Goal: Task Accomplishment & Management: Manage account settings

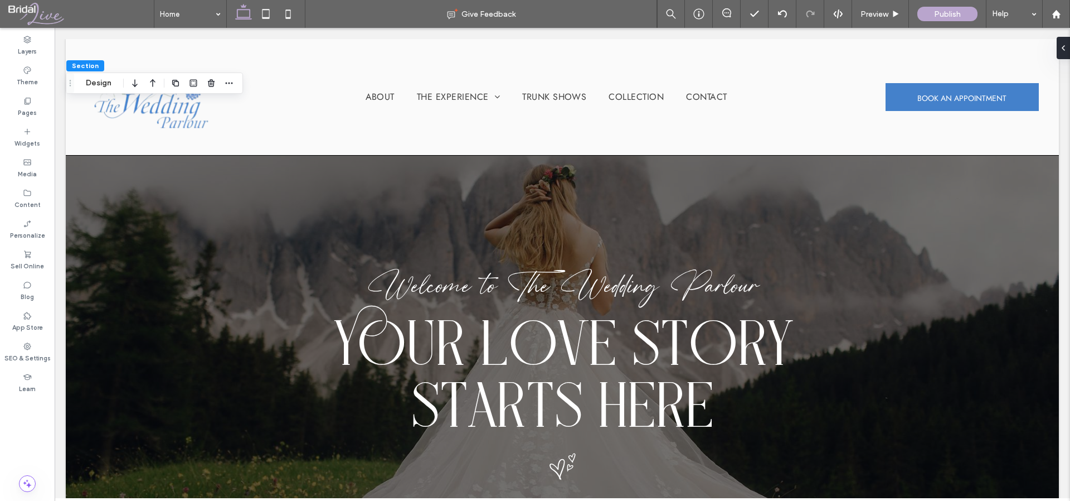
scroll to position [1678, 0]
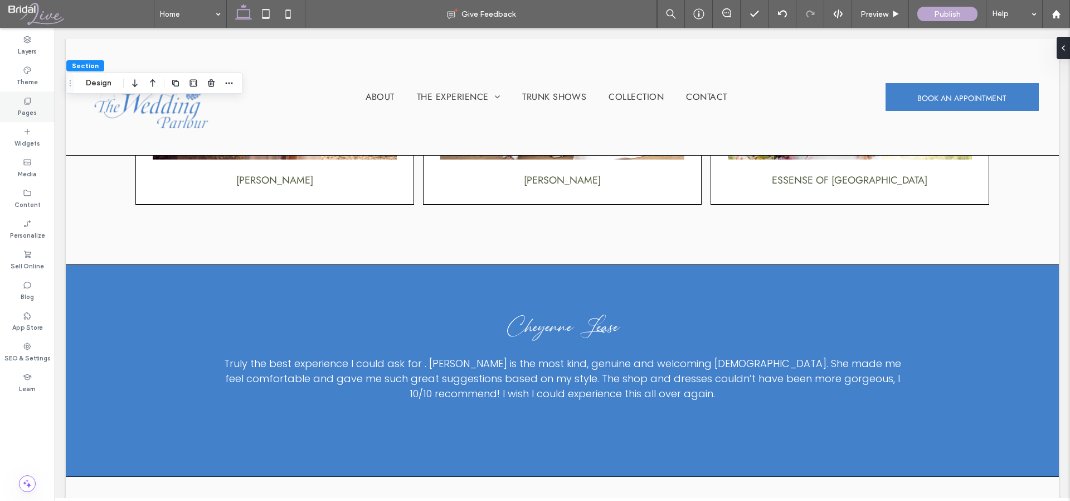
click at [22, 105] on label "Pages" at bounding box center [27, 111] width 19 height 12
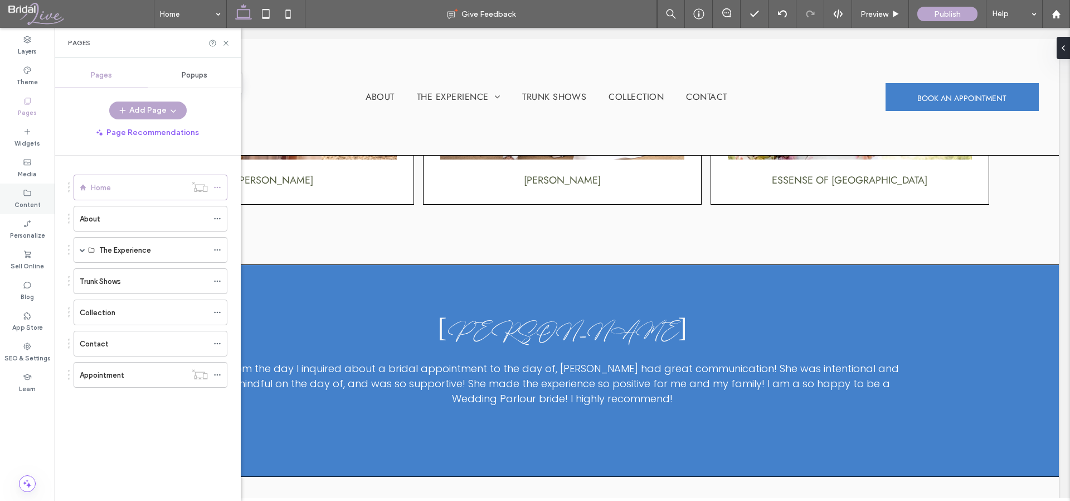
click at [27, 191] on icon at bounding box center [27, 192] width 9 height 9
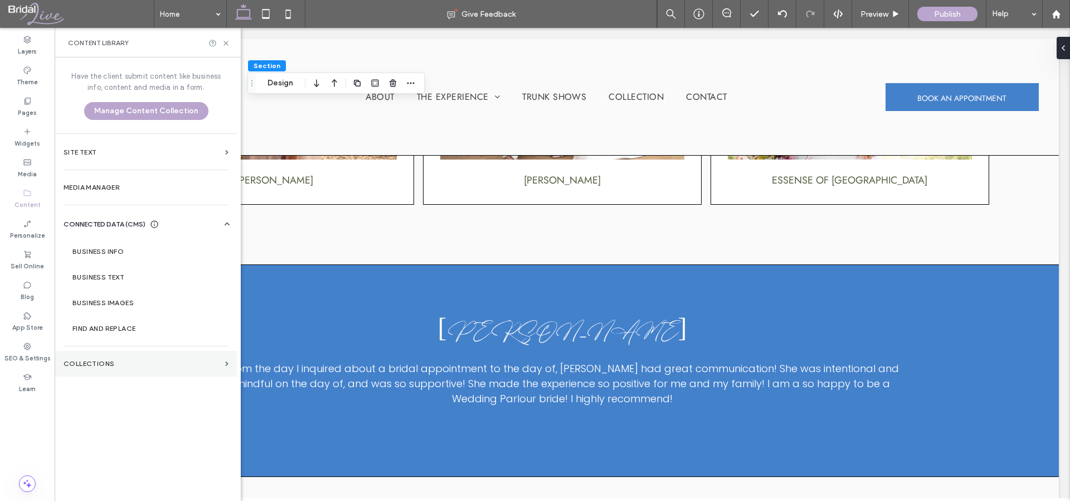
click at [138, 365] on label "Collections" at bounding box center [142, 364] width 157 height 8
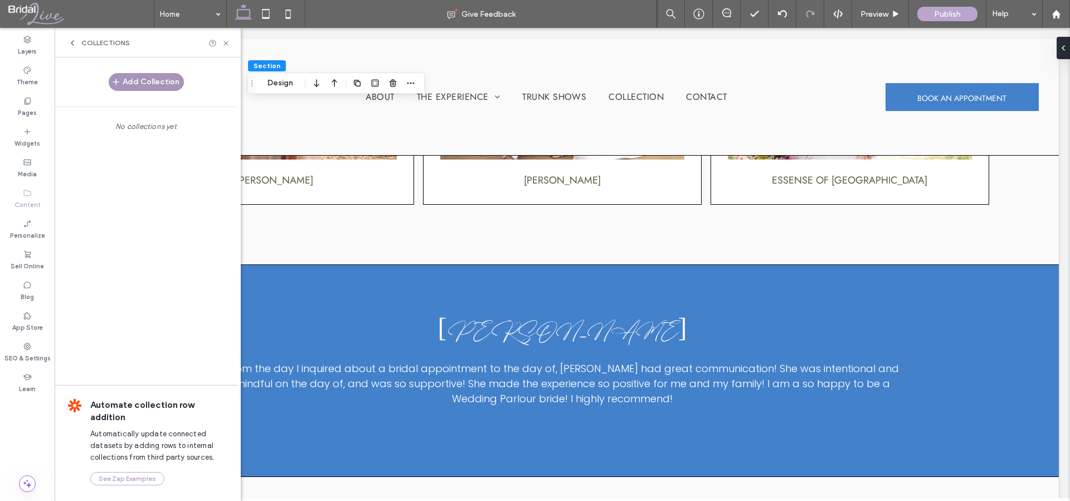
click at [148, 80] on button "Add Collection" at bounding box center [146, 82] width 75 height 18
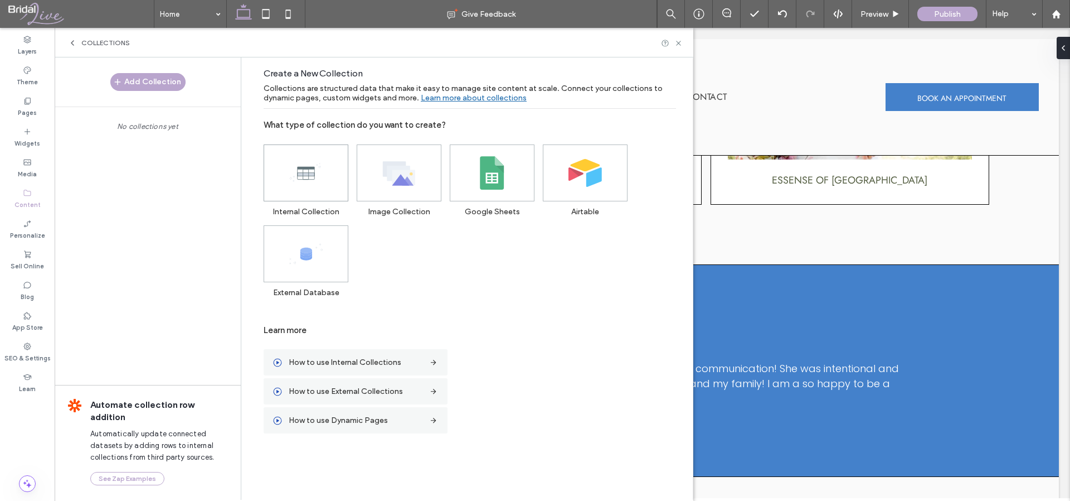
click at [294, 157] on icon at bounding box center [305, 172] width 33 height 33
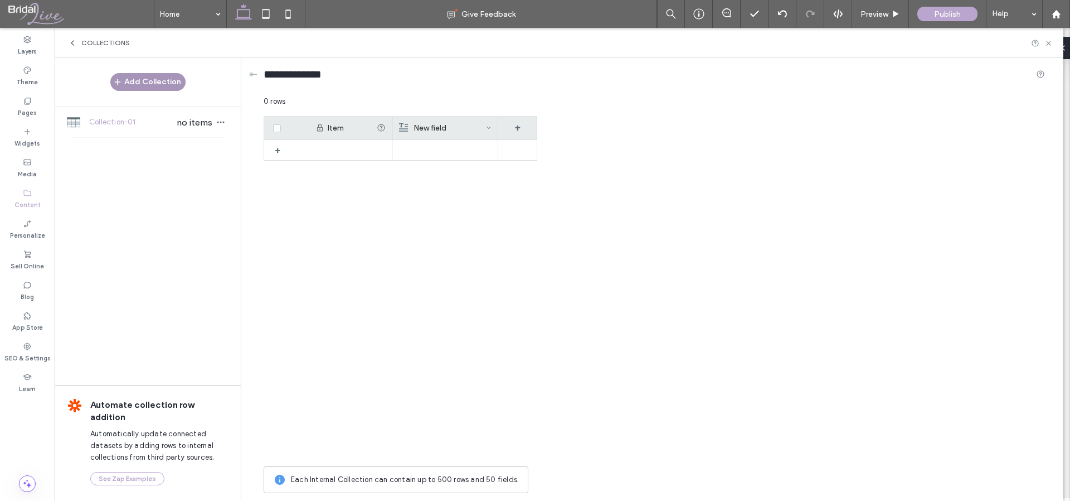
click at [149, 77] on button "Add Collection" at bounding box center [147, 82] width 75 height 18
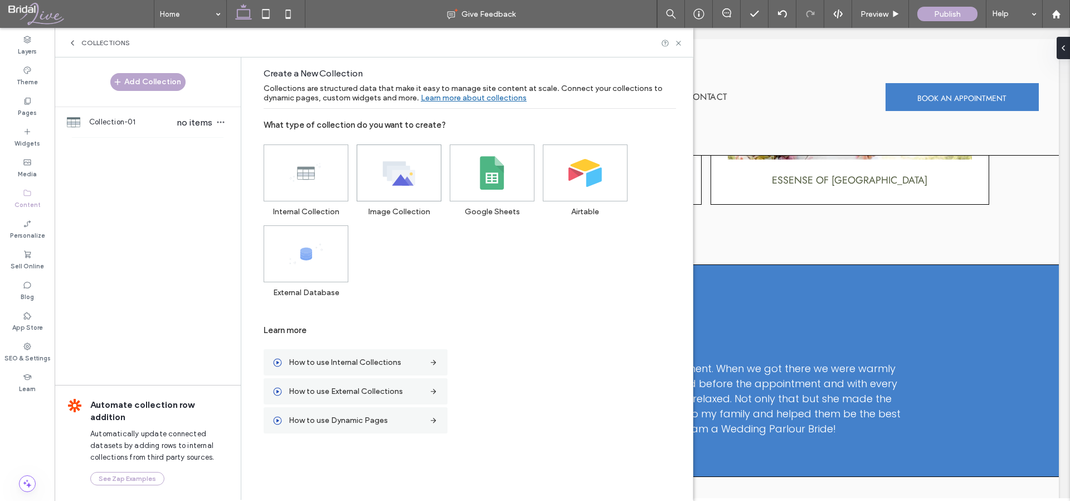
click at [410, 171] on use at bounding box center [399, 173] width 32 height 24
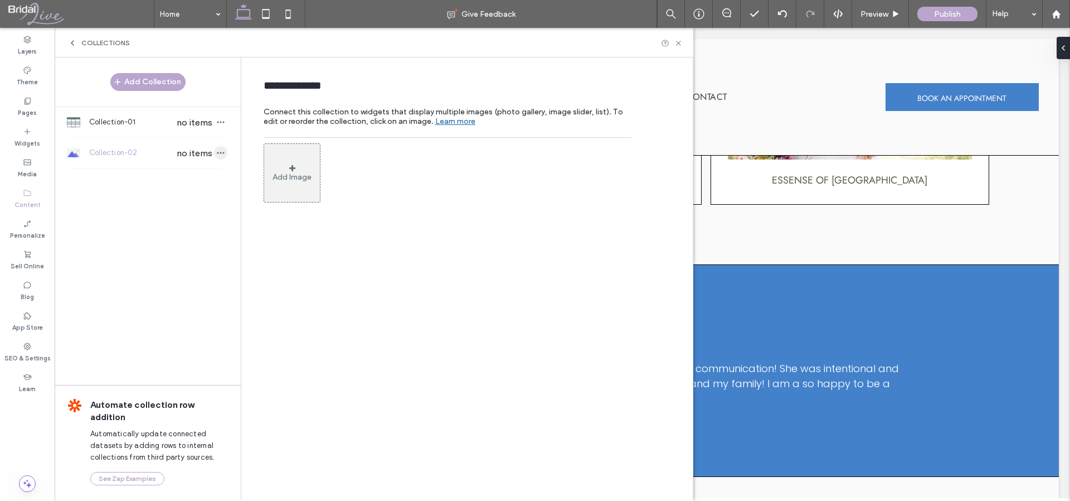
click at [221, 149] on icon "button" at bounding box center [220, 152] width 9 height 9
click at [277, 171] on span "Delete Collection" at bounding box center [284, 173] width 59 height 11
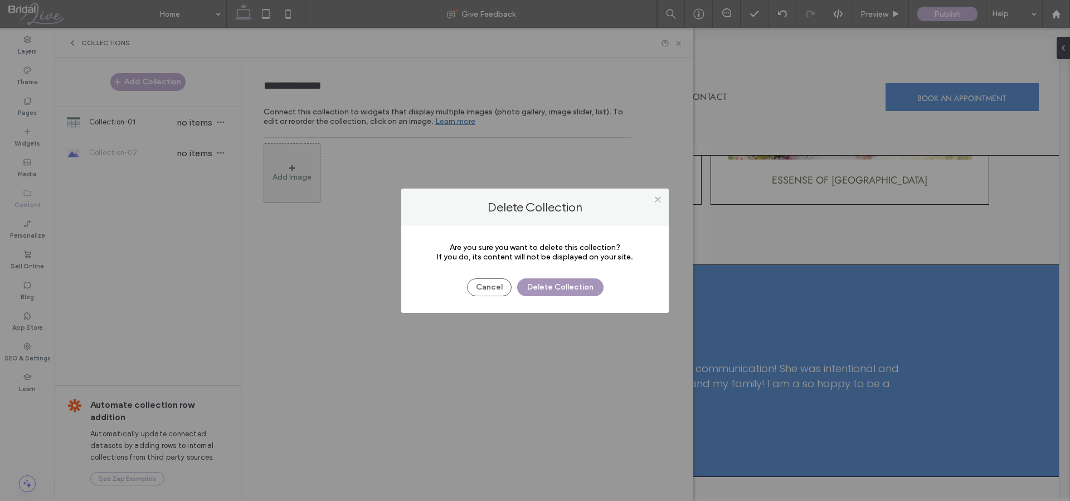
click at [555, 284] on button "Delete Collection" at bounding box center [560, 287] width 86 height 18
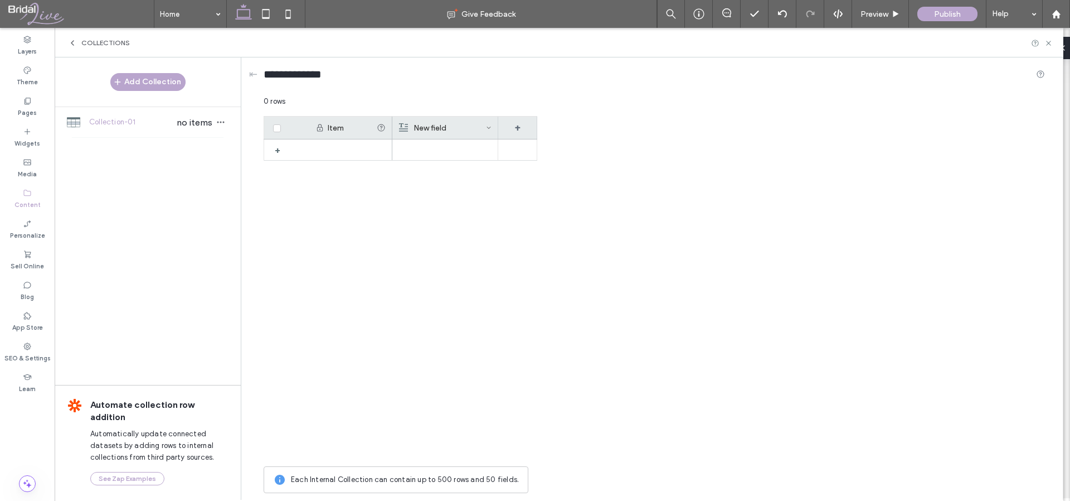
click at [319, 150] on div at bounding box center [351, 149] width 84 height 21
click at [322, 148] on div "1" at bounding box center [351, 149] width 84 height 21
type input "**********"
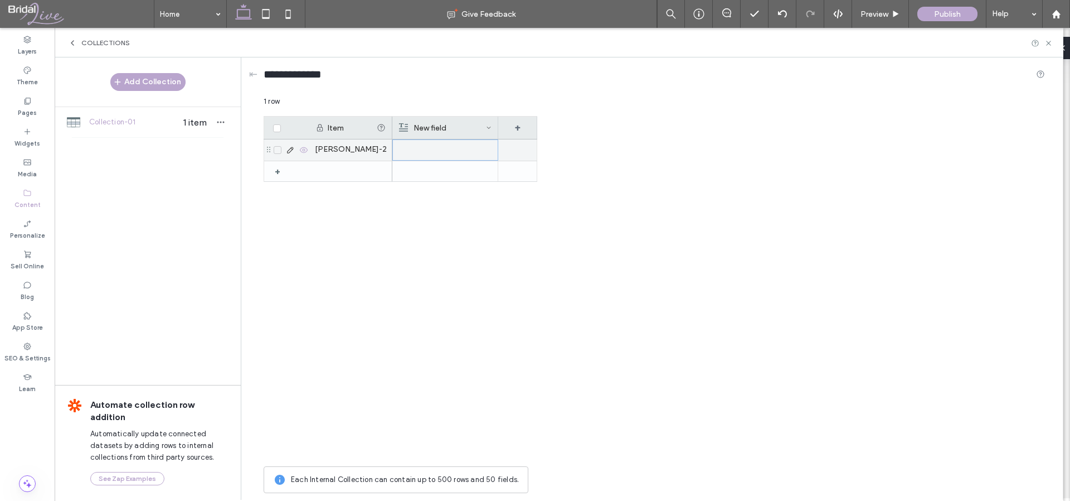
click at [426, 151] on div at bounding box center [445, 150] width 93 height 20
click at [332, 174] on div at bounding box center [351, 171] width 84 height 20
click at [338, 169] on div "1" at bounding box center [351, 171] width 84 height 21
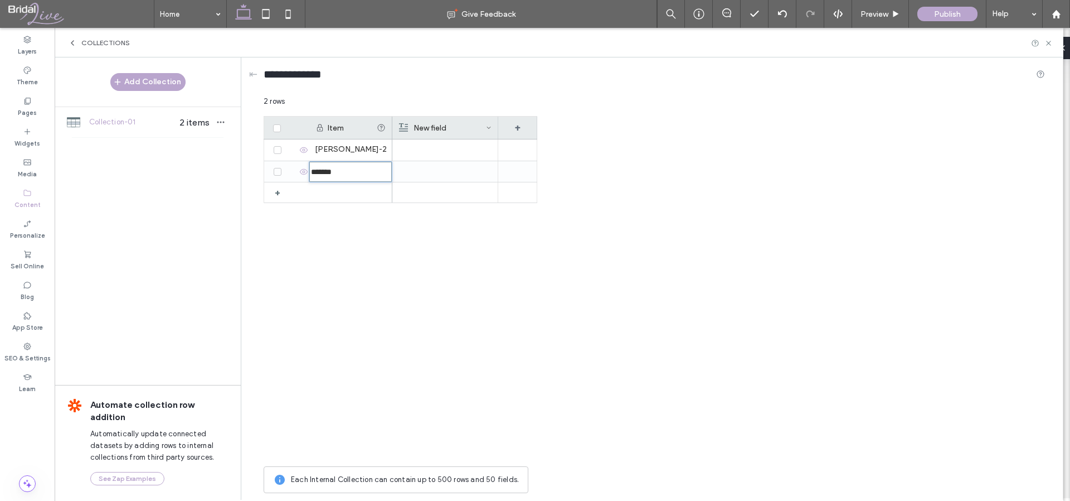
type input "*******"
click at [347, 215] on div "******* + randy-fenoli-2" at bounding box center [401, 299] width 274 height 321
click at [387, 242] on div "******* + randy-fenoli-2" at bounding box center [401, 299] width 274 height 321
click at [381, 192] on div at bounding box center [351, 192] width 84 height 20
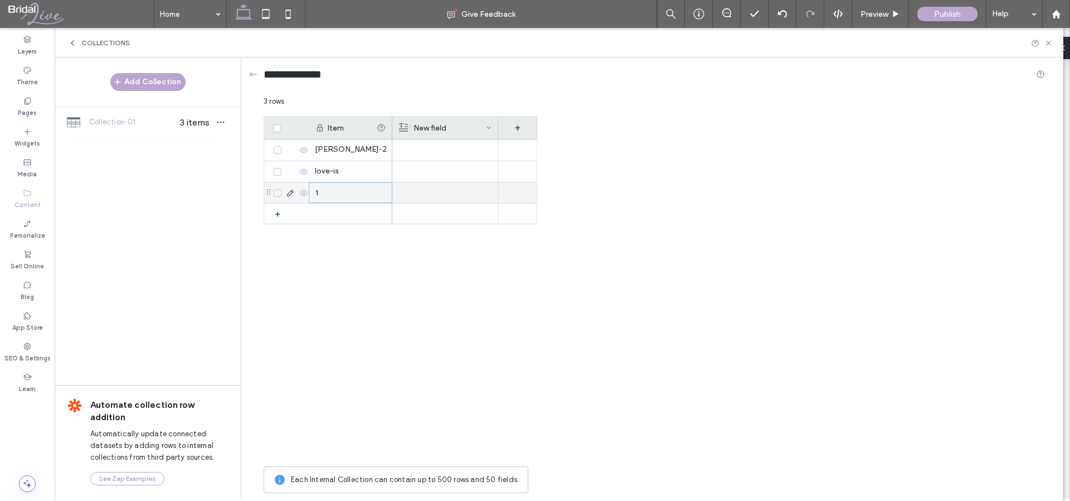
click at [366, 192] on div "1" at bounding box center [351, 192] width 84 height 21
type input "**********"
click at [352, 210] on div at bounding box center [351, 213] width 84 height 20
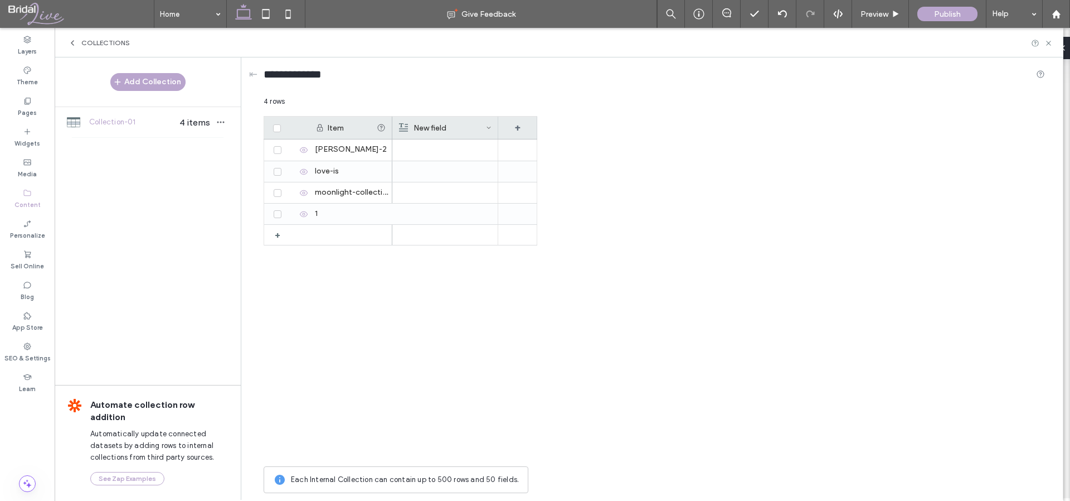
click at [341, 218] on div "1" at bounding box center [351, 213] width 84 height 21
click at [341, 218] on input "*" at bounding box center [350, 214] width 82 height 20
type input "**********"
click at [346, 236] on div at bounding box center [351, 235] width 84 height 20
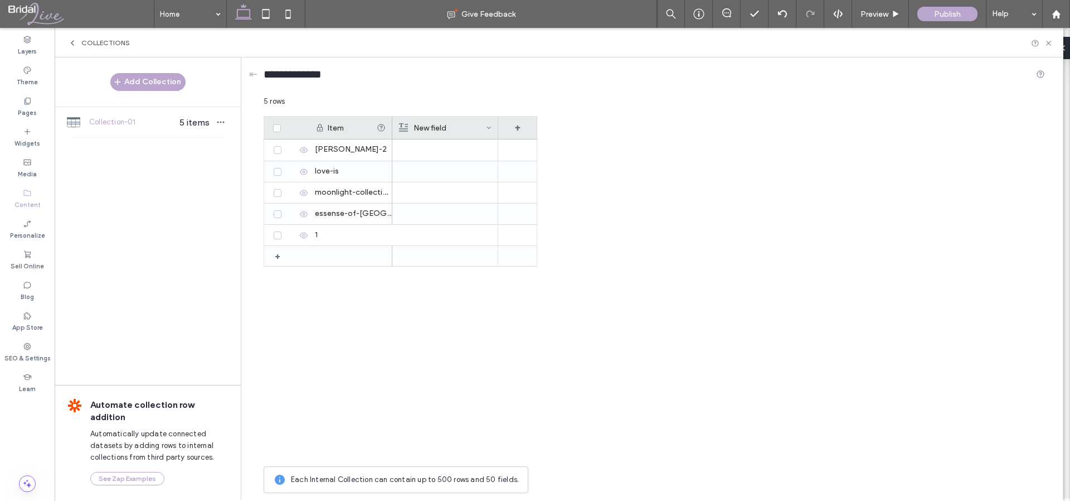
click at [329, 232] on div "1" at bounding box center [351, 235] width 84 height 21
click at [329, 232] on input "*" at bounding box center [350, 235] width 82 height 20
type input "**********"
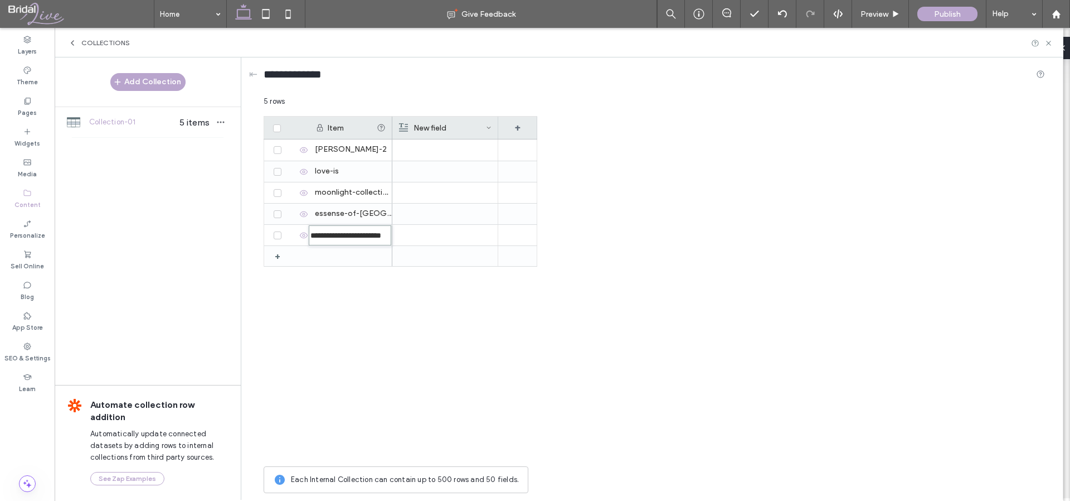
click at [442, 326] on div at bounding box center [464, 299] width 145 height 321
click at [700, 152] on div "**********" at bounding box center [654, 288] width 781 height 344
click at [314, 346] on div "**********" at bounding box center [401, 299] width 274 height 321
click at [572, 341] on div "**********" at bounding box center [654, 288] width 781 height 344
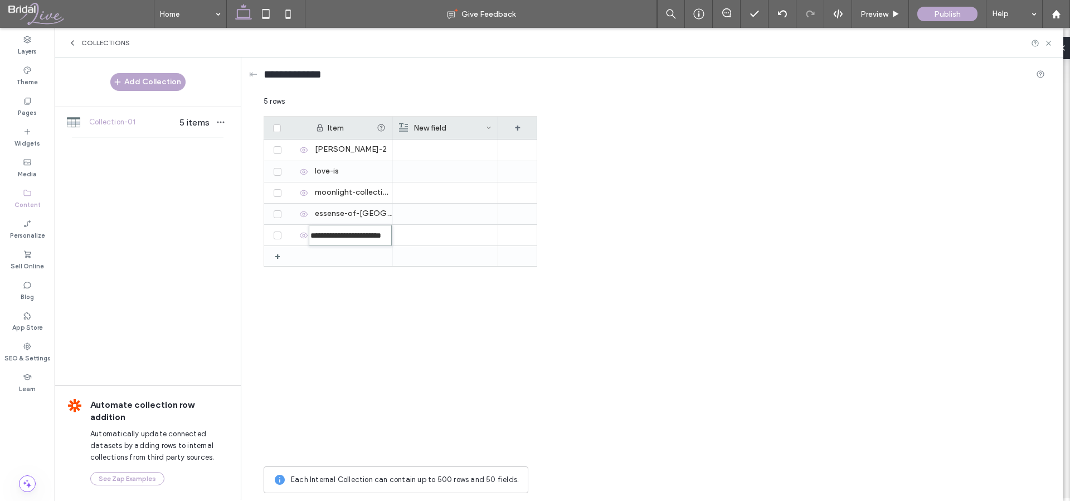
click at [342, 236] on input "**********" at bounding box center [350, 235] width 83 height 21
click at [279, 234] on icon at bounding box center [277, 235] width 4 height 3
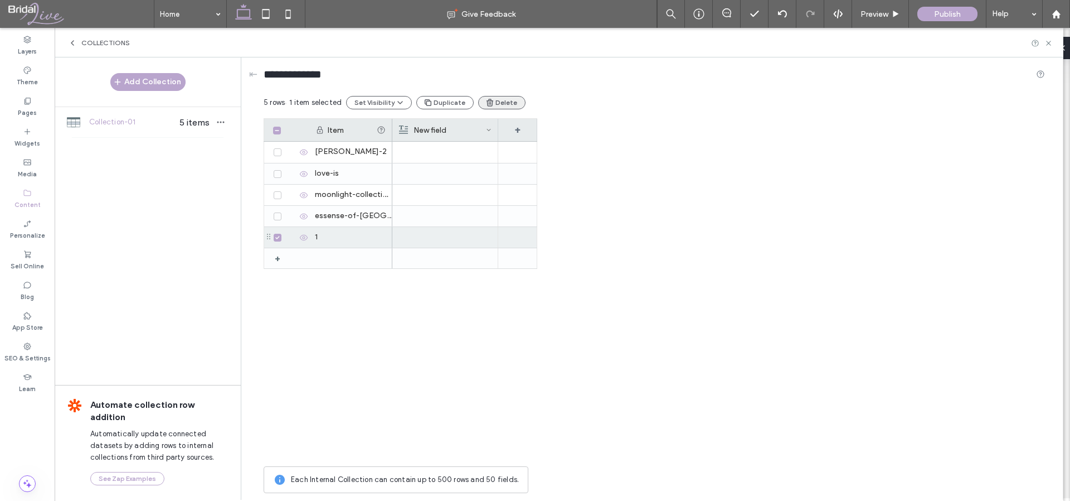
click at [503, 101] on button "Delete" at bounding box center [501, 102] width 47 height 13
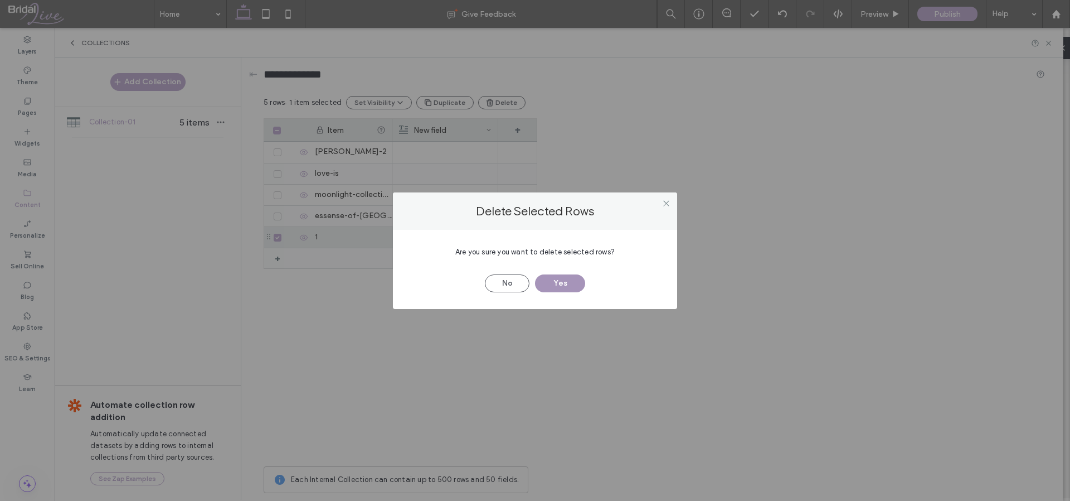
click at [566, 280] on button "Yes" at bounding box center [560, 283] width 50 height 18
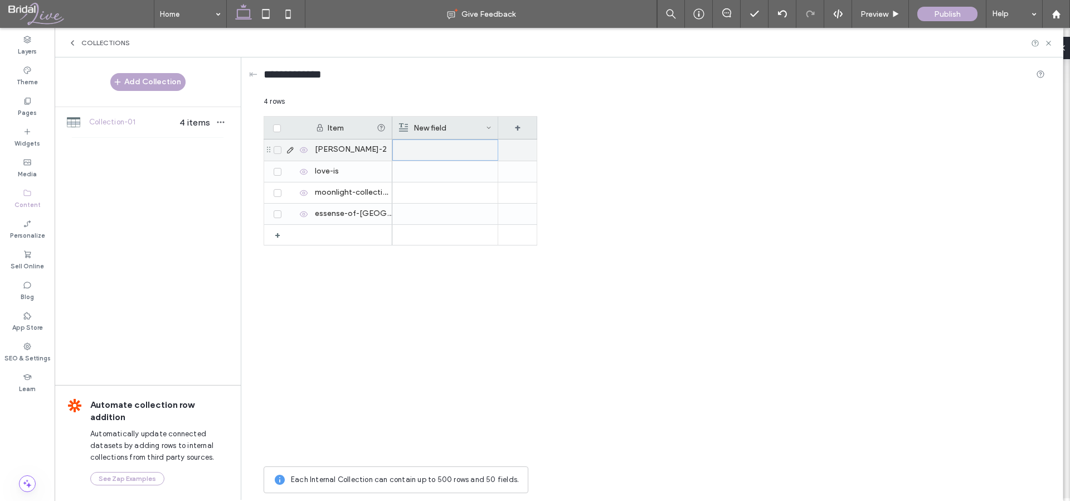
click at [444, 150] on div at bounding box center [445, 150] width 93 height 20
click at [437, 125] on div "New field" at bounding box center [442, 127] width 87 height 22
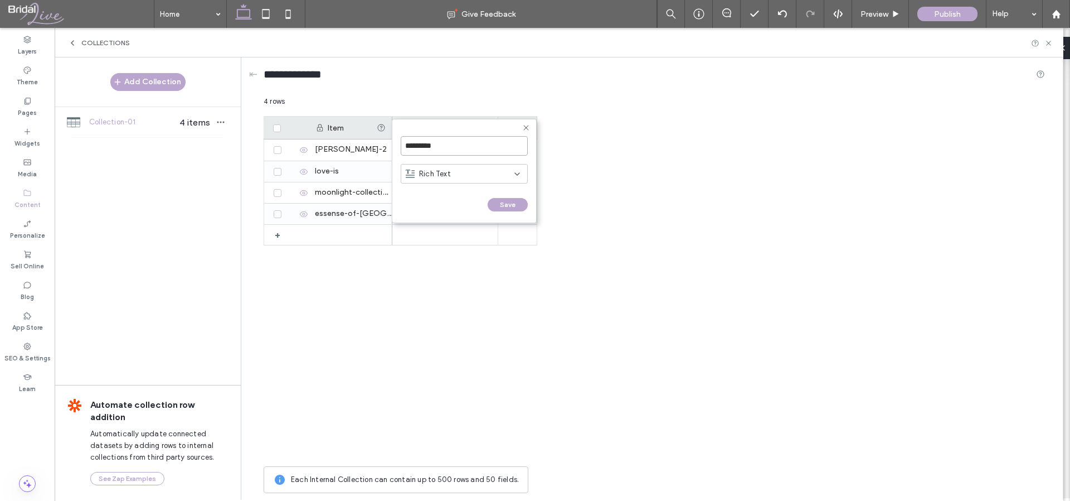
click at [449, 148] on input "*********" at bounding box center [464, 146] width 127 height 20
type input "***"
click at [519, 171] on icon at bounding box center [517, 173] width 9 height 9
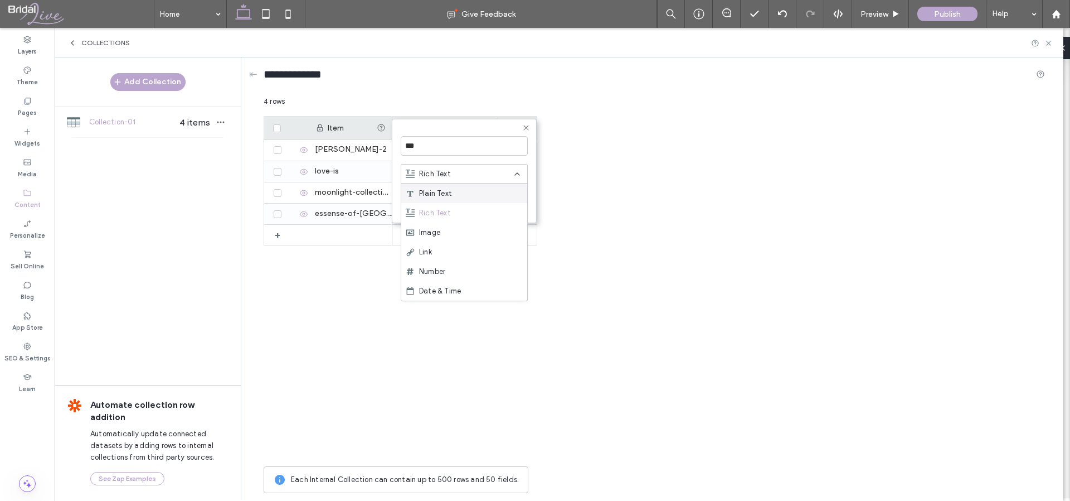
click at [494, 188] on div "Plain Text" at bounding box center [464, 193] width 126 height 20
click at [511, 205] on button "Save" at bounding box center [508, 204] width 40 height 13
click at [516, 130] on div "+" at bounding box center [517, 127] width 39 height 22
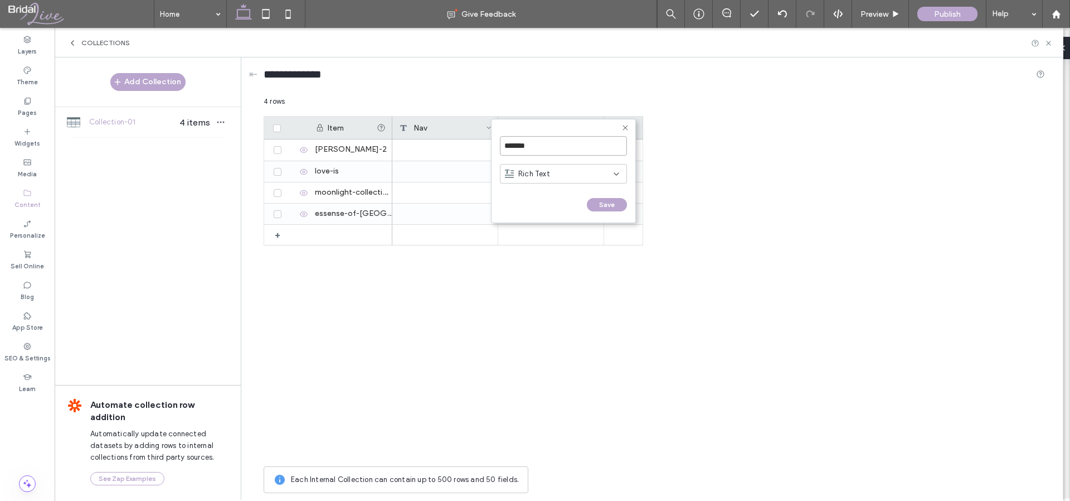
click at [583, 146] on input "*******" at bounding box center [563, 146] width 127 height 20
type input "*"
type input "********"
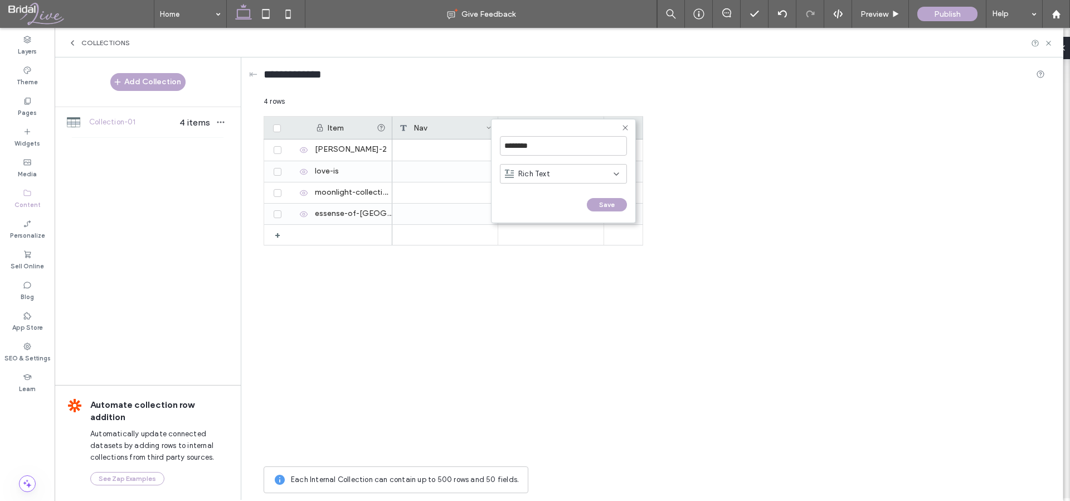
click at [580, 168] on div "Rich Text" at bounding box center [559, 173] width 109 height 11
click at [567, 196] on div "Plain Text" at bounding box center [564, 193] width 126 height 20
click at [608, 202] on button "Save" at bounding box center [607, 204] width 40 height 13
click at [625, 132] on div "+" at bounding box center [623, 127] width 39 height 22
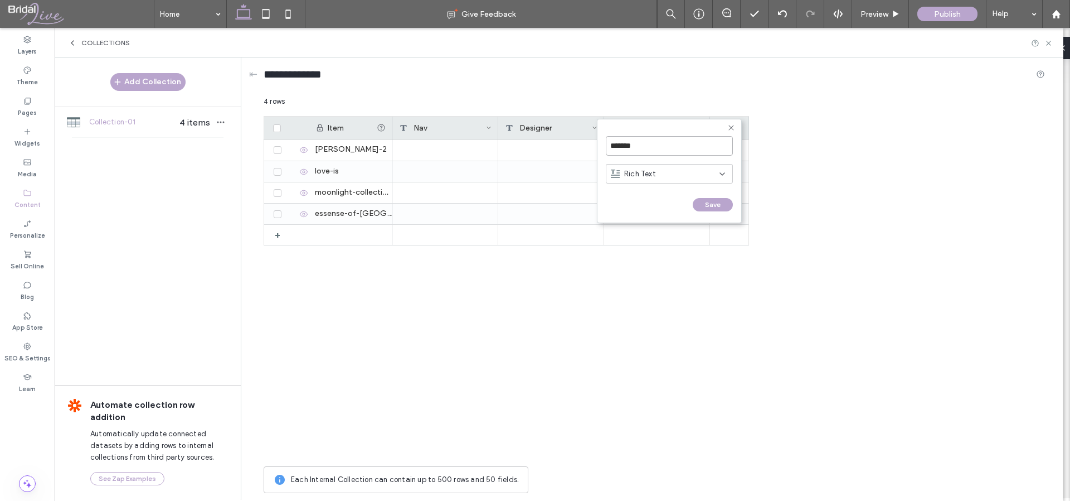
click at [644, 146] on input "*******" at bounding box center [669, 146] width 127 height 20
type input "********"
click at [713, 170] on div "Rich Text" at bounding box center [665, 173] width 109 height 11
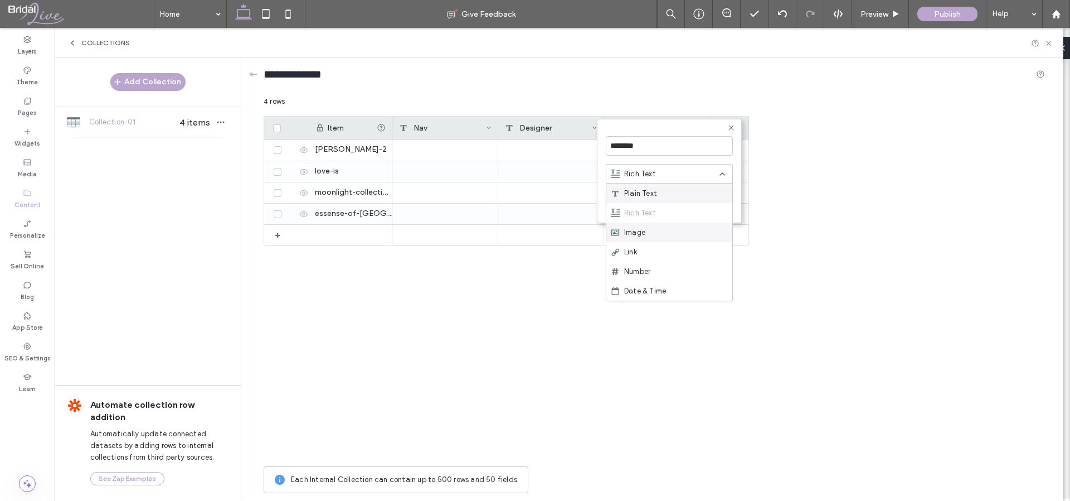
click at [663, 237] on div "Image" at bounding box center [669, 232] width 126 height 20
click at [708, 213] on form "******** Image Save ******" at bounding box center [669, 171] width 145 height 104
click at [708, 203] on button "Save" at bounding box center [713, 204] width 40 height 13
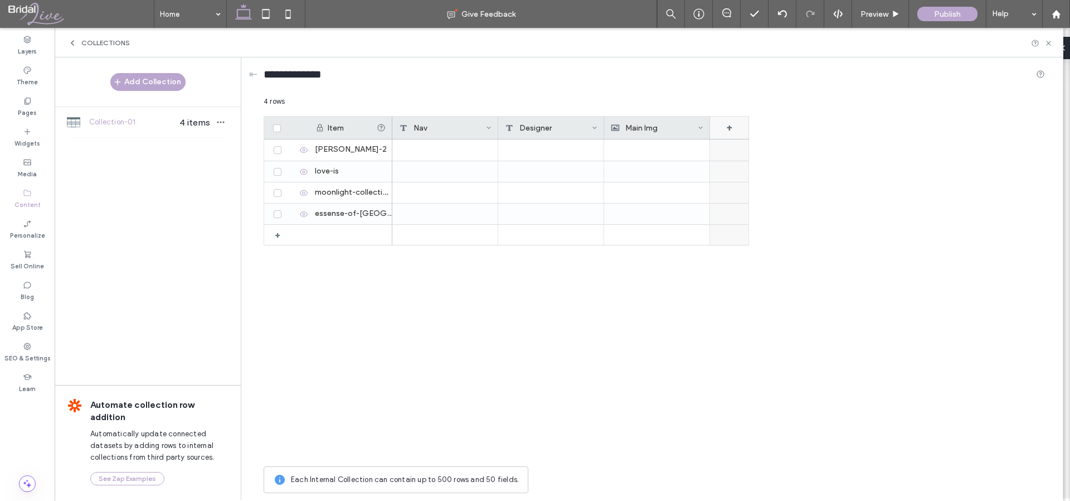
click at [727, 127] on div "+" at bounding box center [729, 127] width 39 height 22
click at [744, 143] on input "*******" at bounding box center [775, 146] width 127 height 20
type input "*********"
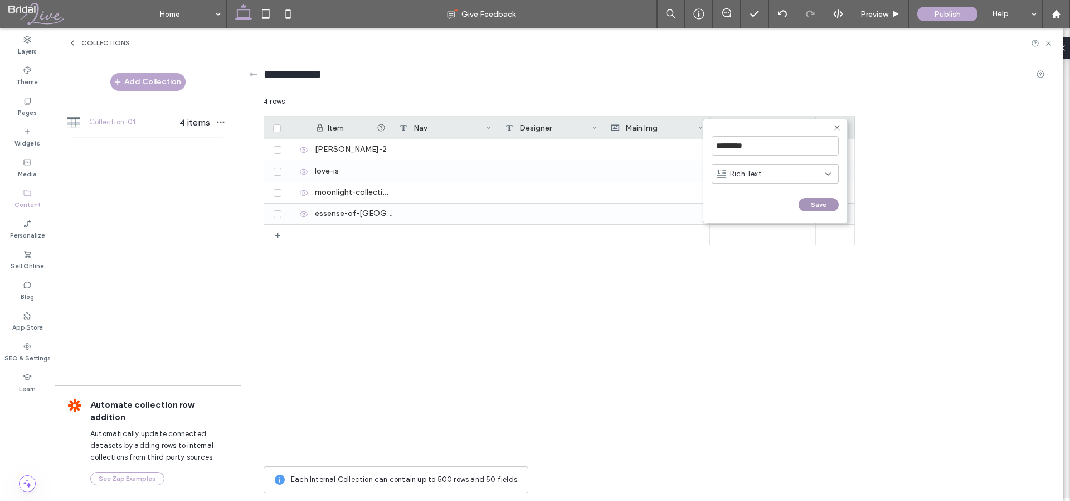
click at [818, 203] on button "Save" at bounding box center [819, 204] width 40 height 13
click at [837, 130] on div "+" at bounding box center [835, 127] width 39 height 22
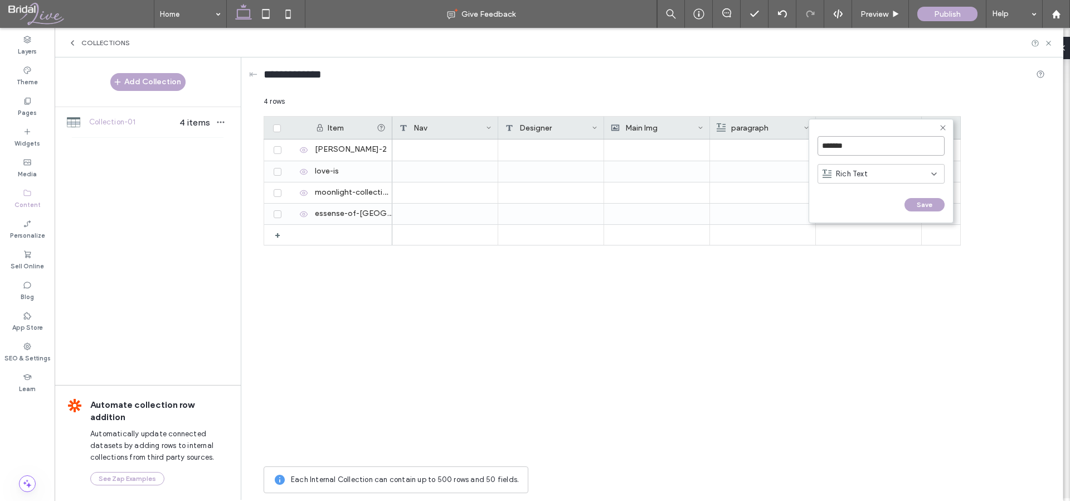
click at [860, 152] on input "*******" at bounding box center [881, 146] width 127 height 20
type input "**********"
click at [906, 163] on div "Rich Text" at bounding box center [881, 175] width 127 height 28
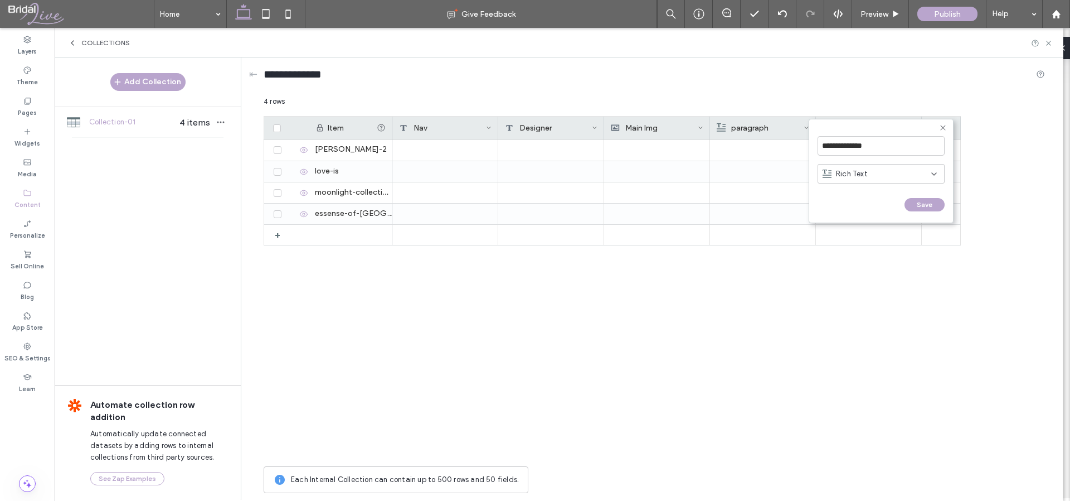
click at [906, 174] on div "Rich Text" at bounding box center [877, 173] width 109 height 11
click at [877, 294] on span "Image Collection" at bounding box center [865, 290] width 58 height 11
click at [915, 201] on button "Save" at bounding box center [925, 204] width 40 height 13
click at [948, 128] on div "+" at bounding box center [941, 127] width 39 height 22
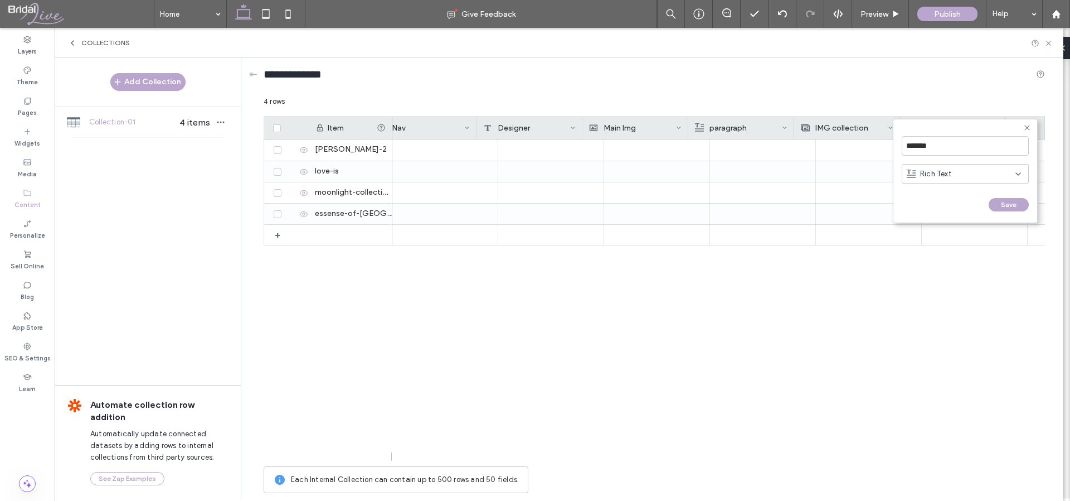
scroll to position [0, 21]
click at [947, 143] on input "*******" at bounding box center [965, 146] width 127 height 20
type input "**********"
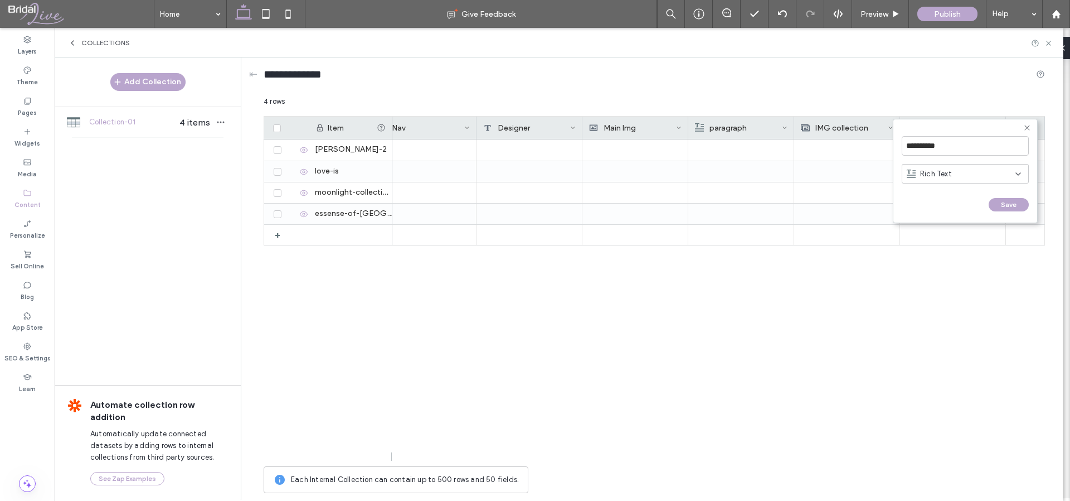
click at [989, 173] on div "Rich Text" at bounding box center [961, 173] width 109 height 11
click at [989, 188] on div "Plain Text" at bounding box center [965, 193] width 126 height 20
click at [1003, 205] on button "Save" at bounding box center [1009, 204] width 40 height 13
click at [1026, 127] on div "+" at bounding box center [1025, 127] width 39 height 22
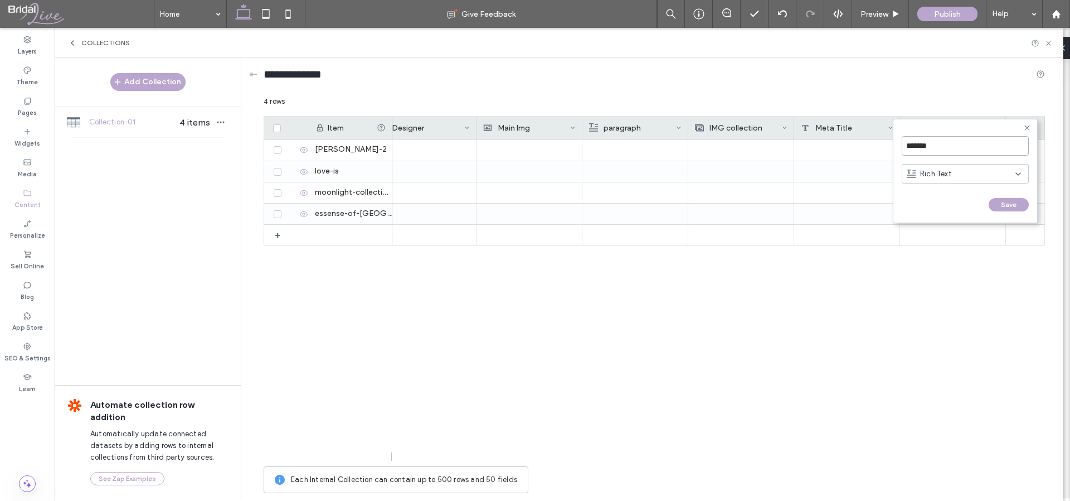
click at [998, 136] on input "*******" at bounding box center [965, 146] width 127 height 20
type input "**********"
click at [1009, 212] on form "**********" at bounding box center [965, 171] width 145 height 104
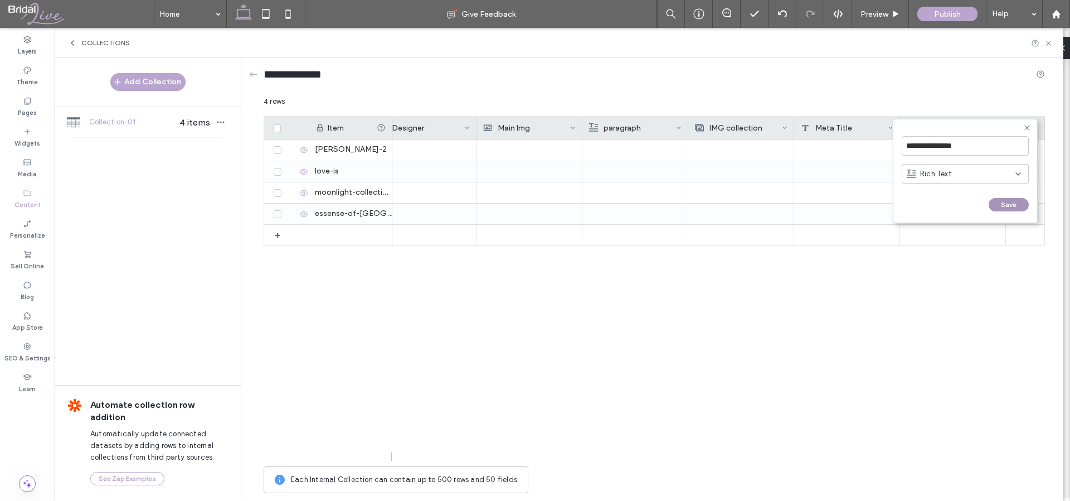
click at [1010, 207] on button "Save" at bounding box center [1009, 204] width 40 height 13
click at [1012, 269] on div at bounding box center [718, 299] width 653 height 321
click at [508, 311] on div at bounding box center [718, 299] width 653 height 321
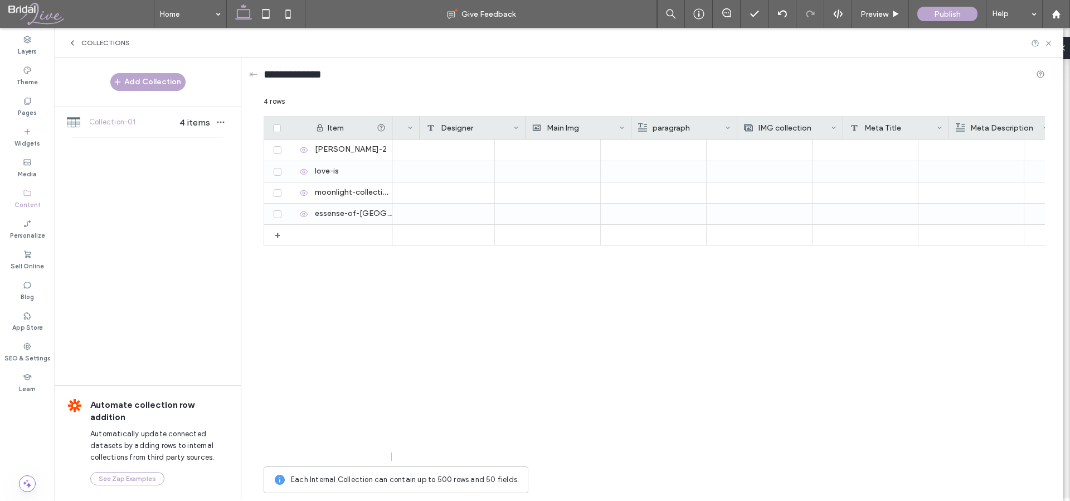
scroll to position [0, 0]
click at [28, 110] on label "Pages" at bounding box center [27, 111] width 19 height 12
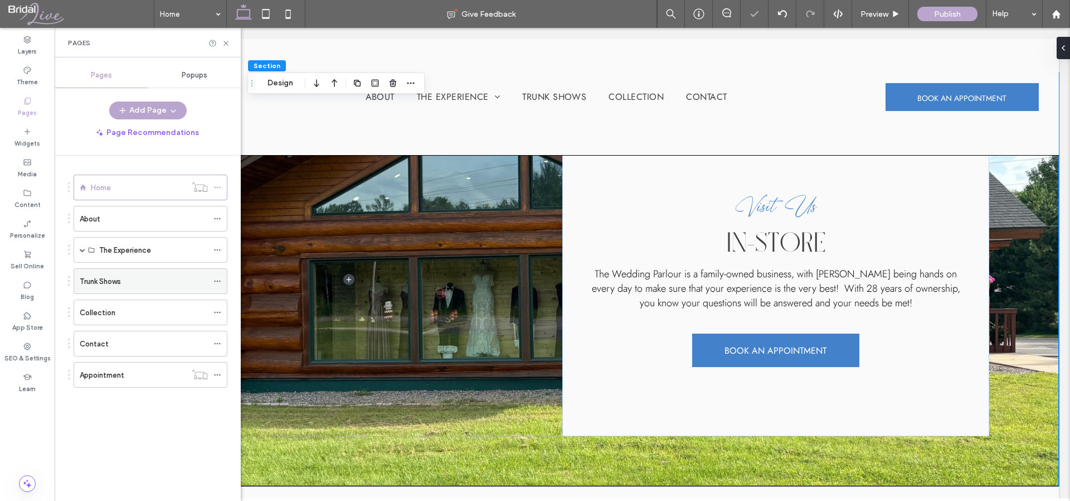
scroll to position [895, 0]
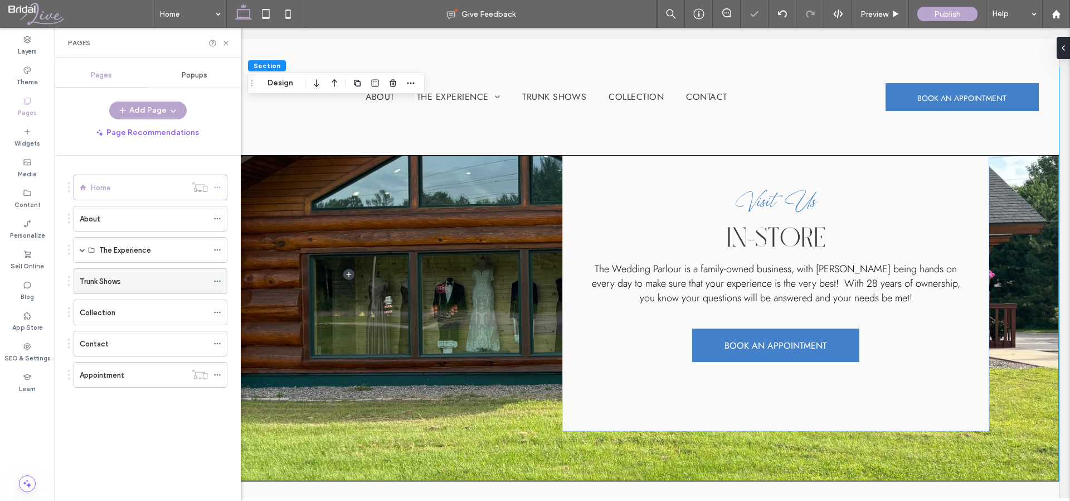
click at [183, 275] on div "Trunk Shows" at bounding box center [144, 281] width 128 height 12
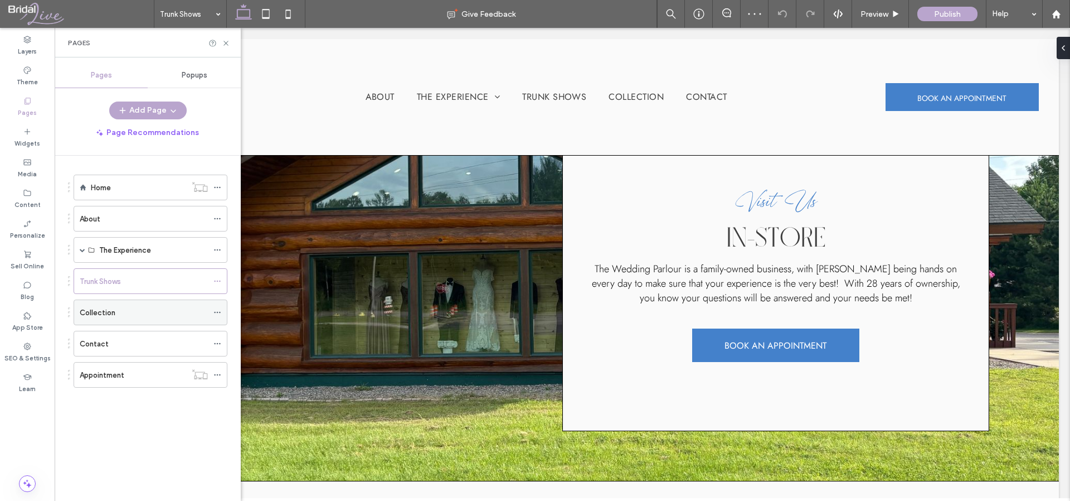
click at [113, 308] on label "Collection" at bounding box center [98, 313] width 36 height 20
click at [220, 278] on icon at bounding box center [217, 281] width 8 height 8
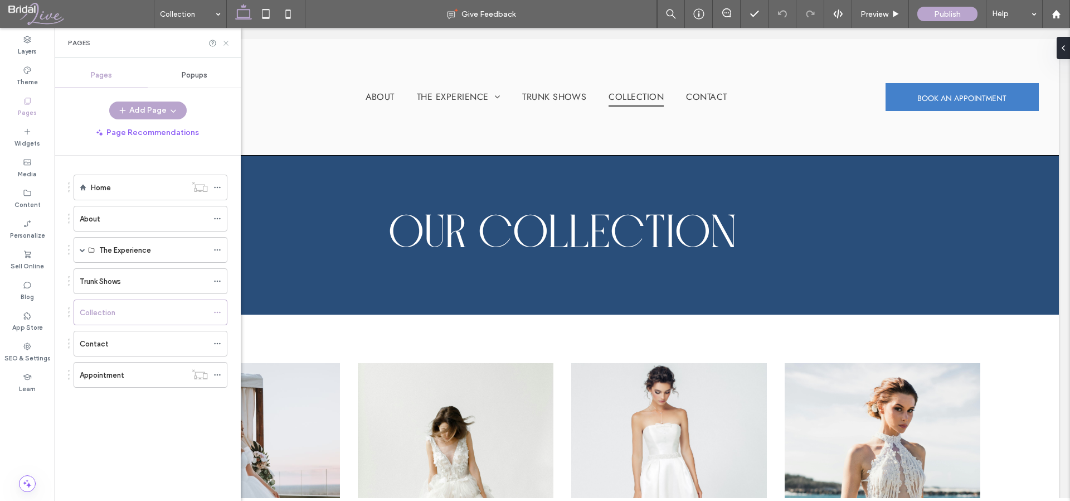
click at [225, 42] on use at bounding box center [226, 43] width 4 height 4
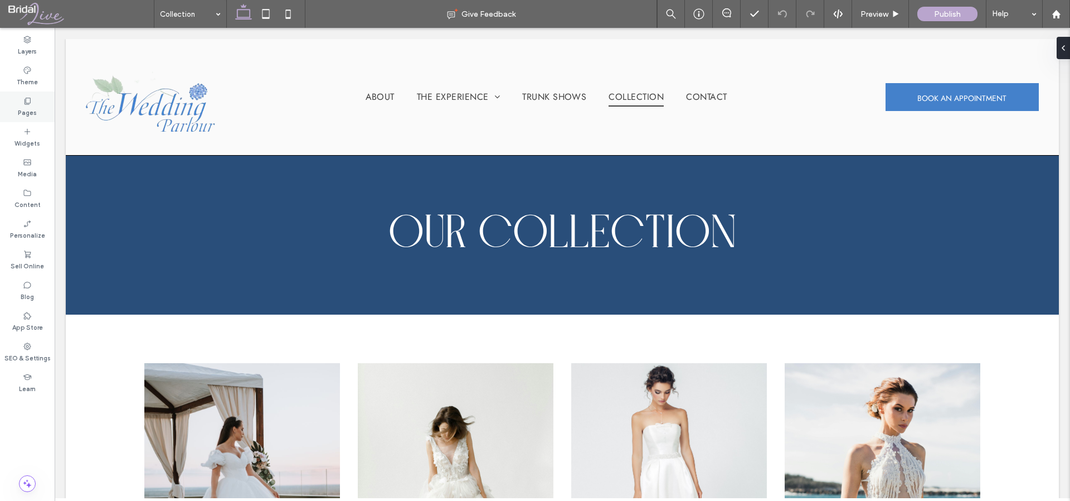
click at [31, 106] on label "Pages" at bounding box center [27, 111] width 19 height 12
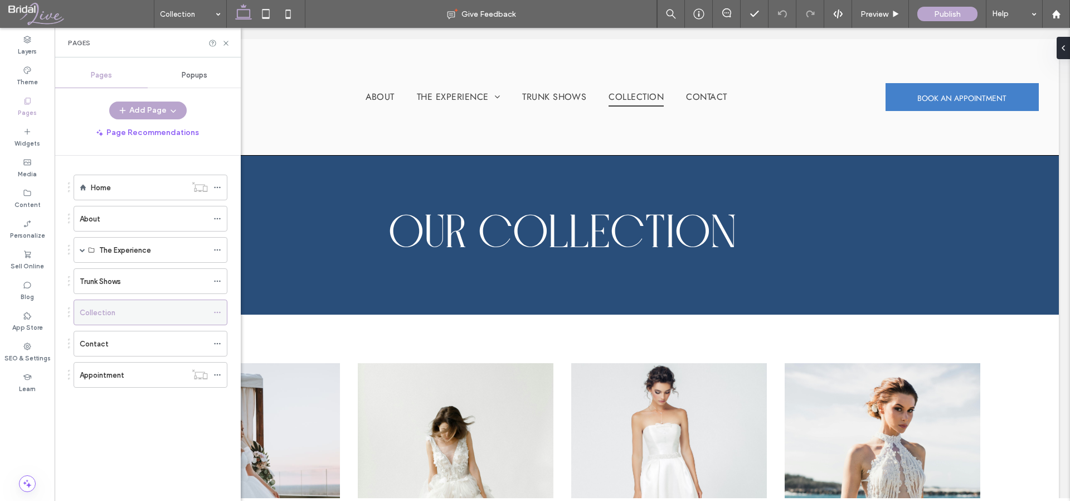
click at [215, 312] on use at bounding box center [217, 313] width 6 height 2
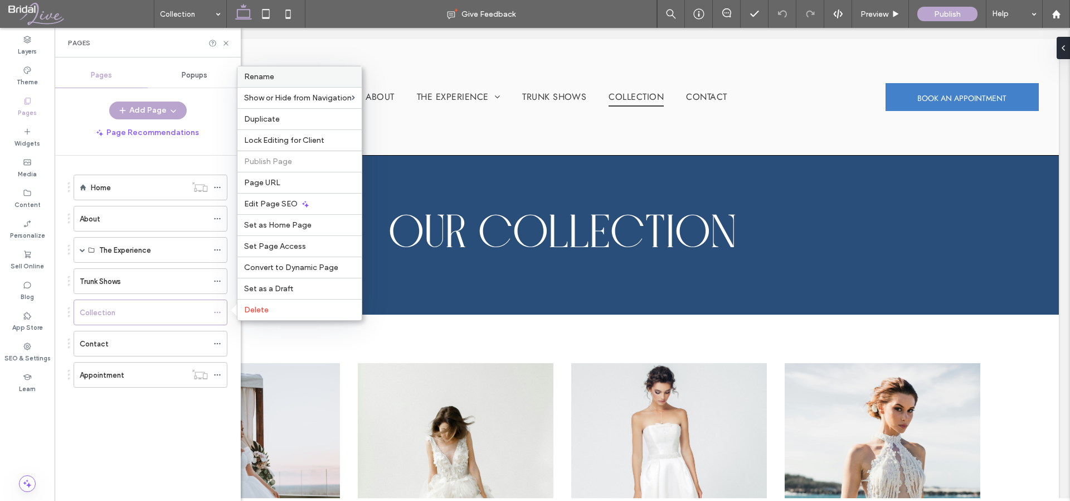
click at [285, 73] on label "Rename" at bounding box center [299, 76] width 111 height 9
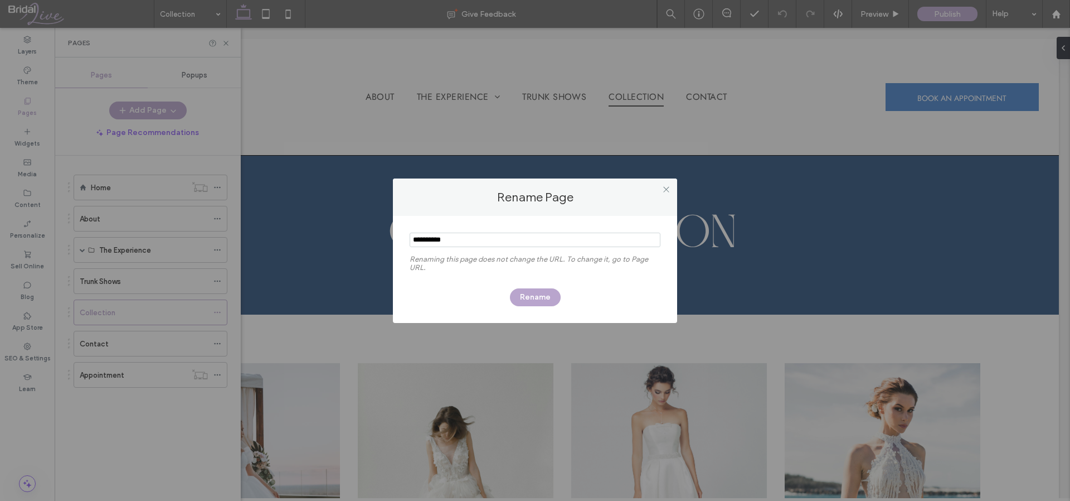
click at [455, 245] on input "notEmpty" at bounding box center [535, 239] width 251 height 14
type input "**********"
click at [524, 290] on button "Rename" at bounding box center [535, 297] width 51 height 18
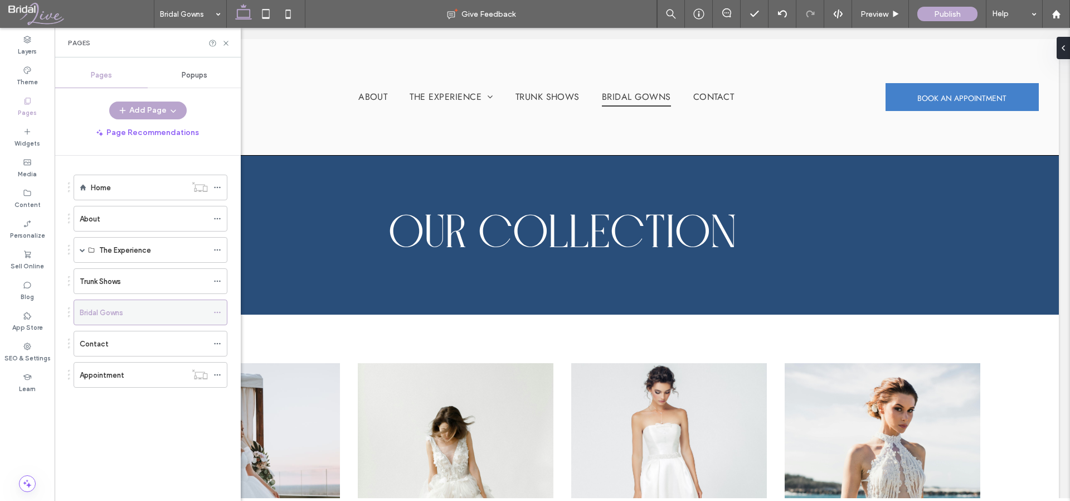
click at [215, 310] on icon at bounding box center [217, 312] width 8 height 8
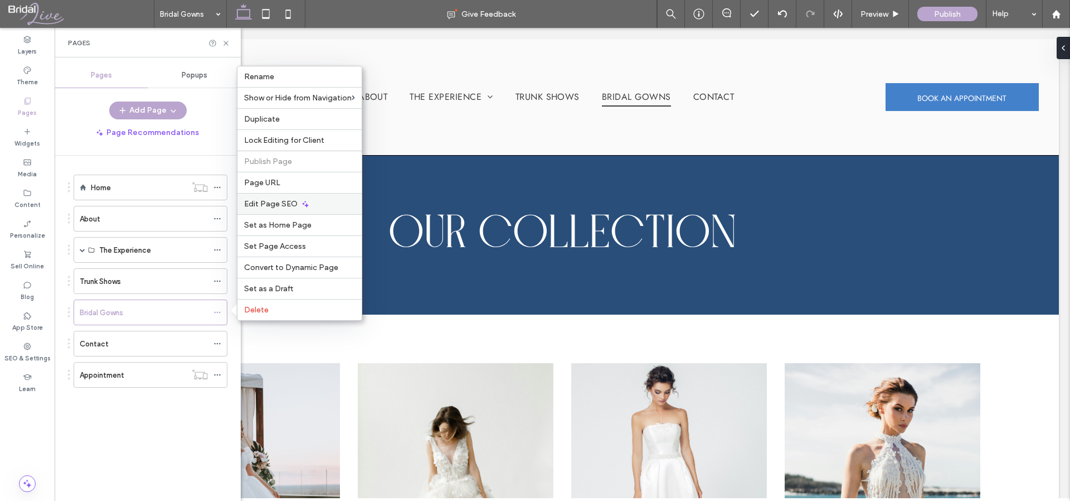
click at [333, 201] on div "Edit Page SEO" at bounding box center [299, 203] width 124 height 21
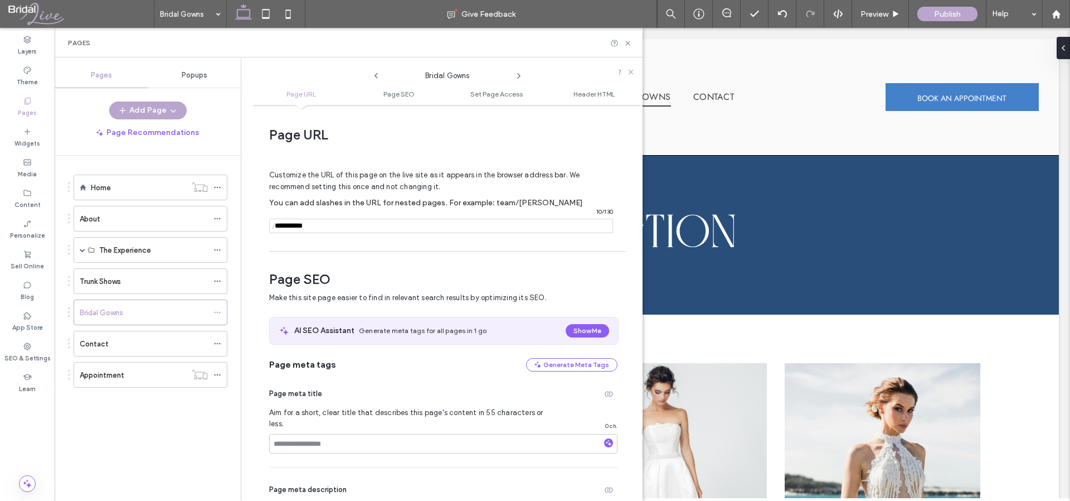
click at [298, 229] on input "notEmpty" at bounding box center [441, 225] width 344 height 14
click at [298, 228] on input "notEmpty" at bounding box center [441, 225] width 344 height 14
click at [298, 226] on input "notEmpty" at bounding box center [441, 225] width 344 height 14
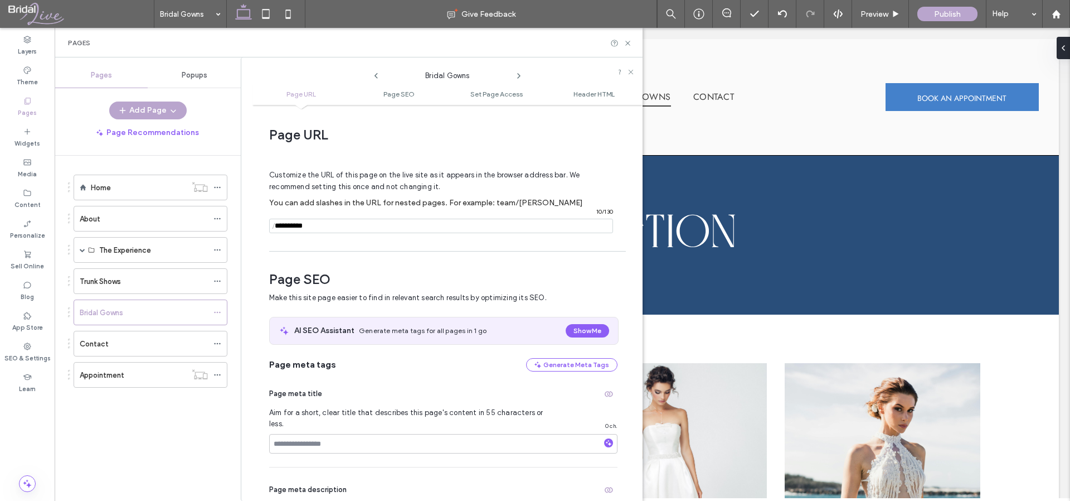
paste input "******"
type input "******"
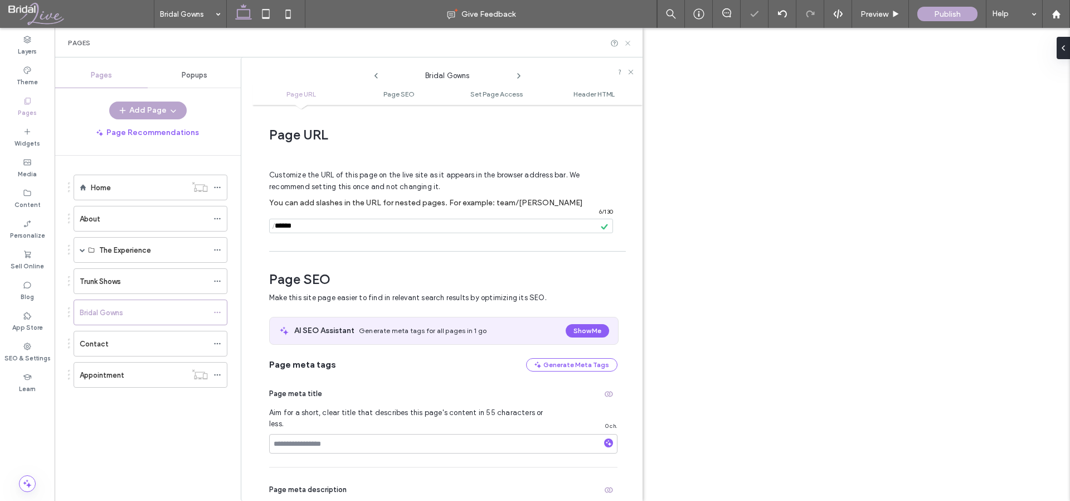
click at [626, 42] on icon at bounding box center [628, 43] width 8 height 8
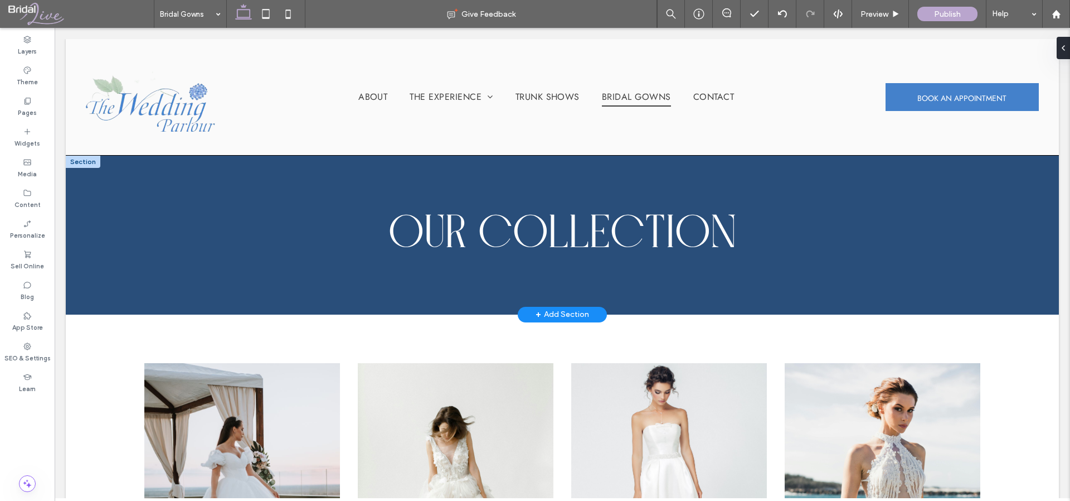
click at [565, 230] on div "our Collection" at bounding box center [562, 234] width 843 height 45
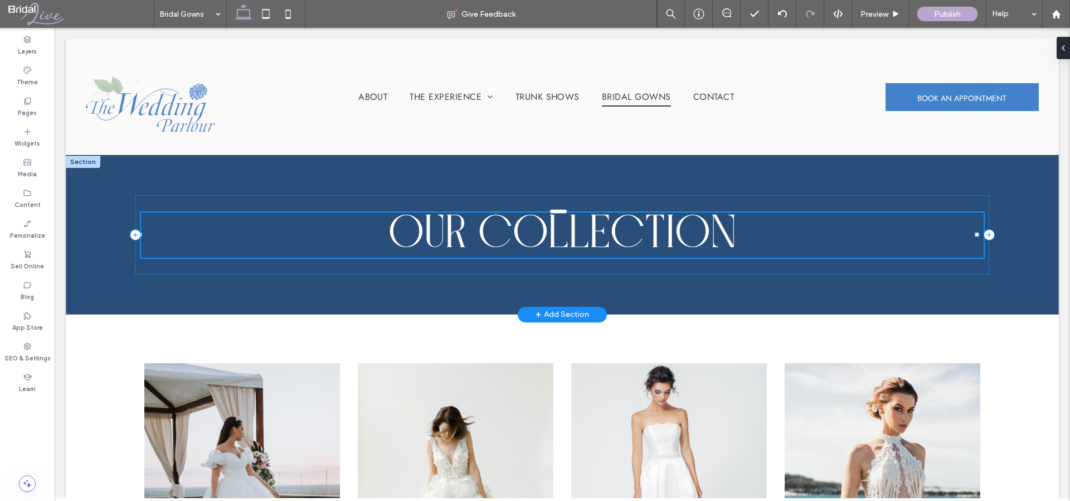
click at [565, 230] on span "our Collection" at bounding box center [562, 234] width 348 height 45
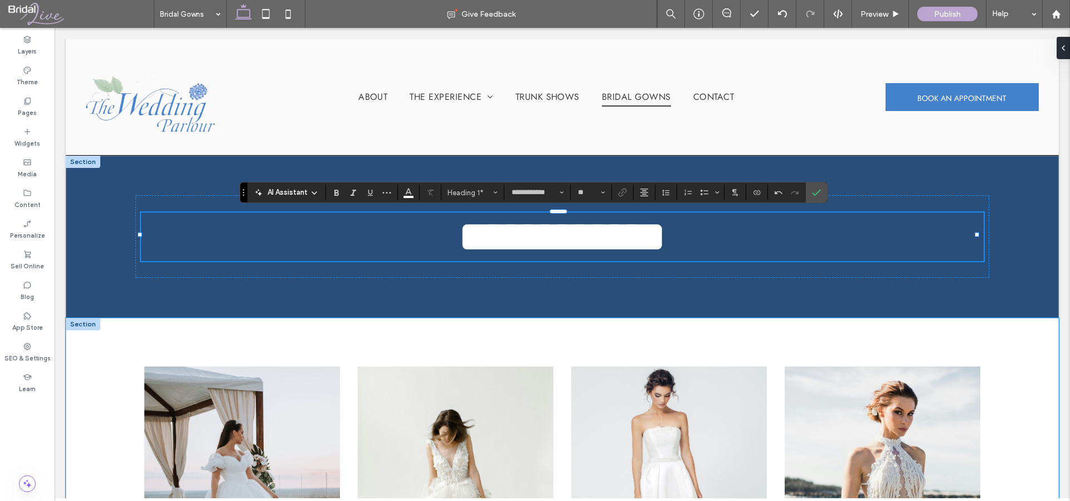
click at [613, 346] on div "MARIE CLAIRE $2,000 JOSEPHINE $1,500 DIANE $1,000 LAURA $1,700" at bounding box center [562, 507] width 993 height 378
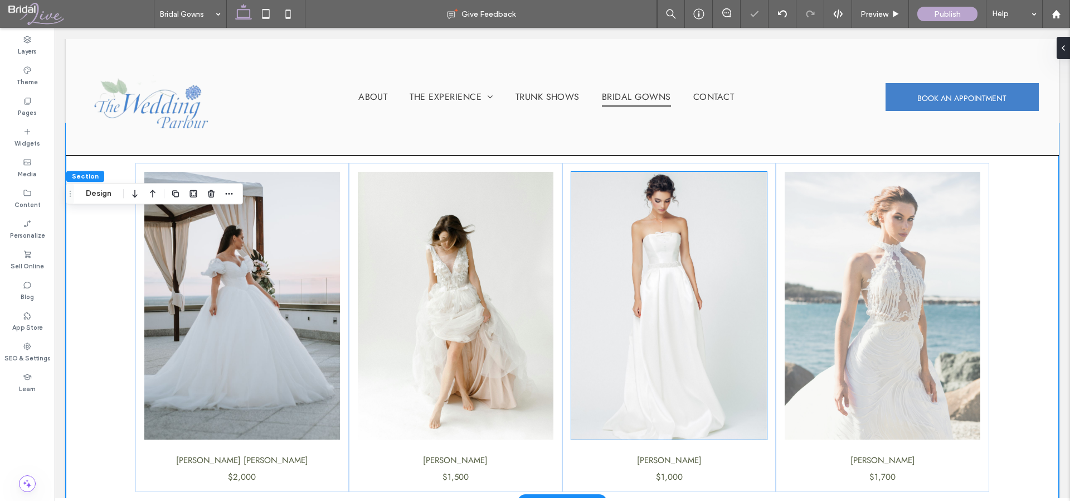
scroll to position [195, 0]
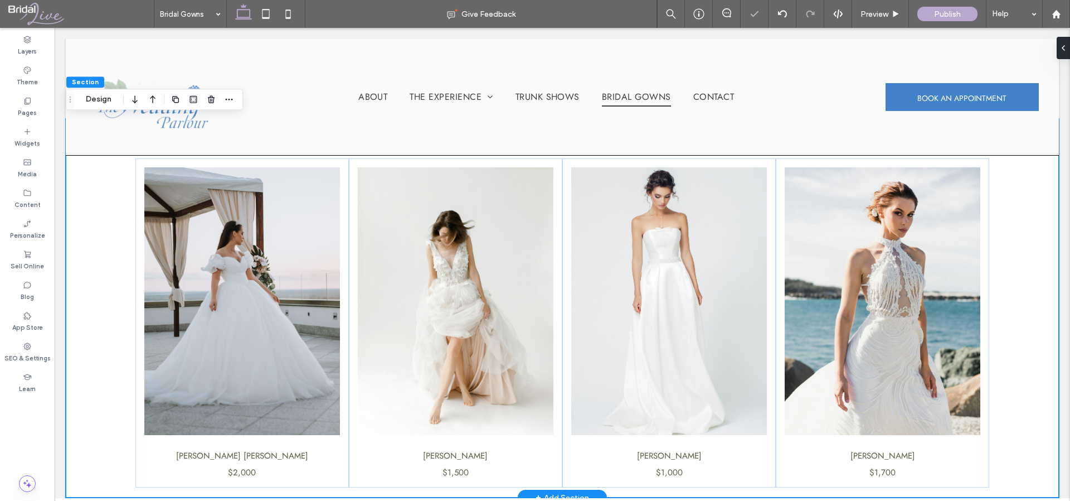
click at [1002, 192] on div "MARIE CLAIRE $2,000 JOSEPHINE $1,500 DIANE $1,000 LAURA $1,700" at bounding box center [562, 308] width 993 height 378
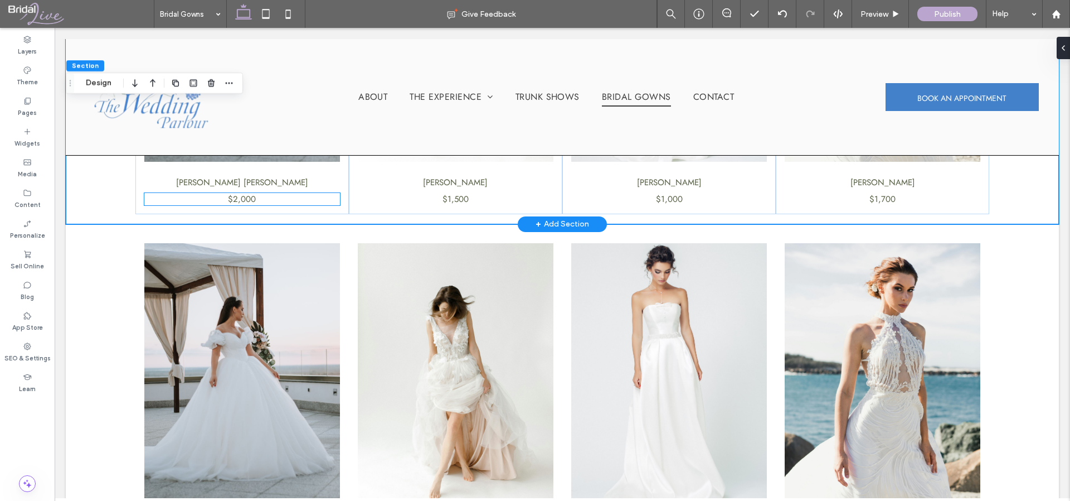
scroll to position [246, 0]
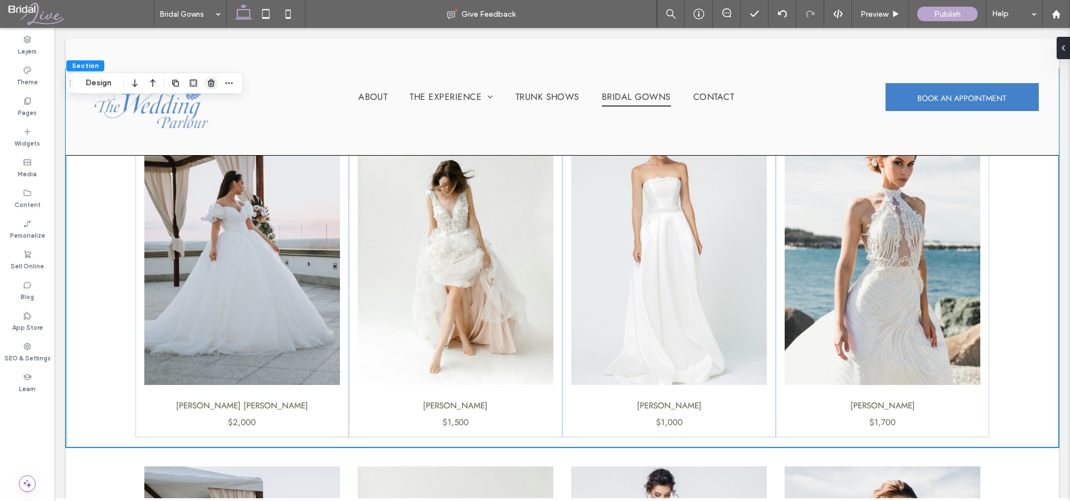
click at [212, 81] on icon "button" at bounding box center [211, 83] width 9 height 9
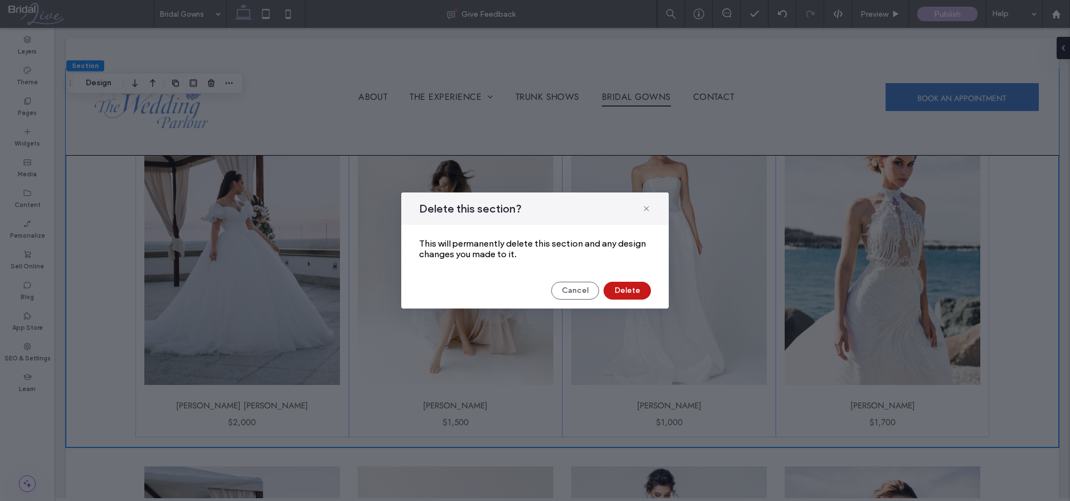
click at [639, 292] on button "Delete" at bounding box center [627, 290] width 47 height 18
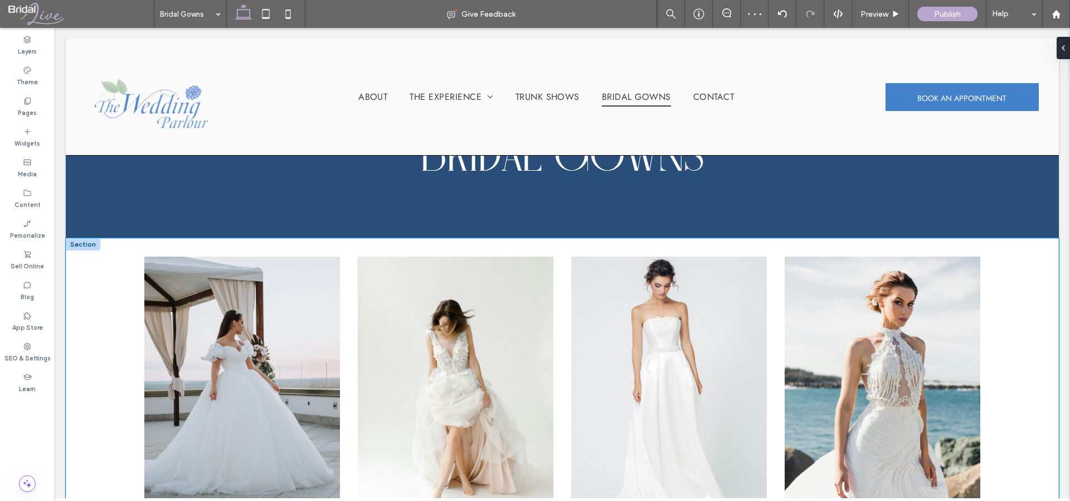
scroll to position [57, 0]
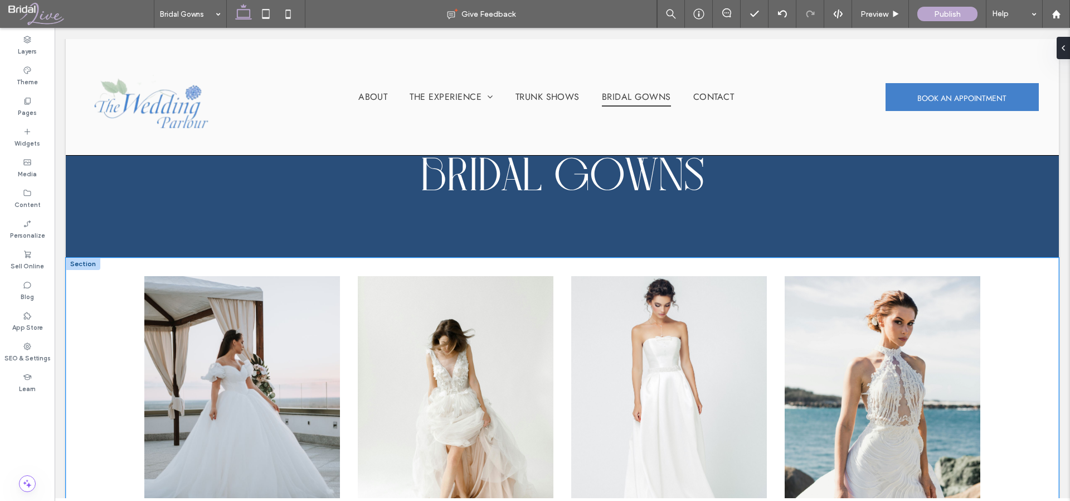
click at [1011, 317] on div "MARIE CLAIRE $2,000 JOSEPHINE $1,500 DIANE $1,000 LAURA $1,700" at bounding box center [562, 447] width 993 height 378
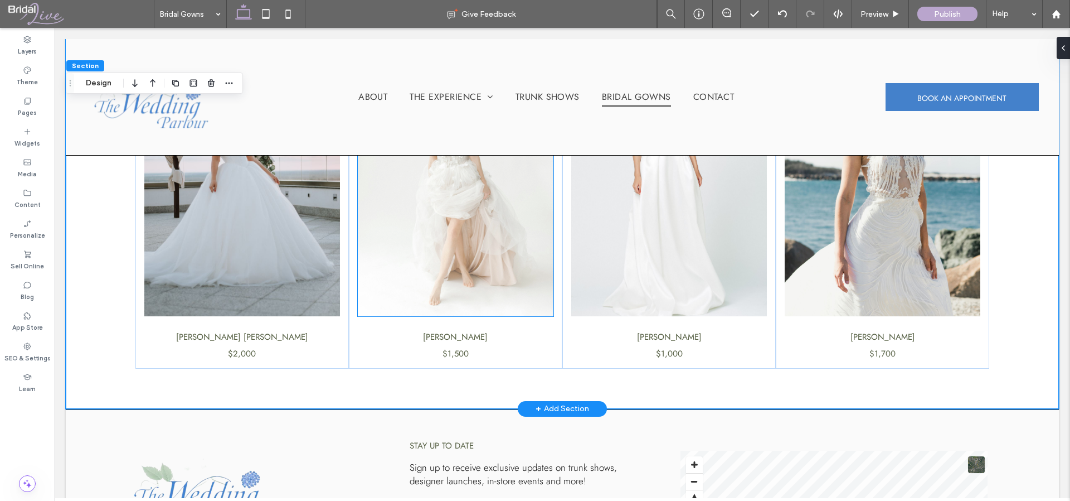
scroll to position [285, 0]
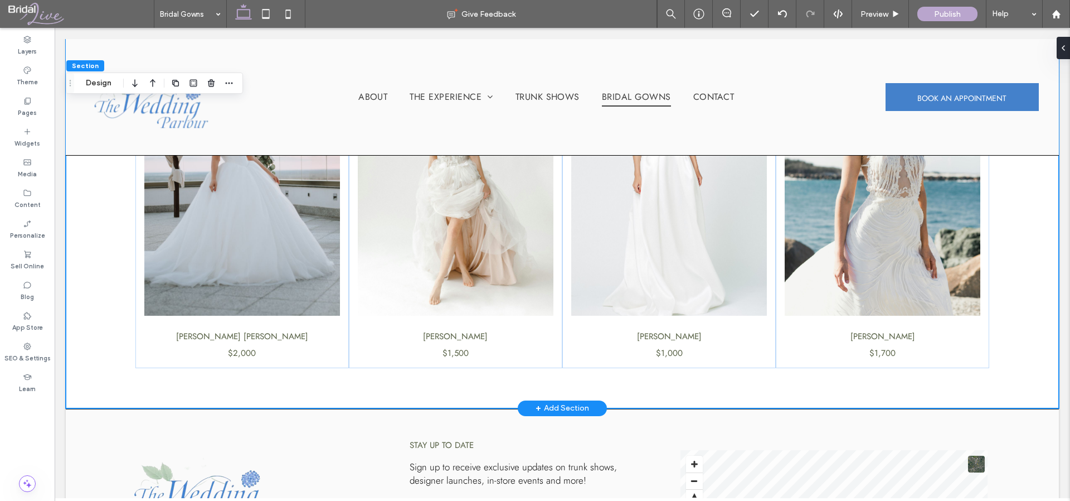
click at [1017, 337] on div "MARIE CLAIRE $2,000 JOSEPHINE $1,500 DIANE $1,000 LAURA $1,700" at bounding box center [562, 219] width 993 height 378
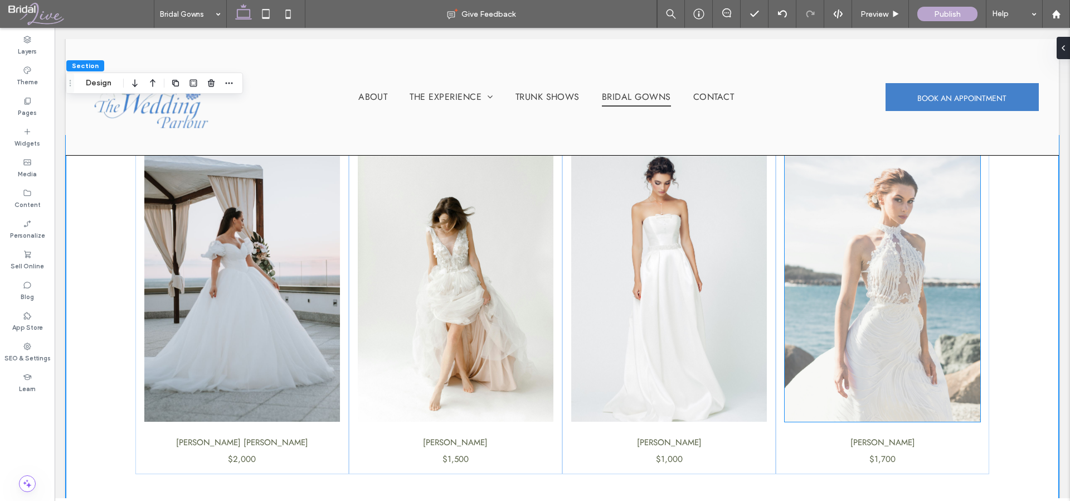
scroll to position [55, 0]
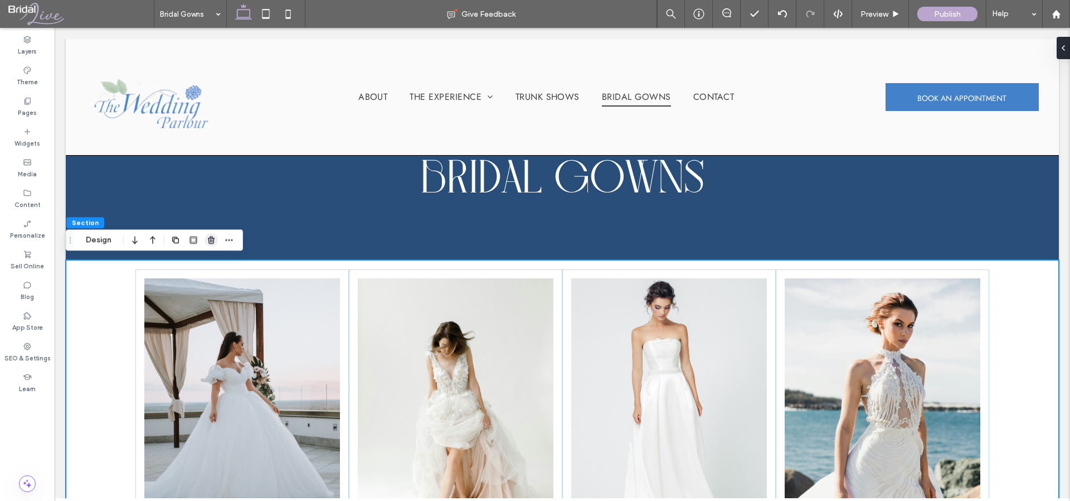
click at [210, 236] on use "button" at bounding box center [211, 239] width 7 height 7
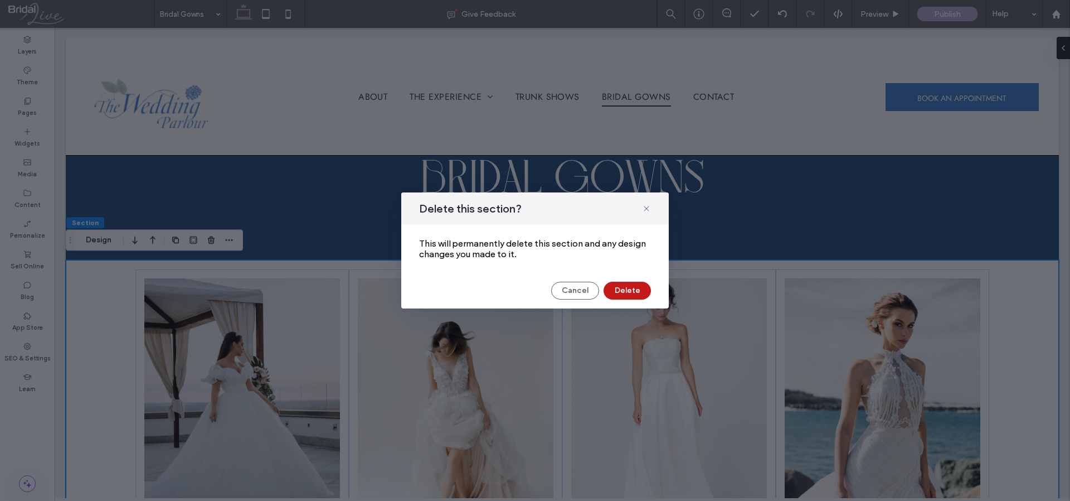
click at [625, 288] on button "Delete" at bounding box center [627, 290] width 47 height 18
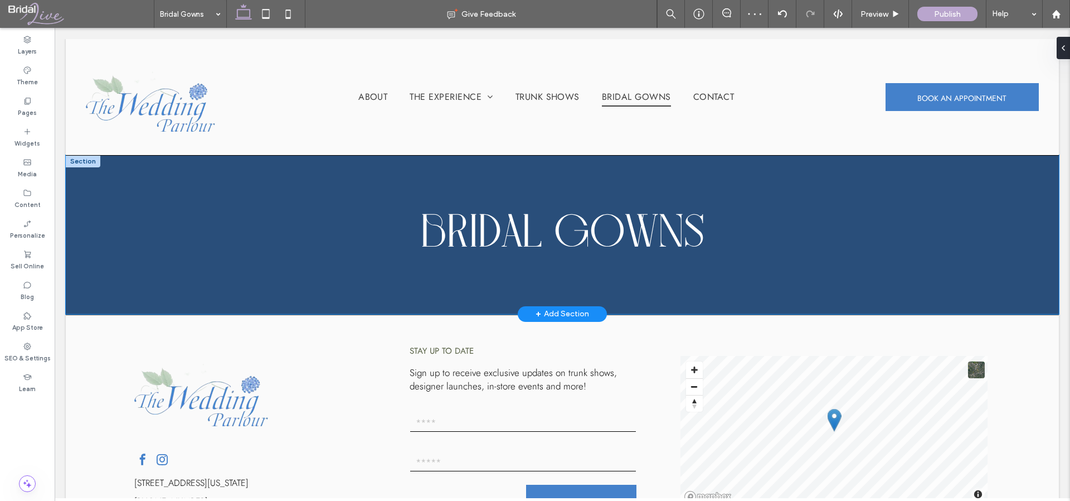
scroll to position [0, 0]
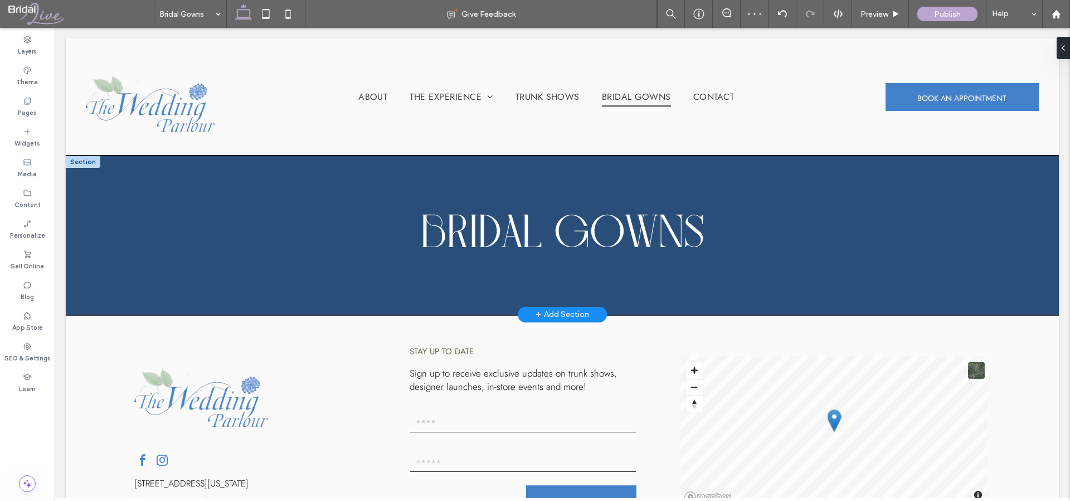
click at [552, 310] on div "+ Add Section" at bounding box center [563, 314] width 54 height 12
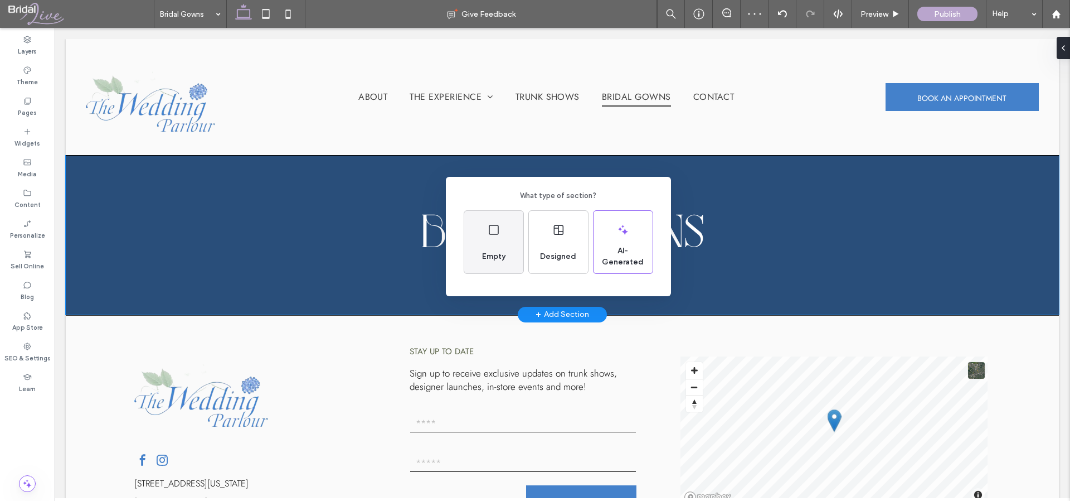
click at [489, 251] on span "Empty" at bounding box center [494, 256] width 32 height 11
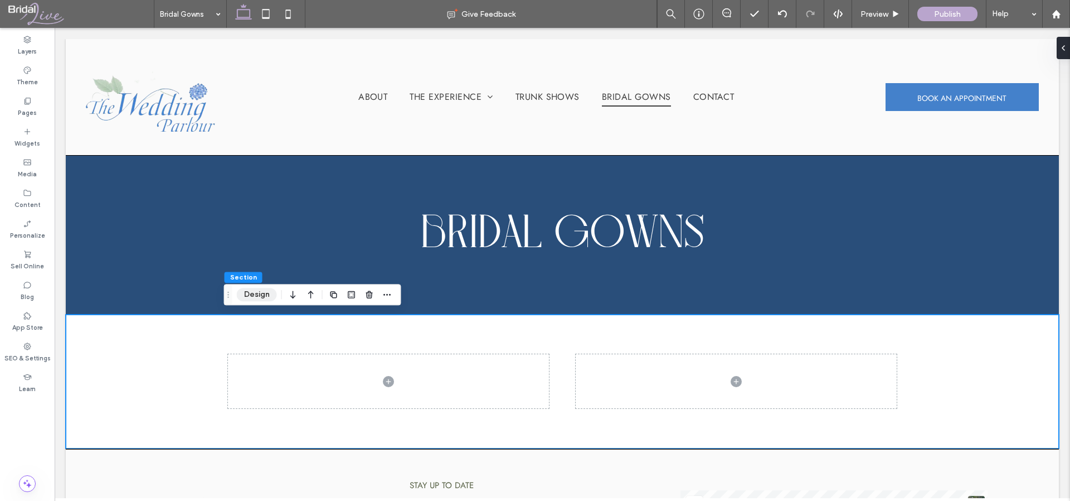
click at [244, 293] on button "Design" at bounding box center [257, 294] width 40 height 13
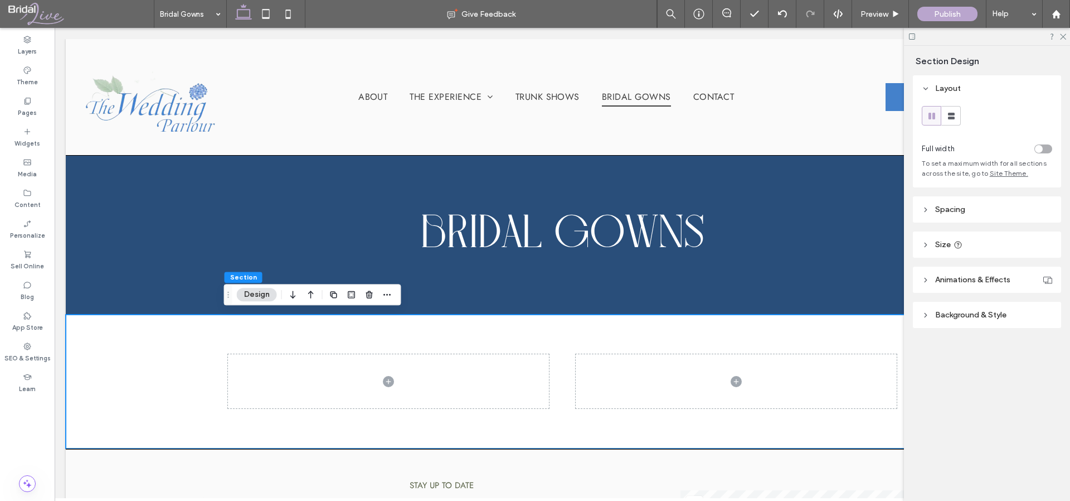
click at [1050, 153] on div "toggle" at bounding box center [1043, 148] width 18 height 9
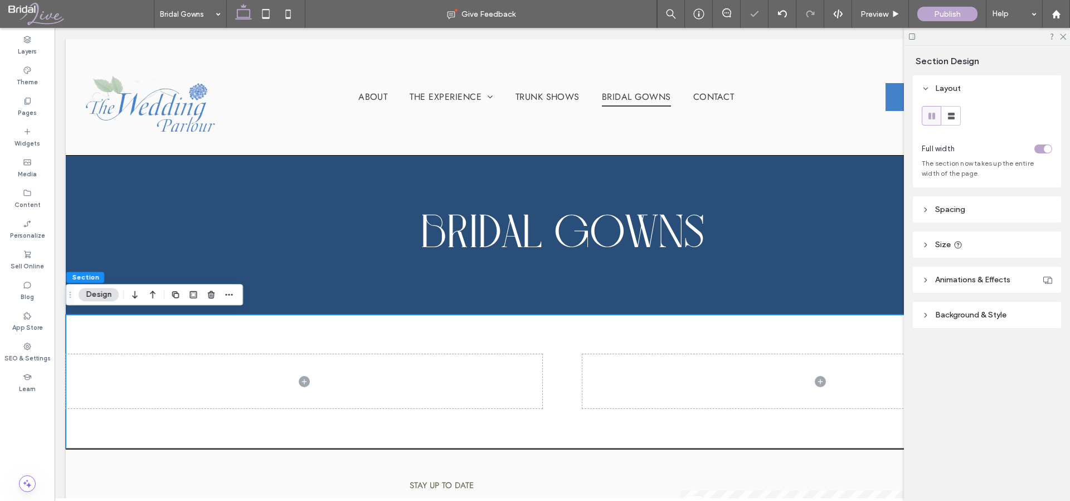
click at [966, 211] on header "Spacing" at bounding box center [987, 209] width 148 height 26
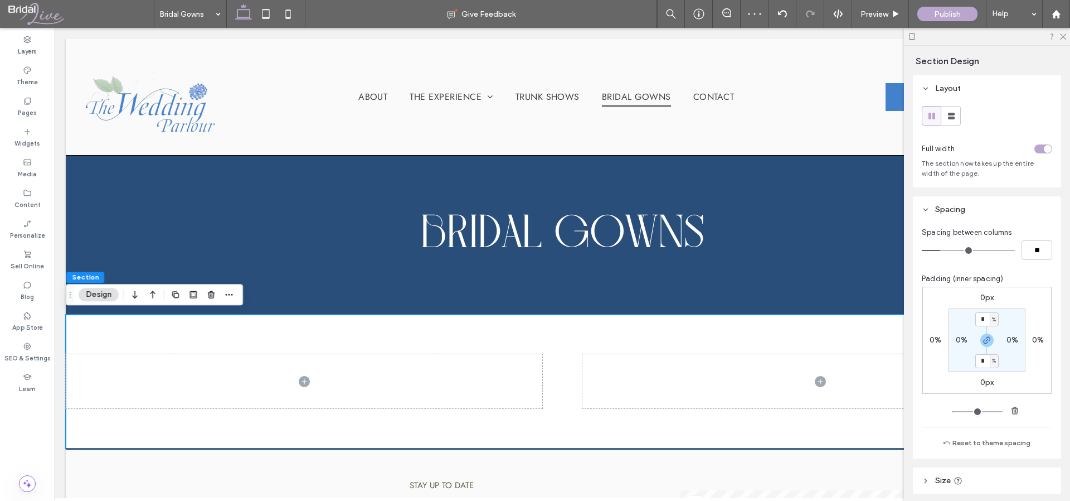
click at [956, 342] on label "0%" at bounding box center [962, 339] width 12 height 9
type input "*"
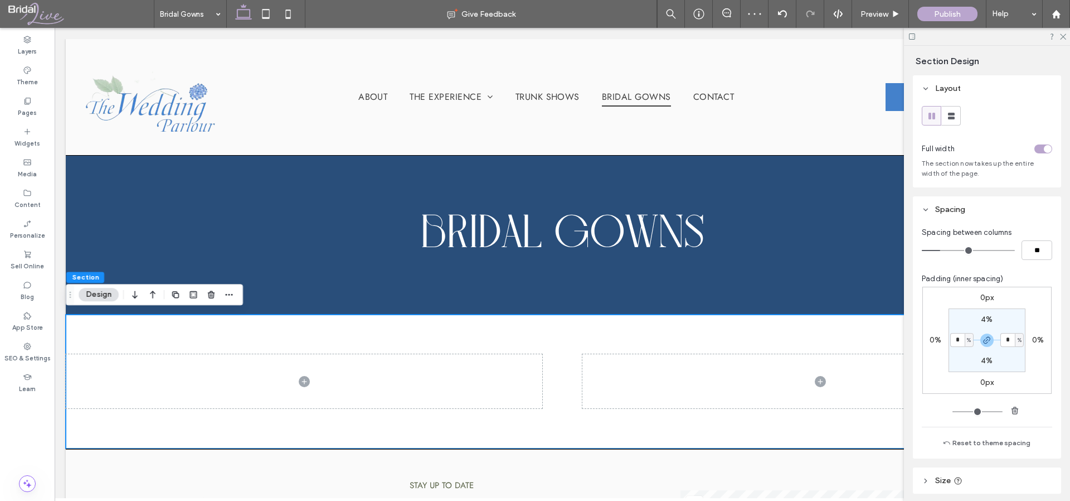
click at [946, 377] on div "0px 0% 0px 0% 4% * % 4% * %" at bounding box center [986, 339] width 129 height 107
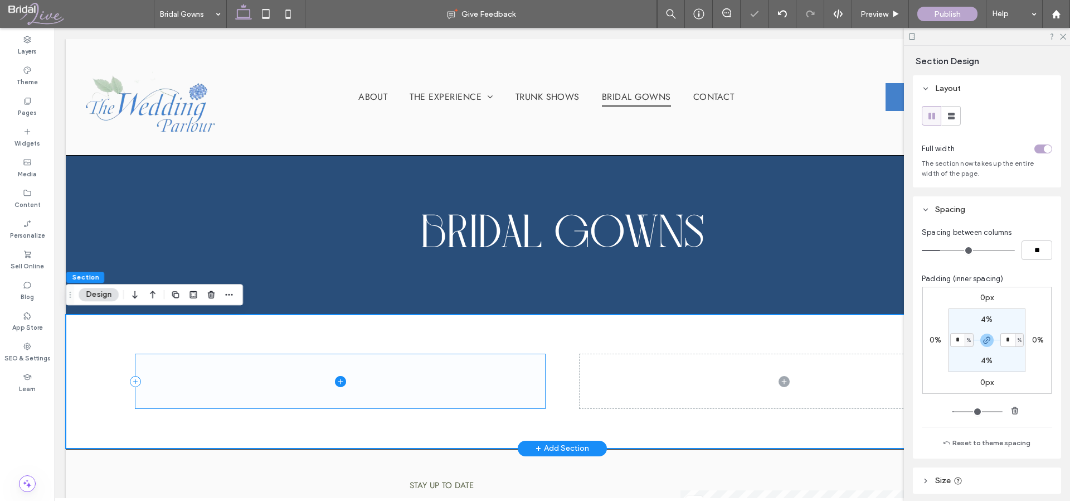
click at [336, 377] on icon at bounding box center [340, 381] width 11 height 11
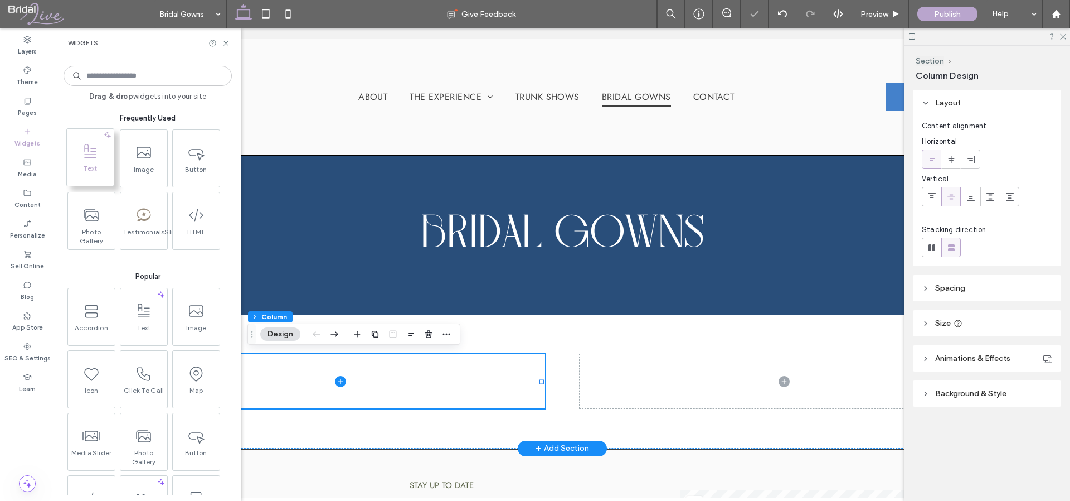
click at [96, 157] on icon at bounding box center [90, 152] width 18 height 18
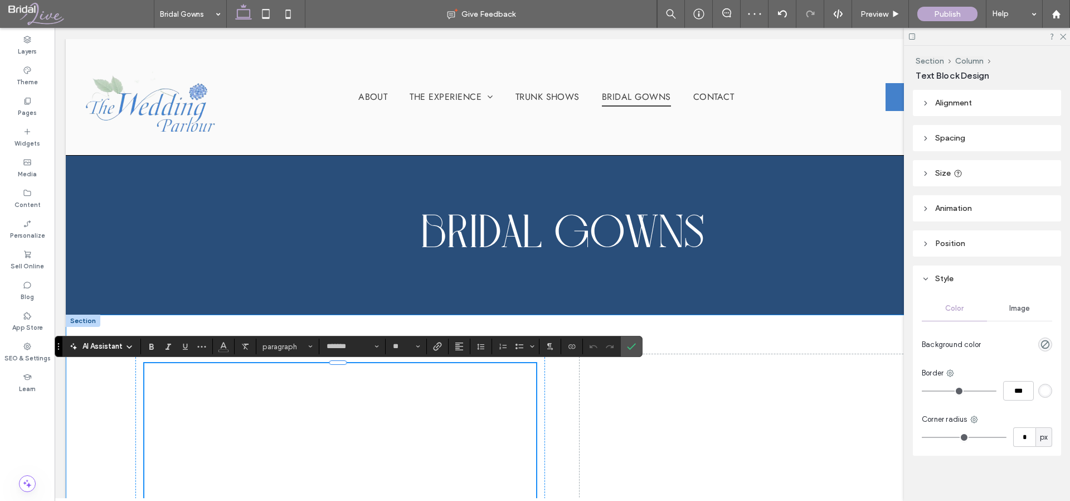
scroll to position [512, 0]
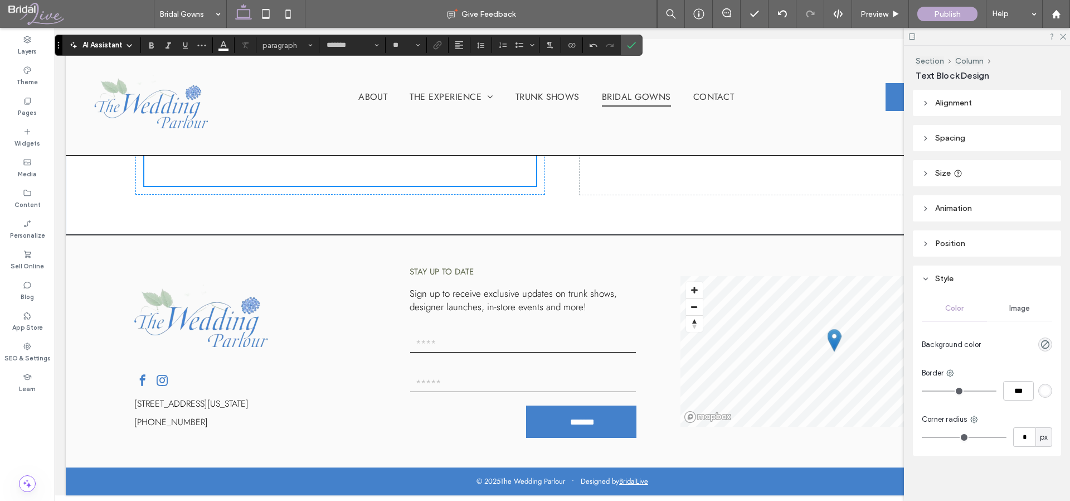
type input "**********"
type input "***"
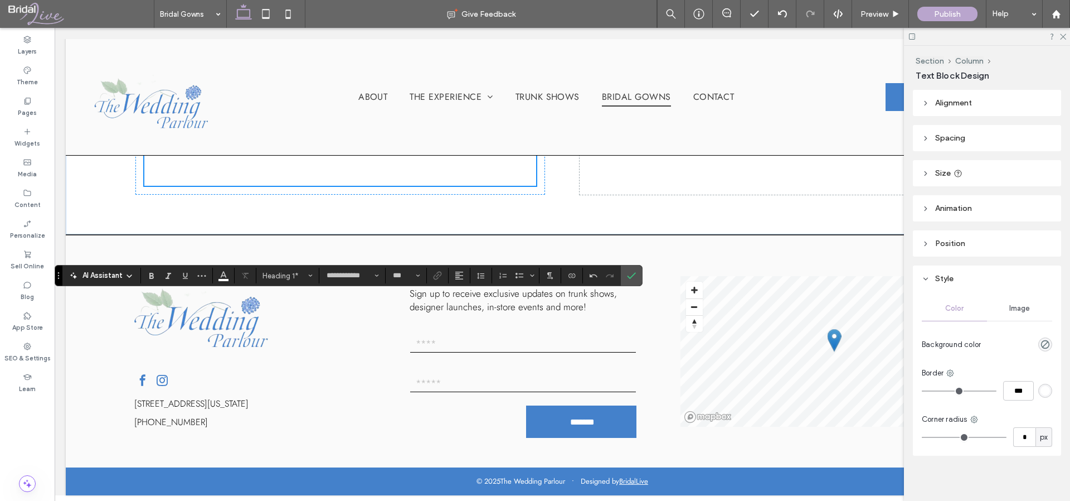
scroll to position [71, 0]
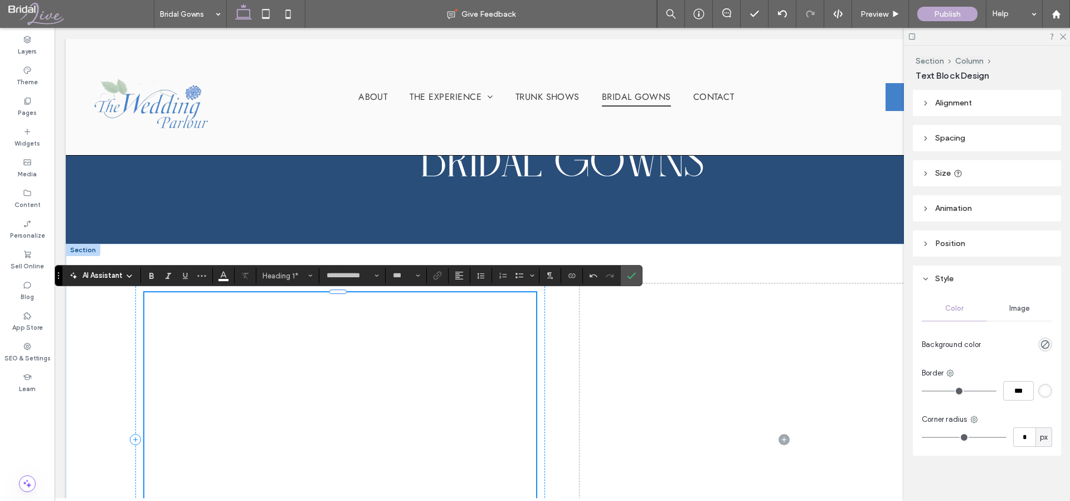
click at [211, 368] on h1 "**********" at bounding box center [340, 439] width 392 height 294
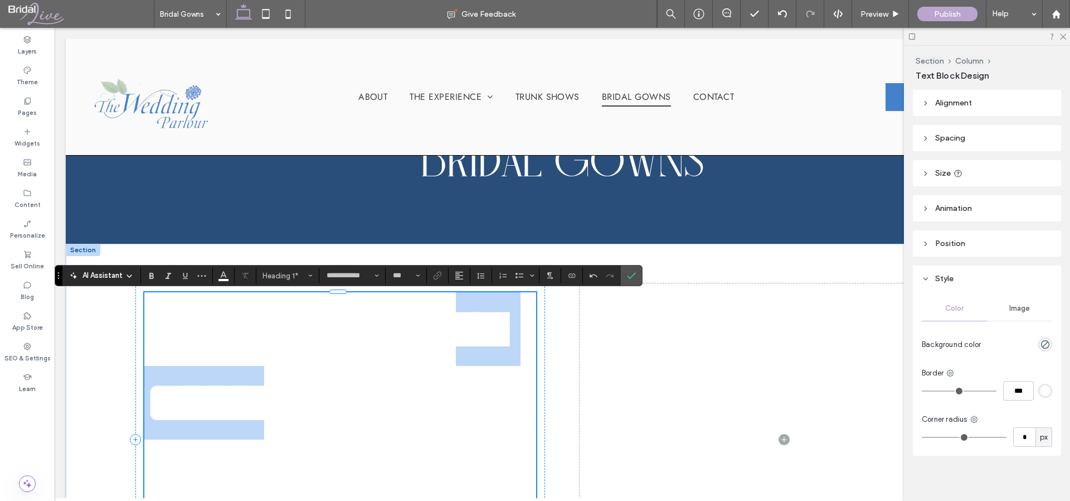
click at [211, 368] on h1 "**********" at bounding box center [340, 439] width 392 height 294
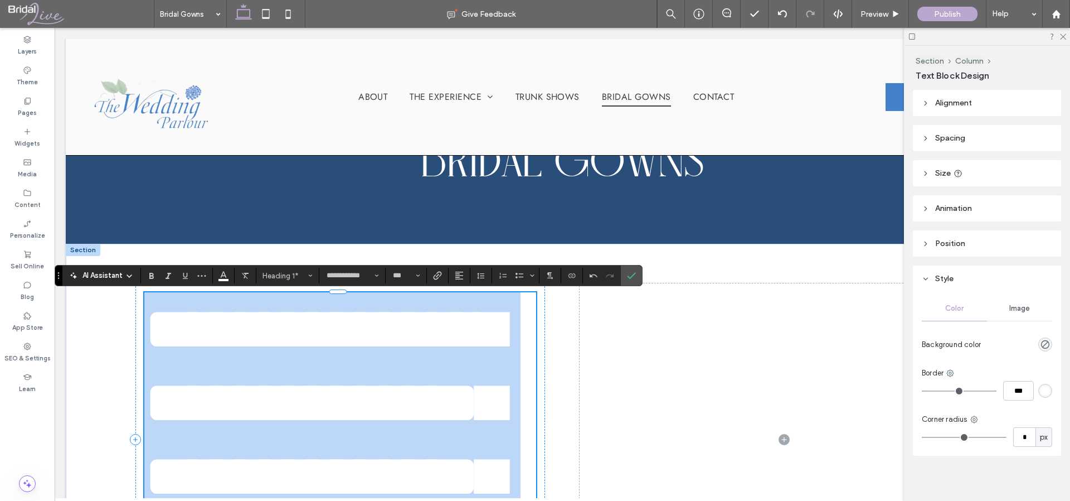
click at [211, 368] on h1 "**********" at bounding box center [340, 439] width 392 height 294
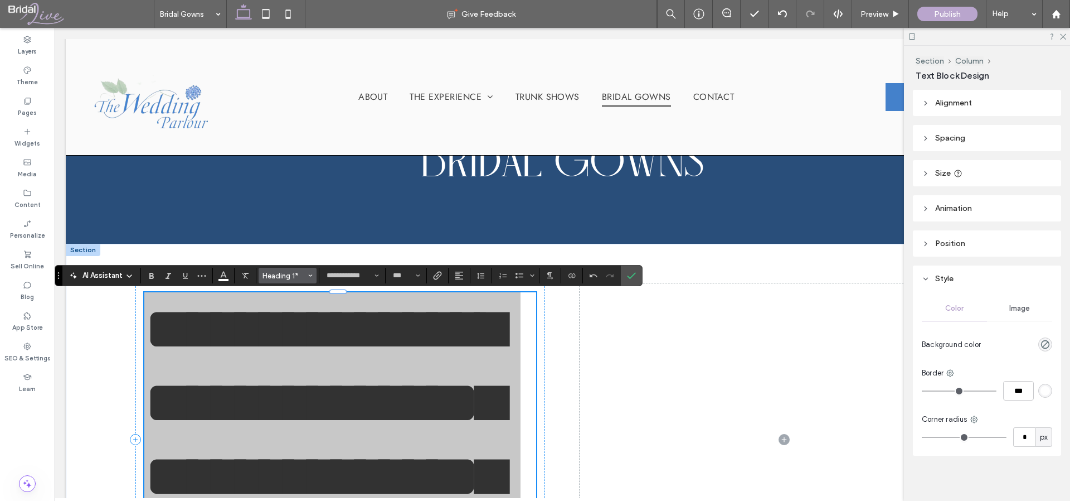
click at [298, 279] on span "Heading 1*" at bounding box center [284, 275] width 43 height 8
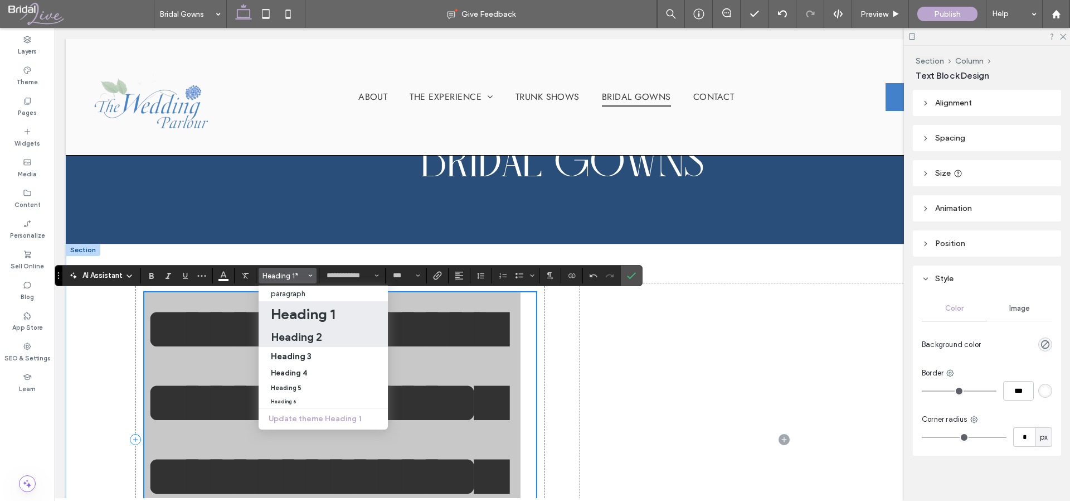
click at [305, 334] on h2 "Heading 2" at bounding box center [296, 336] width 51 height 13
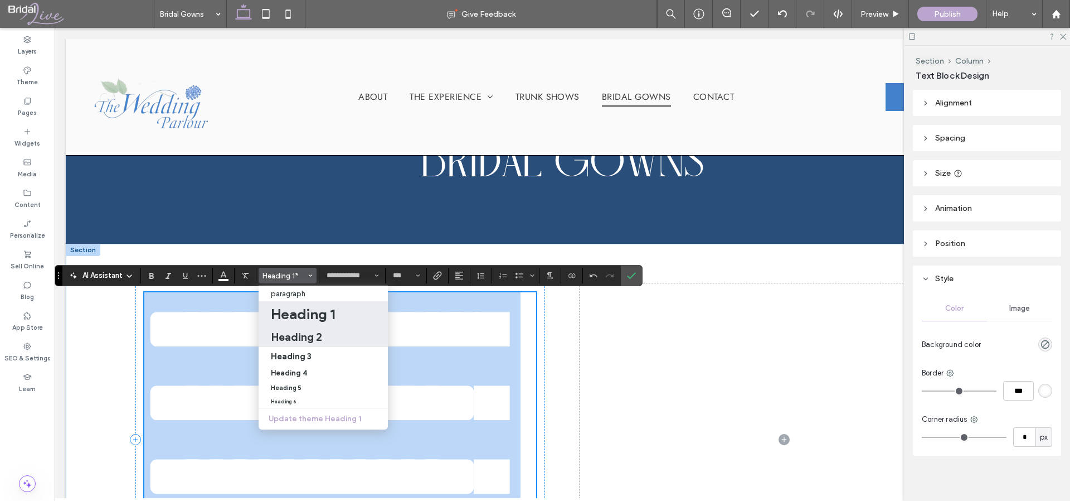
type input "*******"
type input "**"
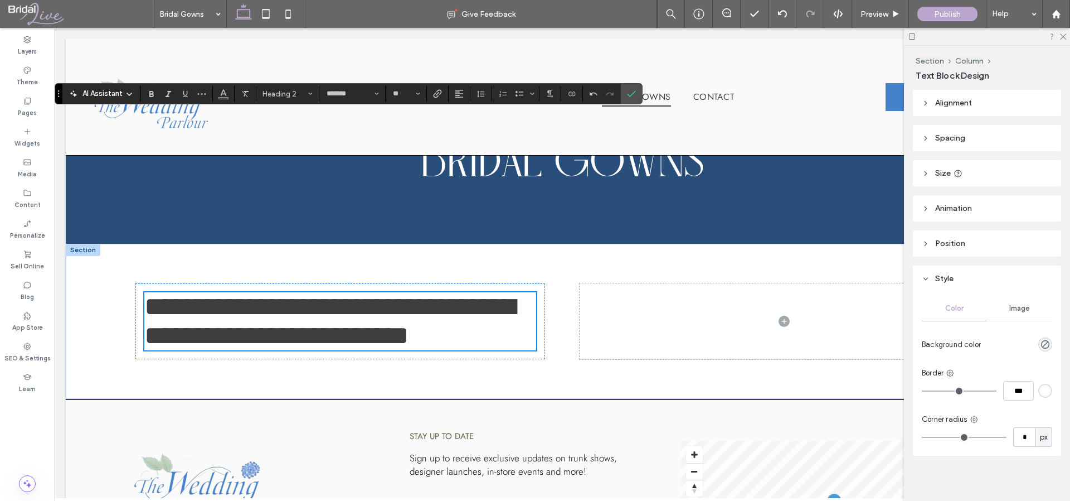
scroll to position [252, 0]
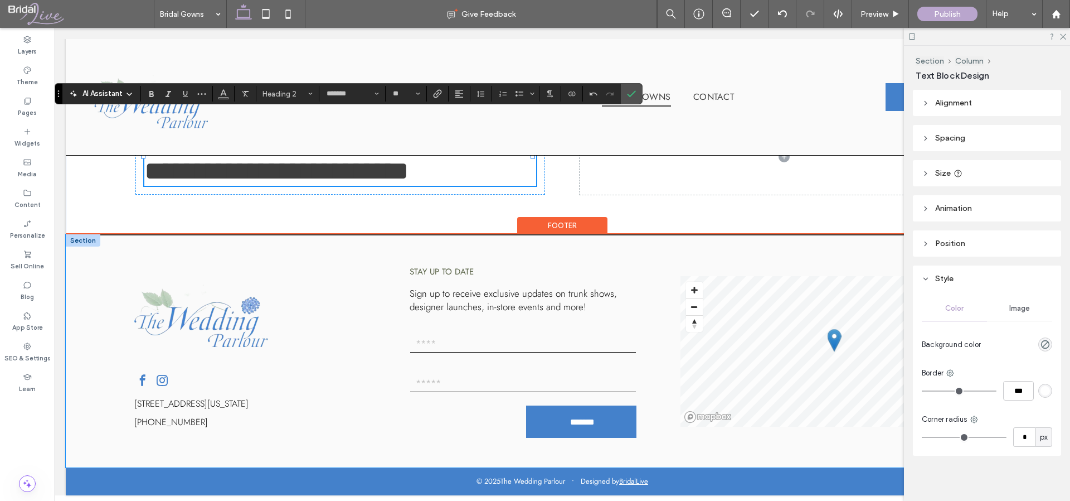
click at [334, 235] on div "925 Northeast 1st Street, Grand Rapids, Minnesota 55744, United States 218-327-…" at bounding box center [562, 351] width 993 height 232
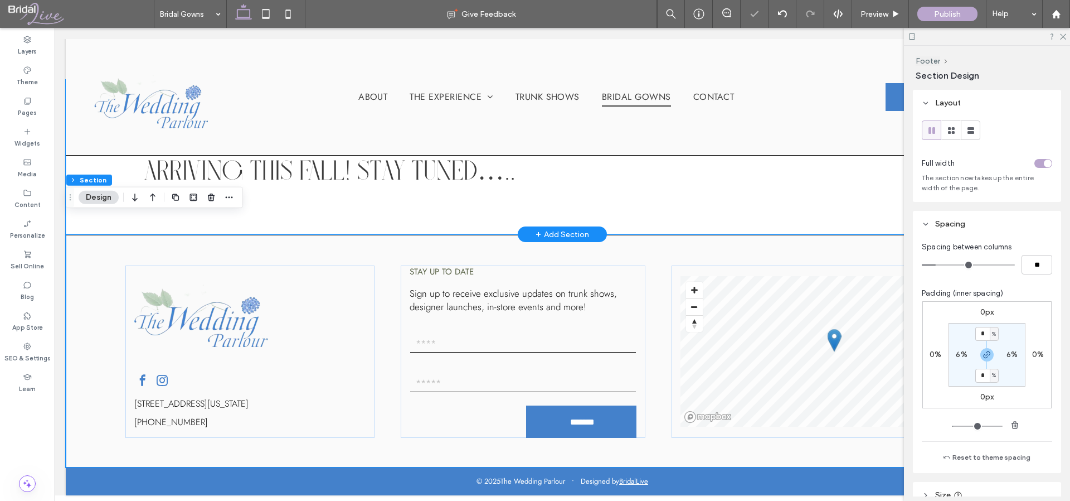
click at [337, 199] on div "[PERSON_NAME] Wedding Gowns Arriving this Fall! Stay tuned….." at bounding box center [562, 157] width 993 height 155
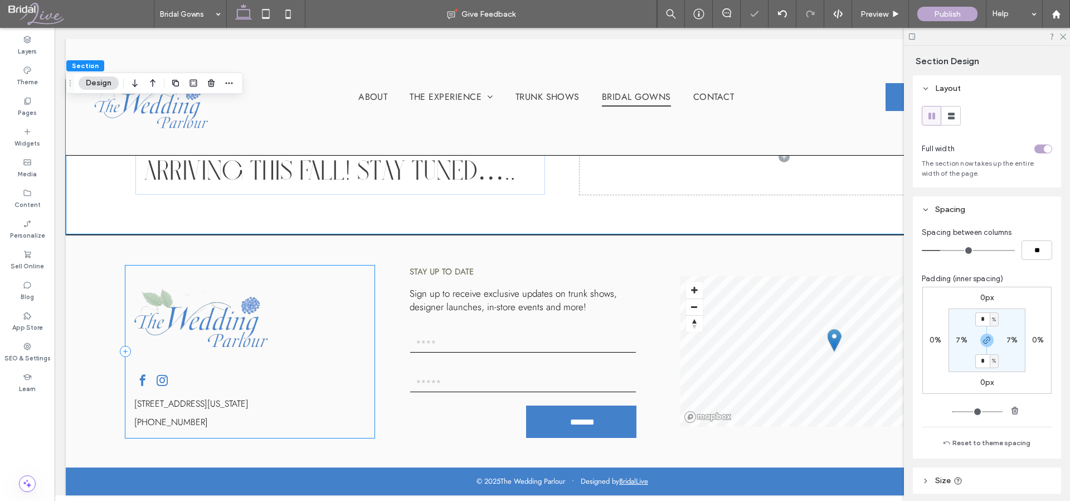
scroll to position [0, 0]
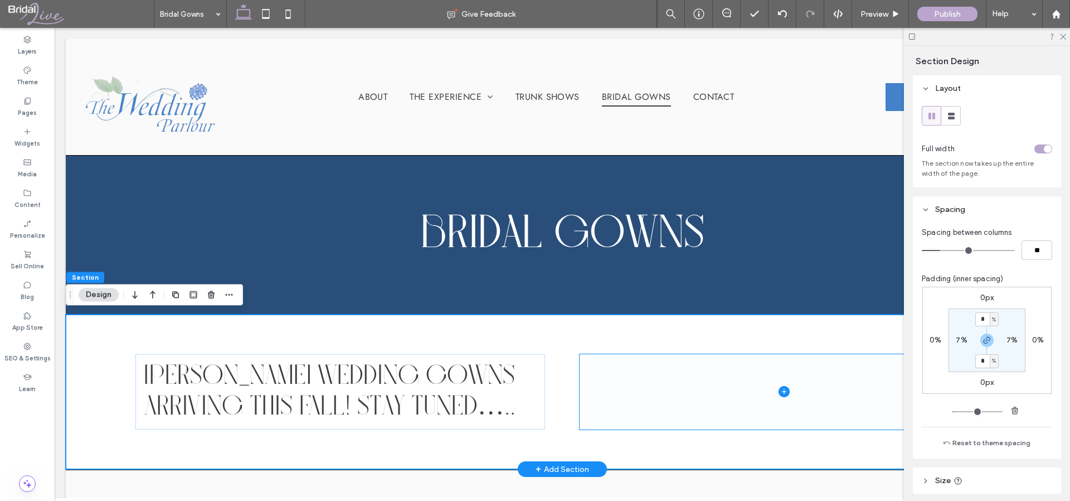
click at [779, 390] on icon at bounding box center [784, 391] width 11 height 11
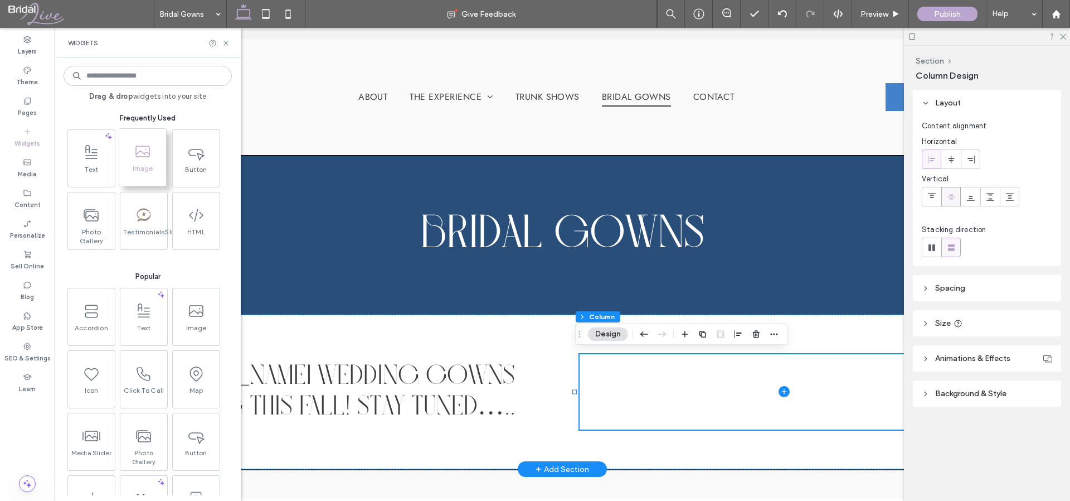
click at [138, 156] on use at bounding box center [142, 151] width 14 height 12
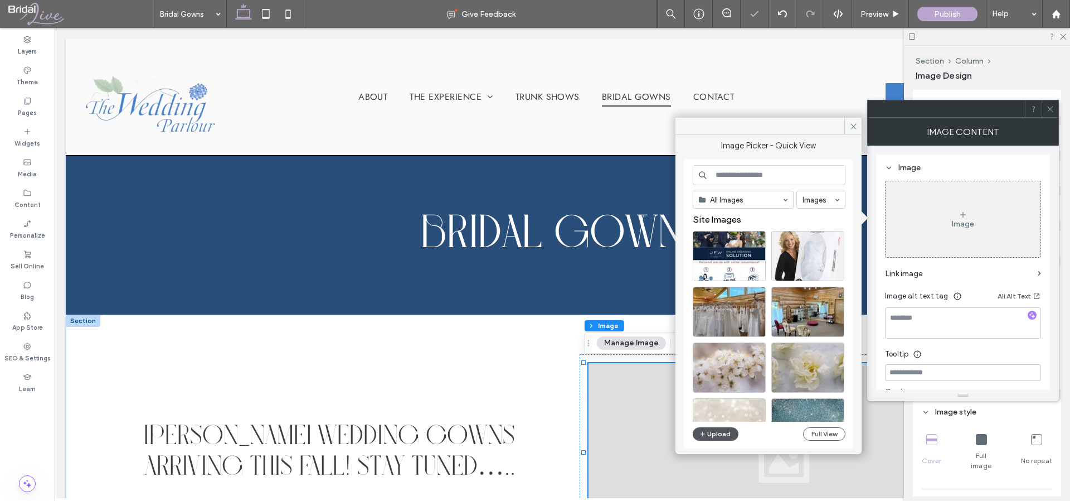
click at [726, 429] on button "Upload" at bounding box center [716, 433] width 46 height 13
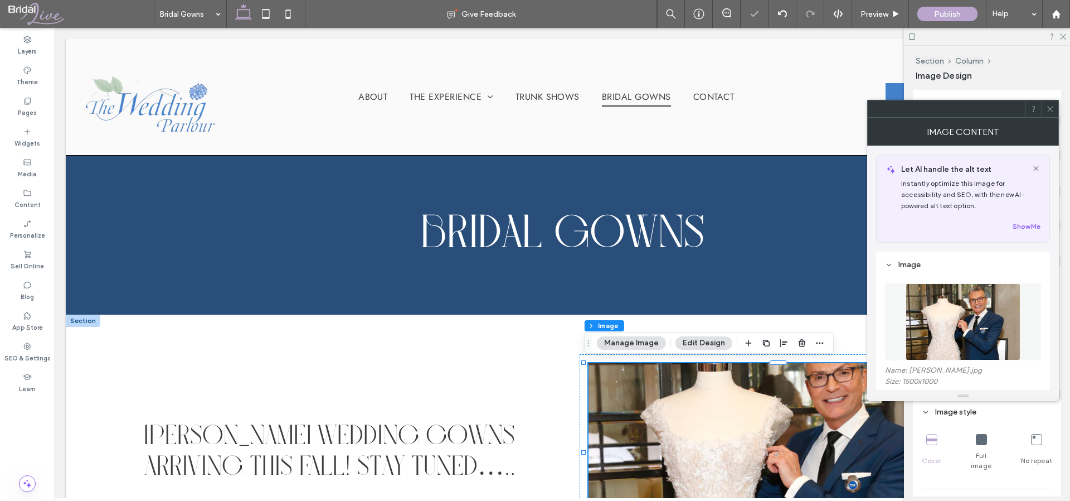
click at [1050, 105] on icon at bounding box center [1050, 109] width 8 height 8
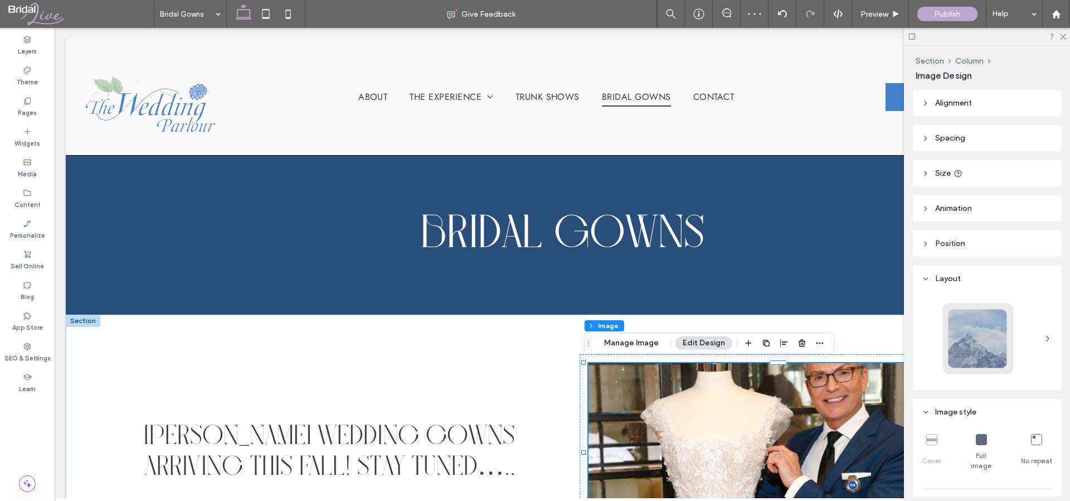
click at [1066, 32] on div at bounding box center [987, 36] width 166 height 17
click at [1066, 36] on icon at bounding box center [1062, 35] width 7 height 7
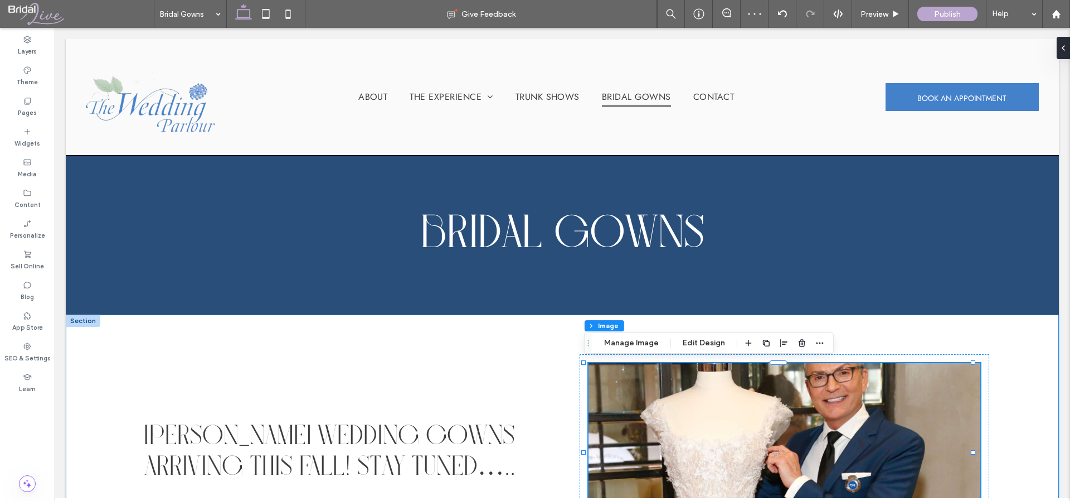
click at [1024, 356] on div "[PERSON_NAME] Wedding Gowns Arriving this Fall! Stay tuned….." at bounding box center [562, 452] width 993 height 276
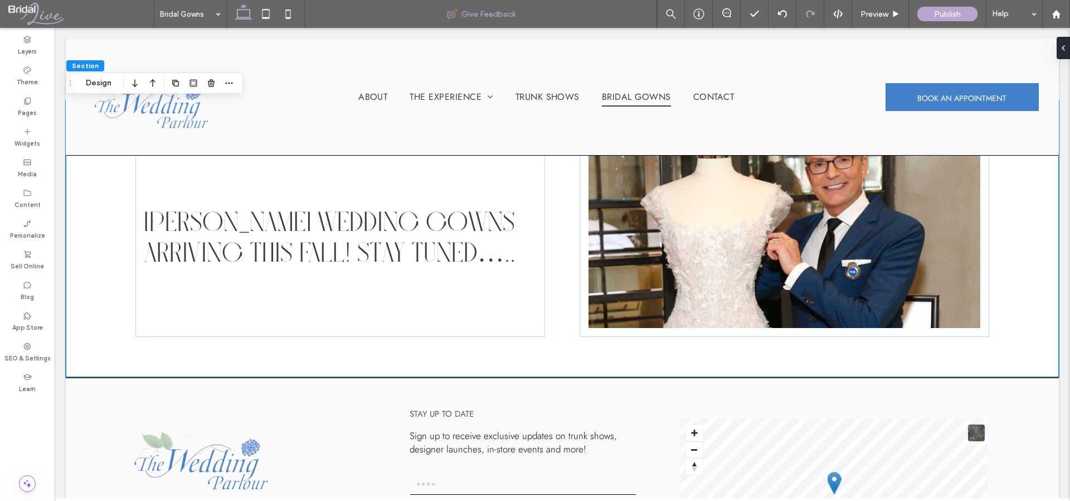
scroll to position [166, 0]
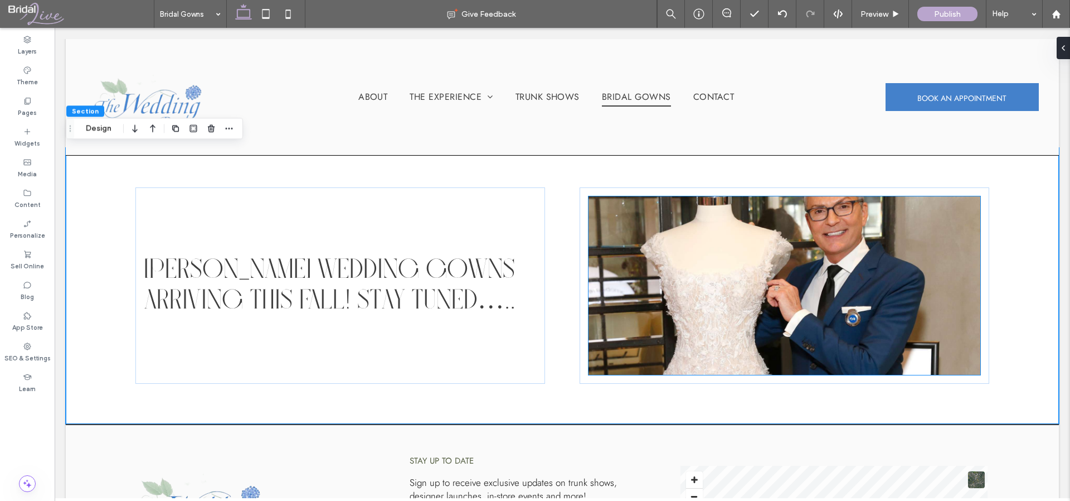
click at [727, 367] on img at bounding box center [785, 285] width 392 height 178
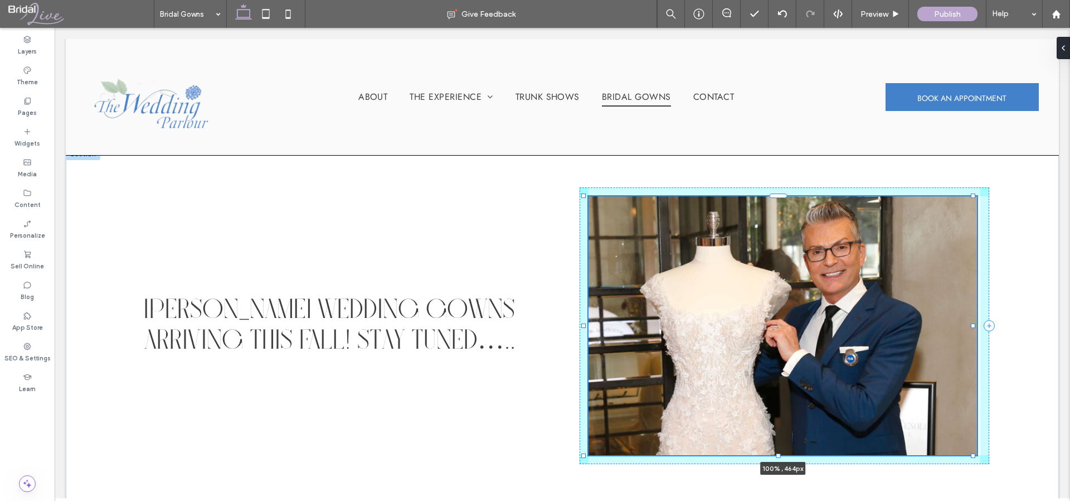
drag, startPoint x: 779, startPoint y: 374, endPoint x: 783, endPoint y: 414, distance: 40.4
click at [783, 414] on div "Randy Fenoli Wedding Gowns Arriving this Fall! Stay tuned….. 100% , 464px" at bounding box center [562, 326] width 993 height 356
type input "***"
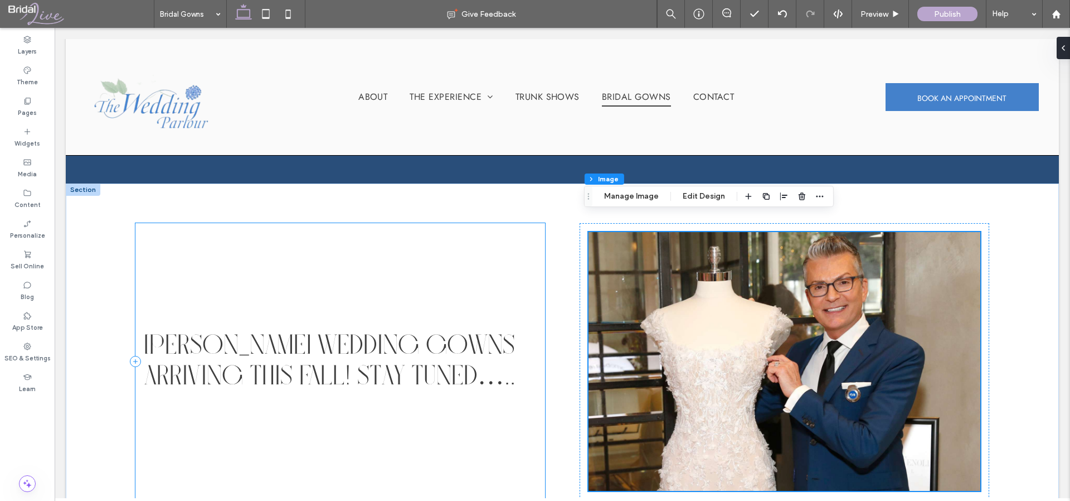
scroll to position [173, 0]
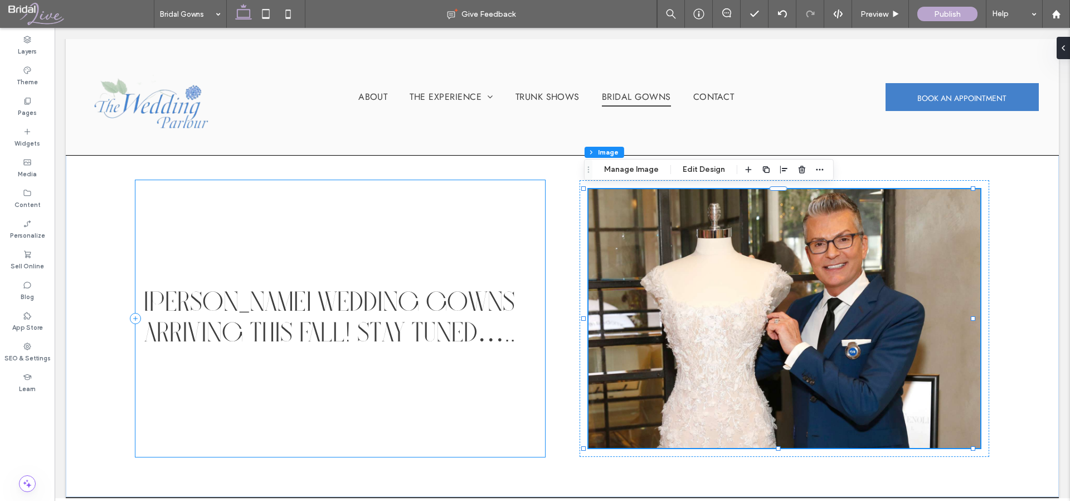
click at [330, 381] on div "[PERSON_NAME] Wedding Gowns Arriving this Fall! Stay tuned….." at bounding box center [340, 318] width 410 height 276
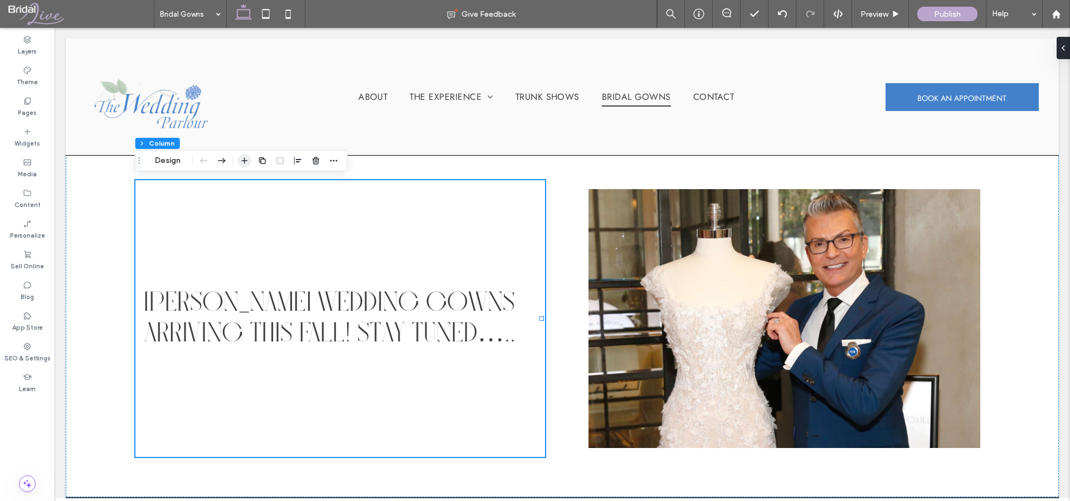
click at [242, 161] on icon "button" at bounding box center [244, 160] width 9 height 9
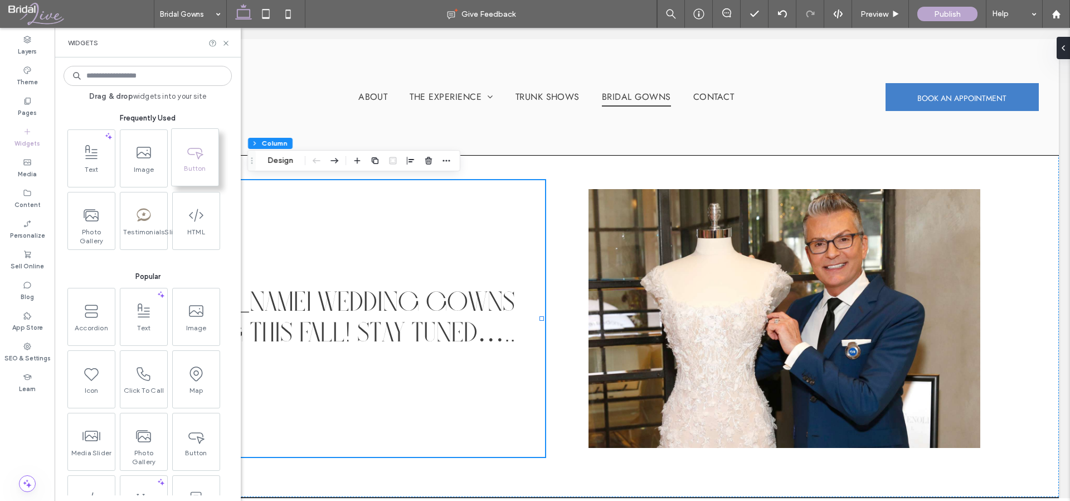
click at [192, 160] on icon at bounding box center [195, 152] width 18 height 18
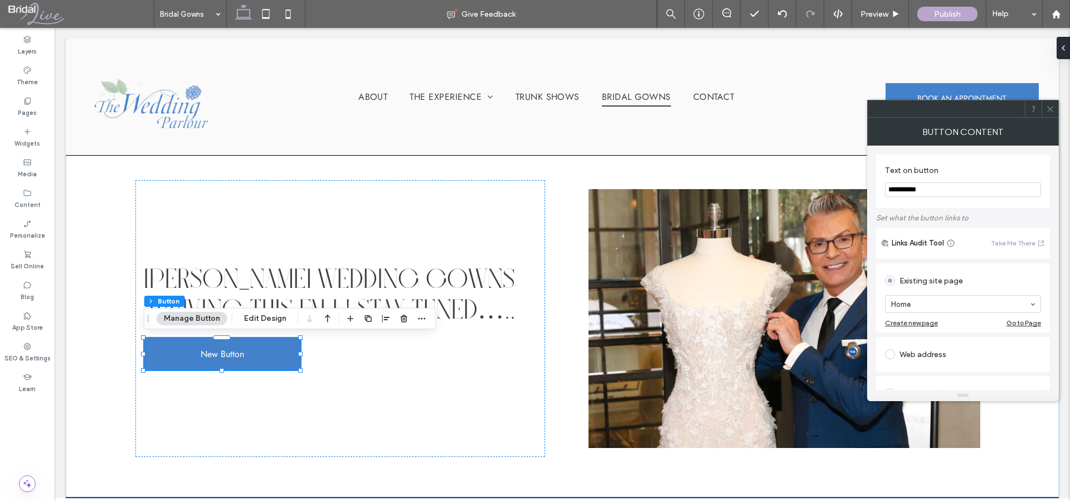
click at [984, 185] on input "**********" at bounding box center [963, 189] width 156 height 14
type input "*"
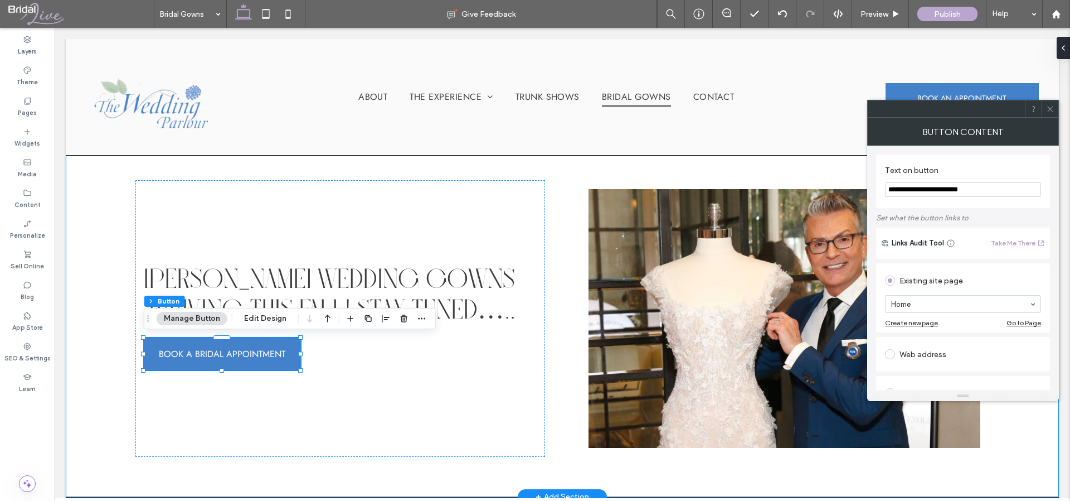
type input "**********"
click at [857, 169] on div "Randy Fenoli Wedding Gowns Arriving this Fall! Stay tuned….. BOOK A BRIDAL APPO…" at bounding box center [562, 318] width 993 height 356
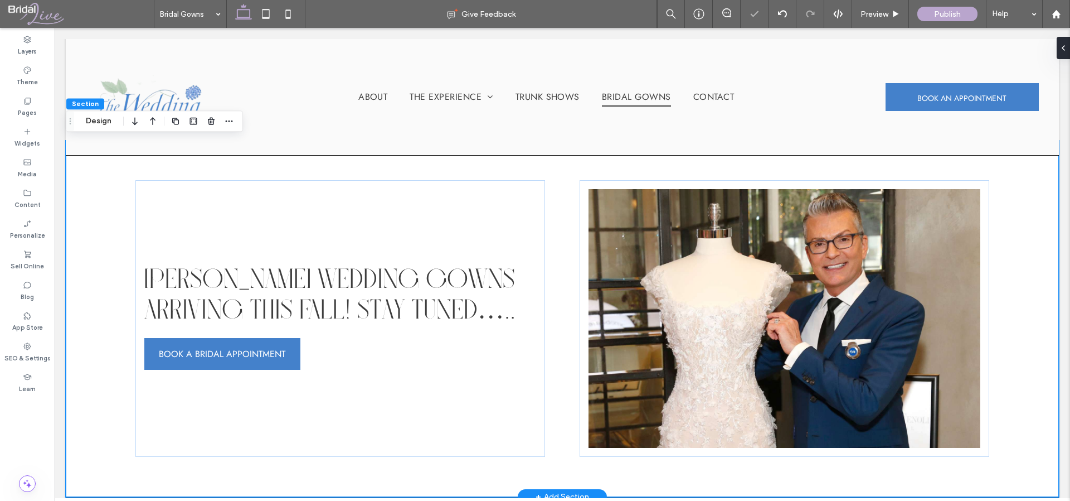
click at [997, 376] on div "Randy Fenoli Wedding Gowns Arriving this Fall! Stay tuned….. BOOK A BRIDAL APPO…" at bounding box center [562, 318] width 993 height 356
click at [221, 358] on span "BOOK A BRIDAL APPOINTMENT" at bounding box center [222, 353] width 127 height 13
click at [221, 358] on div "BOOK A BRIDAL APPOINTMENT" at bounding box center [222, 354] width 156 height 32
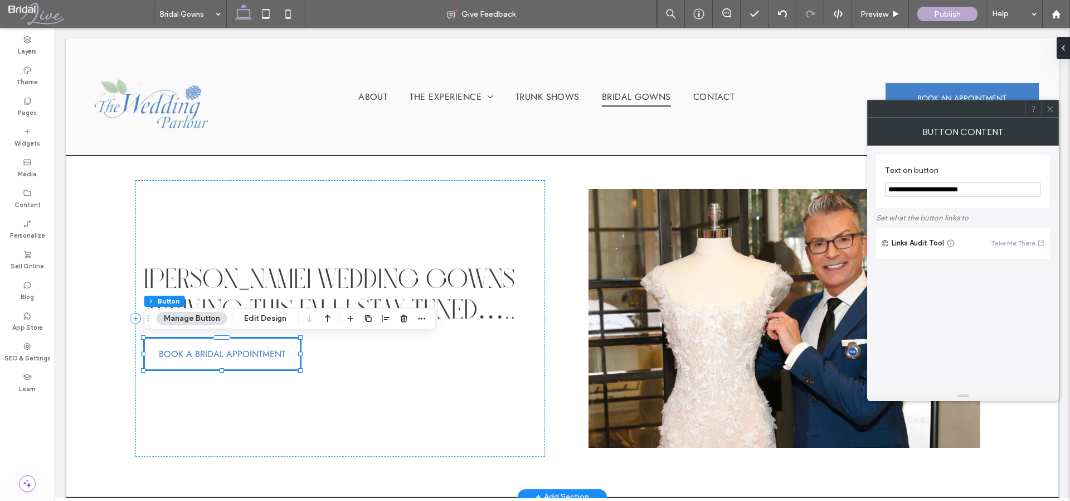
type input "**"
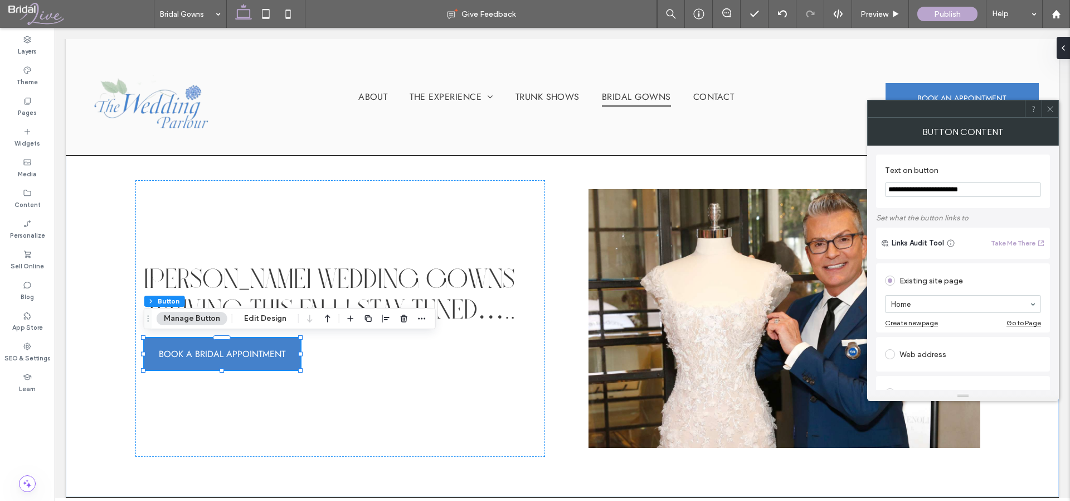
drag, startPoint x: 1004, startPoint y: 186, endPoint x: 916, endPoint y: 189, distance: 88.1
click at [916, 189] on input "**********" at bounding box center [963, 189] width 156 height 14
type input "**********"
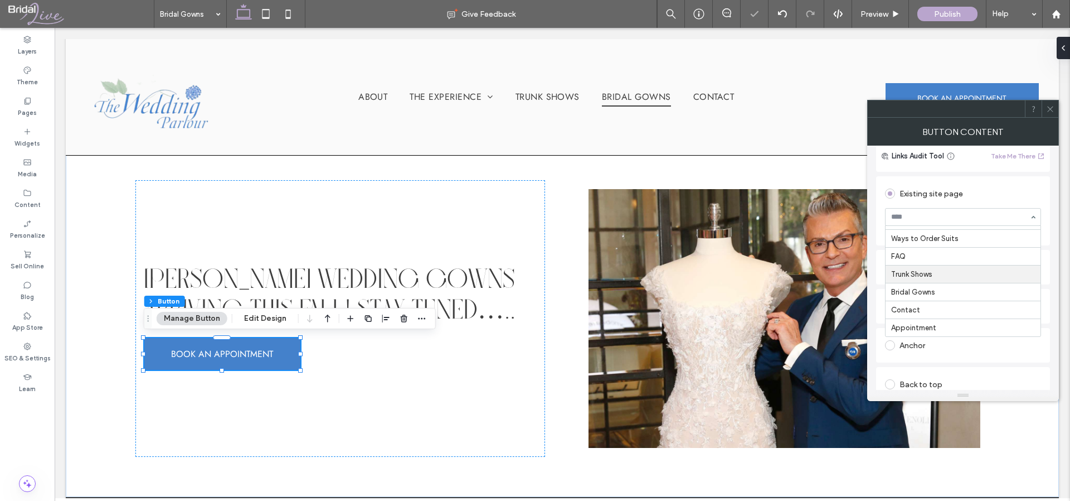
scroll to position [89, 0]
click at [1047, 105] on icon at bounding box center [1050, 109] width 8 height 8
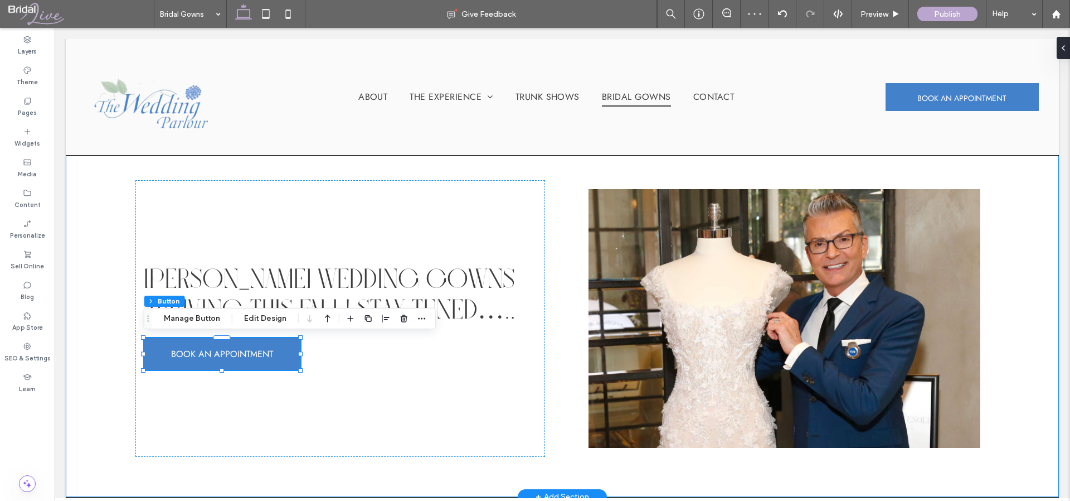
click at [985, 377] on div "Randy Fenoli Wedding Gowns Arriving this Fall! Stay tuned….. BOOK AN APPOINTMENT" at bounding box center [562, 318] width 993 height 356
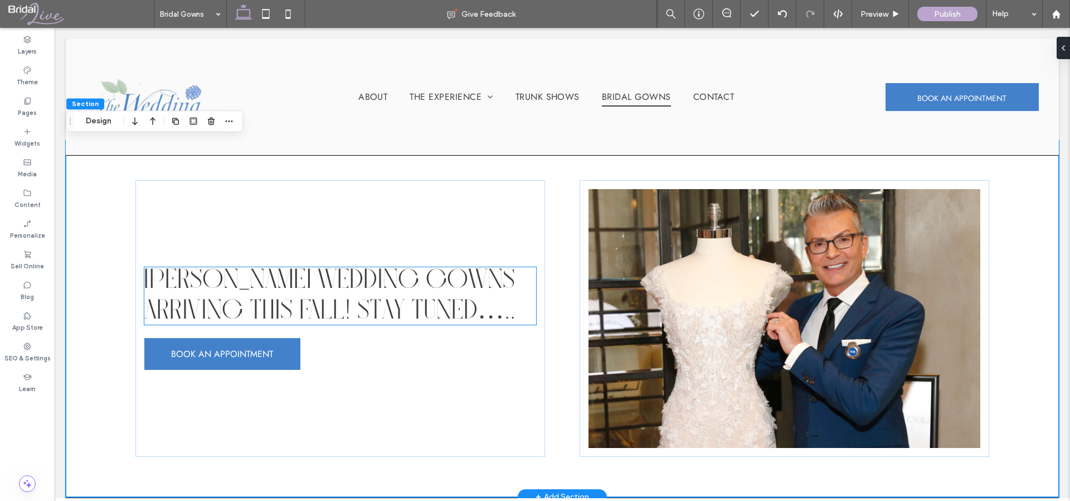
click at [354, 286] on span "[PERSON_NAME] Wedding Gowns Arriving this Fall! Stay tuned….." at bounding box center [329, 295] width 371 height 57
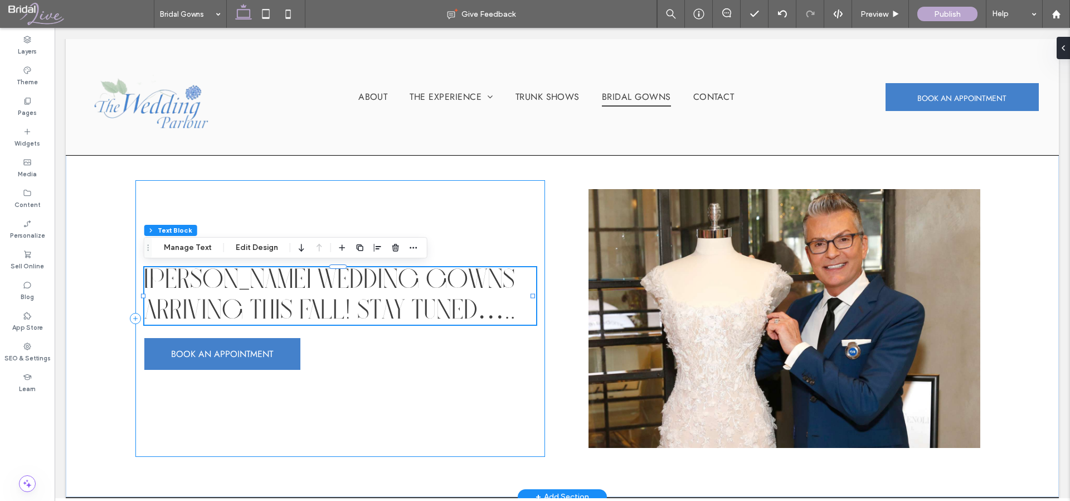
click at [395, 332] on div "Randy Fenoli Wedding Gowns Arriving this Fall! Stay tuned….. BOOK AN APPOINTMENT" at bounding box center [340, 318] width 410 height 276
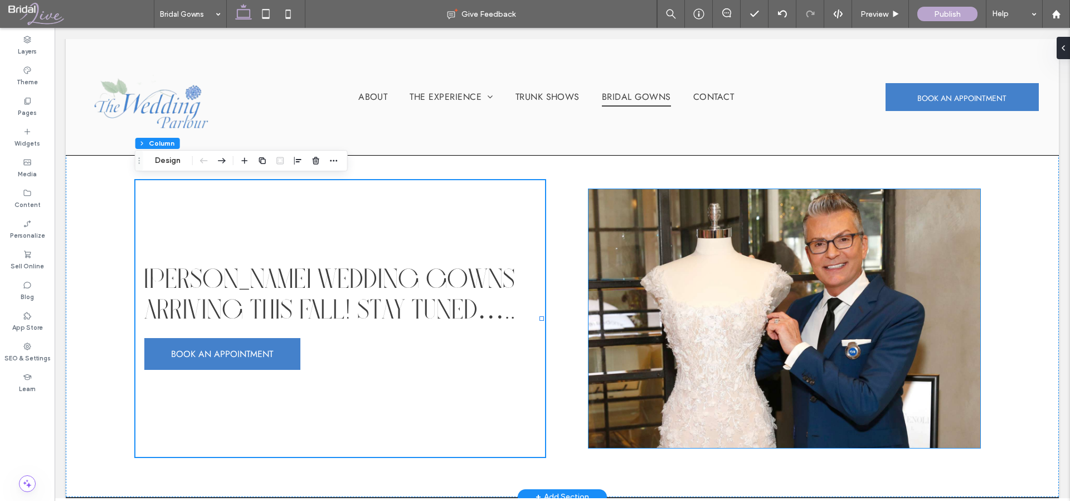
click at [596, 427] on img at bounding box center [785, 318] width 392 height 259
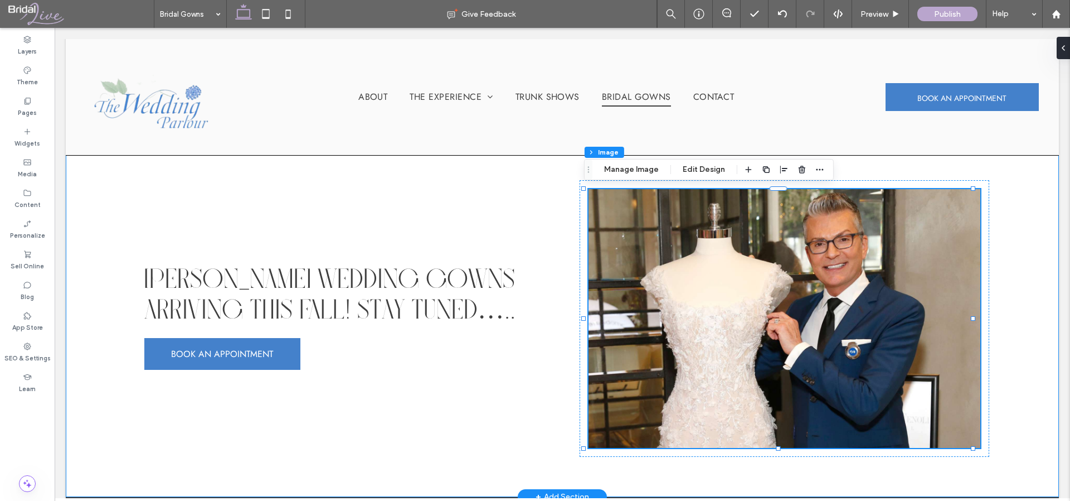
click at [564, 376] on div "Randy Fenoli Wedding Gowns Arriving this Fall! Stay tuned….. BOOK AN APPOINTMENT" at bounding box center [562, 318] width 993 height 356
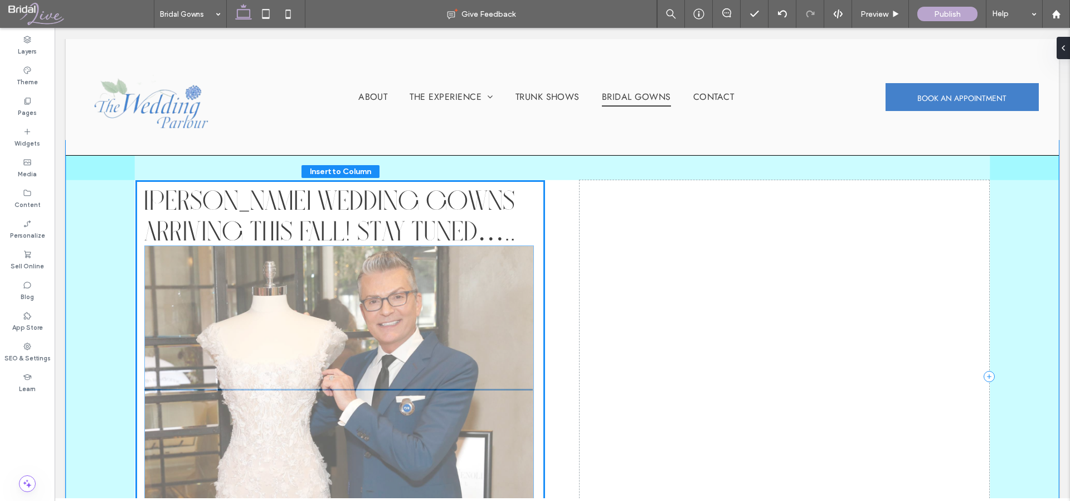
drag, startPoint x: 824, startPoint y: 324, endPoint x: 385, endPoint y: 382, distance: 443.6
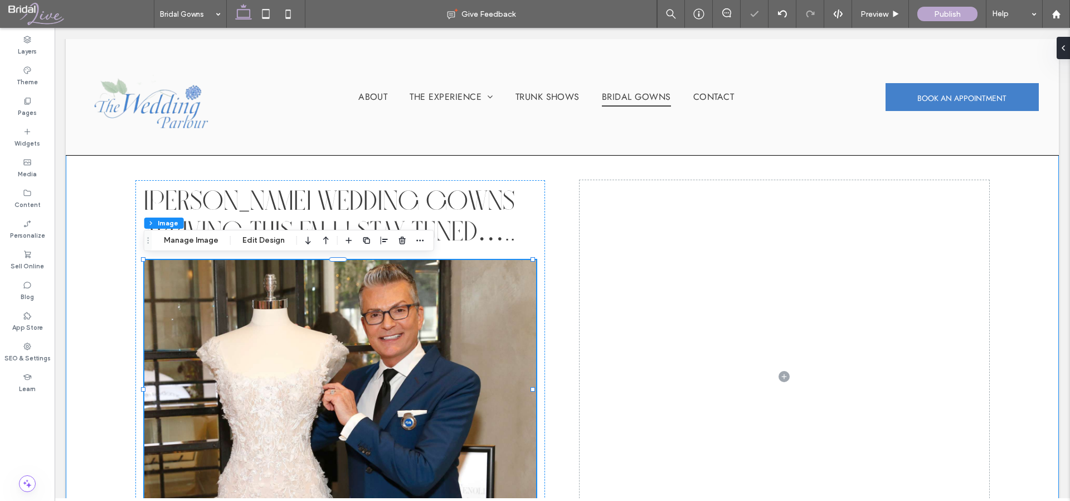
click at [551, 315] on div "Randy Fenoli Wedding Gowns Arriving this Fall! Stay tuned….. BOOK AN APPOINTMENT" at bounding box center [562, 376] width 993 height 472
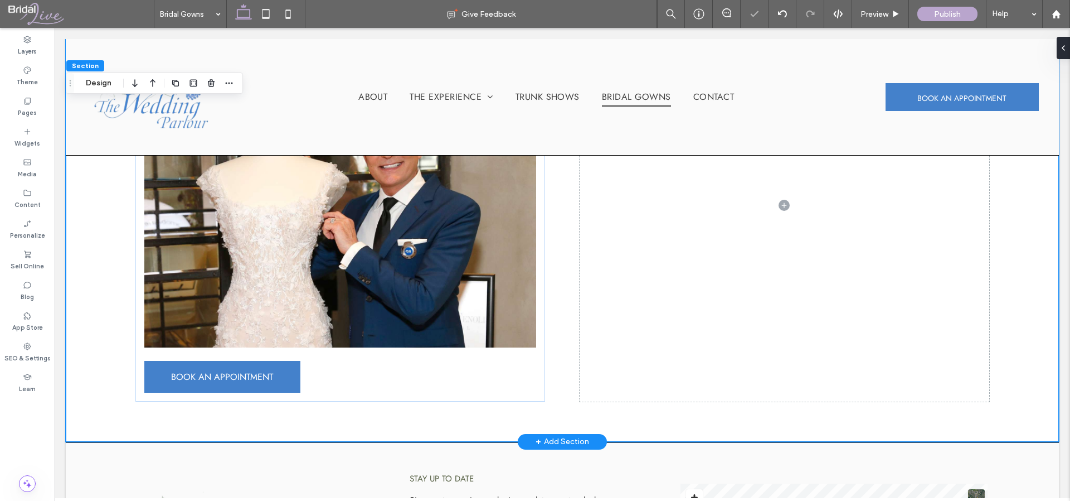
scroll to position [123, 0]
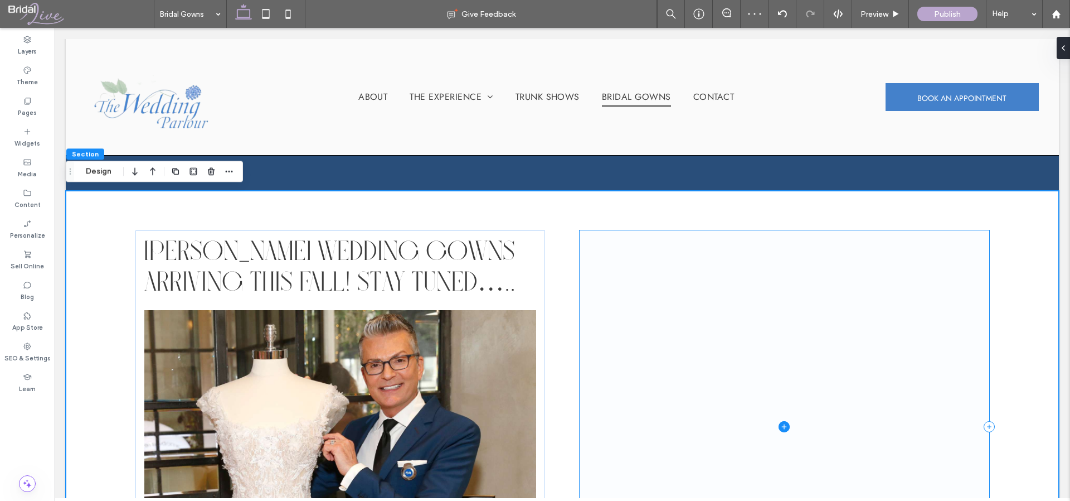
click at [659, 304] on span at bounding box center [785, 426] width 410 height 392
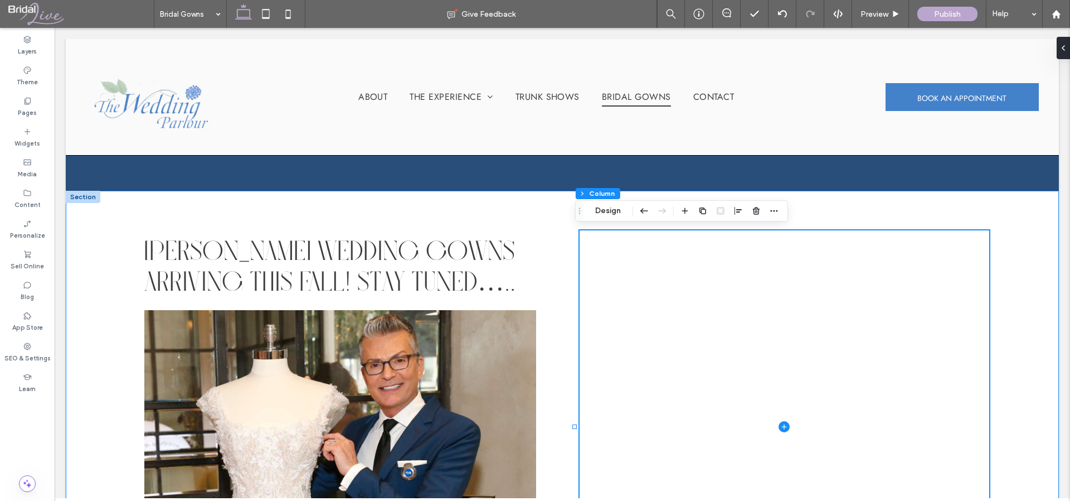
click at [1006, 410] on div "Randy Fenoli Wedding Gowns Arriving this Fall! Stay tuned….. BOOK AN APPOINTMENT" at bounding box center [562, 427] width 993 height 472
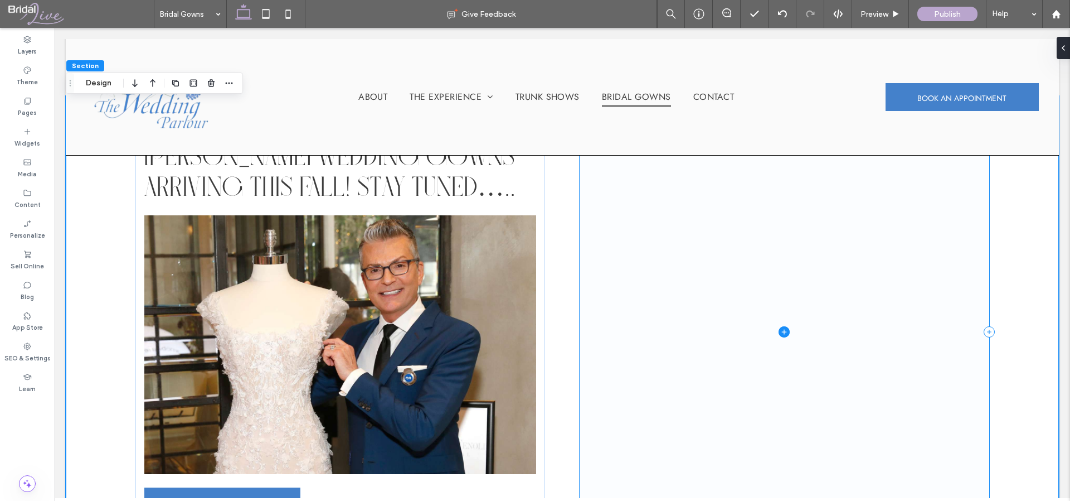
scroll to position [172, 0]
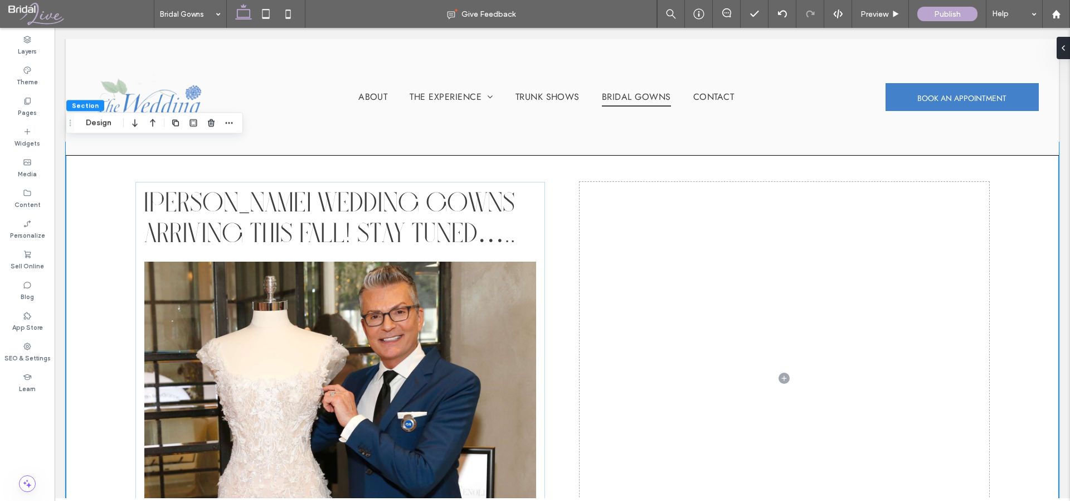
click at [553, 302] on div "Randy Fenoli Wedding Gowns Arriving this Fall! Stay tuned….. BOOK AN APPOINTMENT" at bounding box center [562, 378] width 993 height 472
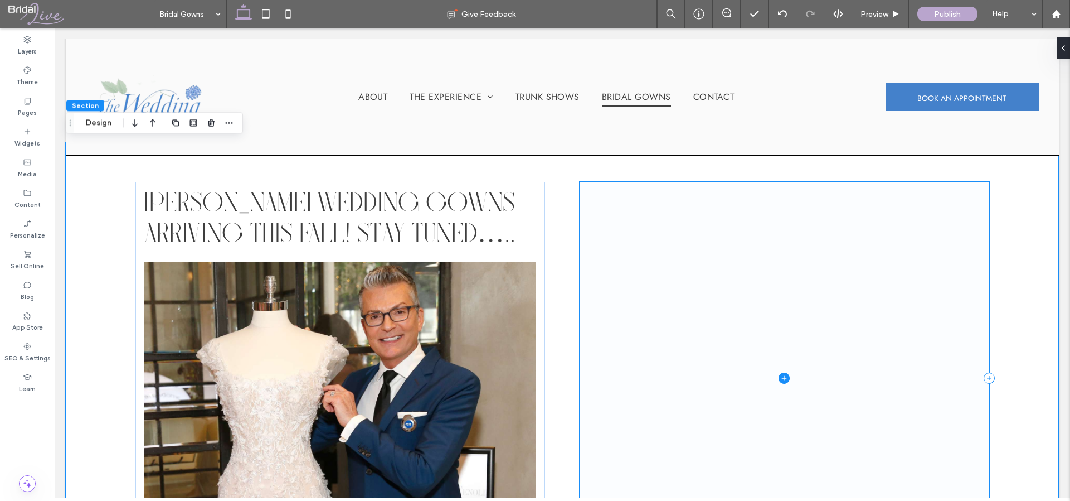
click at [676, 315] on span at bounding box center [785, 378] width 410 height 392
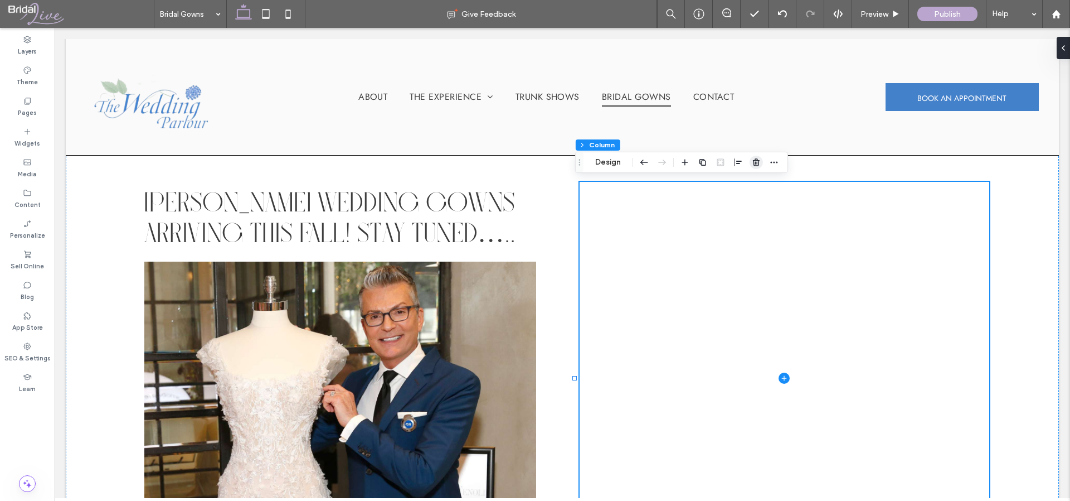
click at [757, 158] on icon "button" at bounding box center [756, 162] width 9 height 9
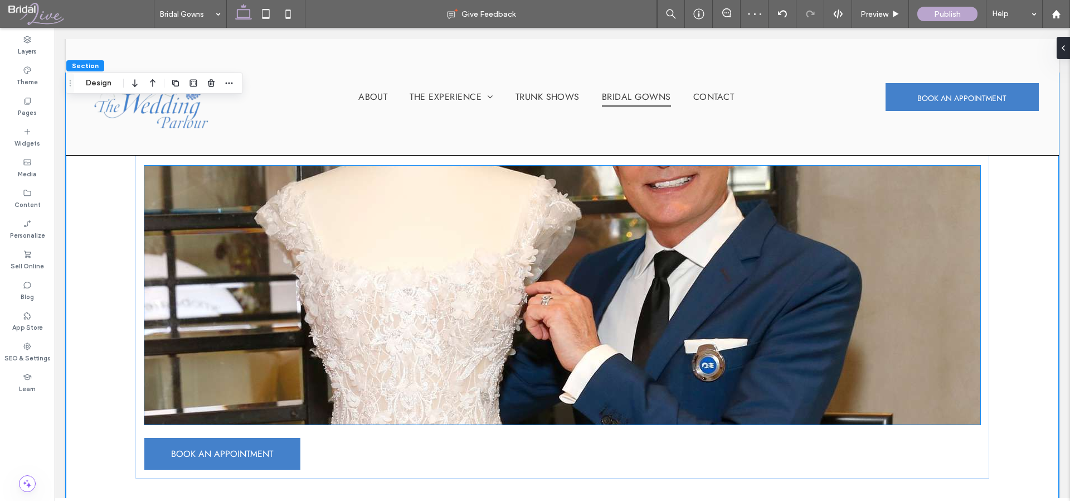
scroll to position [229, 0]
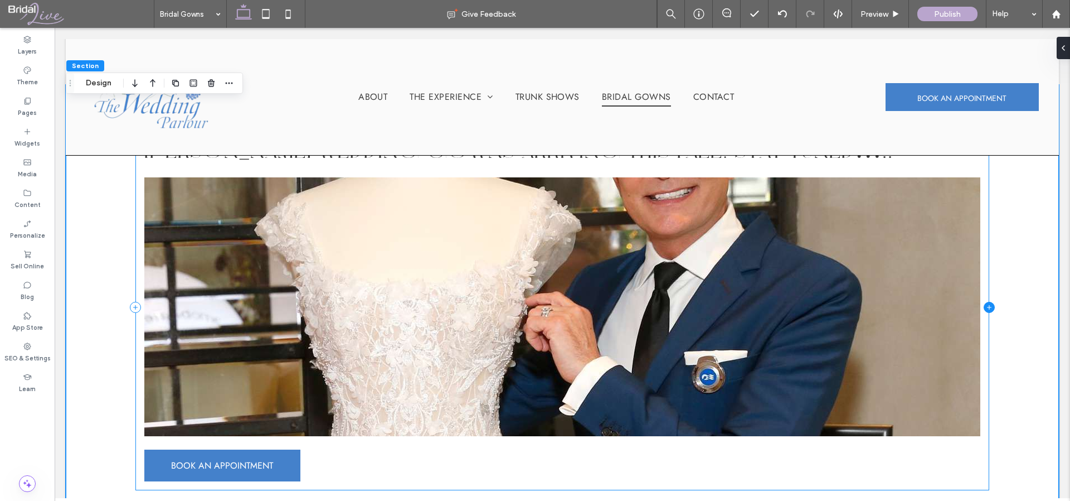
click at [984, 307] on icon at bounding box center [989, 307] width 11 height 11
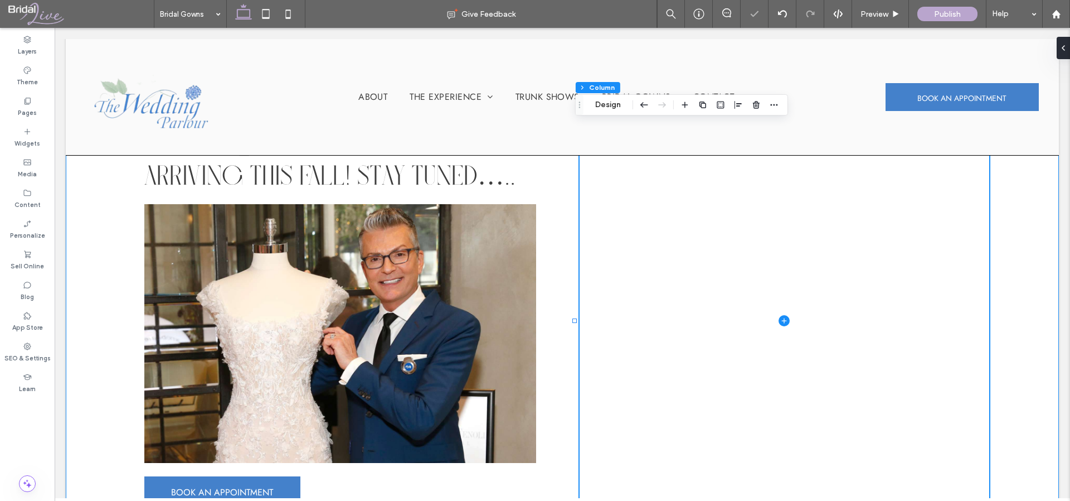
click at [1015, 332] on div "Randy Fenoli Wedding Gowns Arriving this Fall! Stay tuned….. BOOK AN APPOINTMENT" at bounding box center [562, 321] width 993 height 472
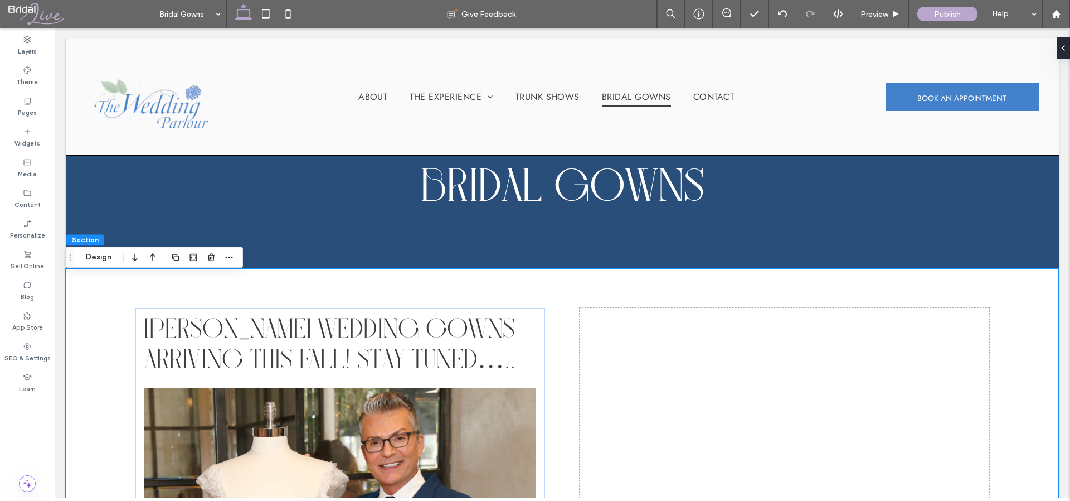
scroll to position [37, 0]
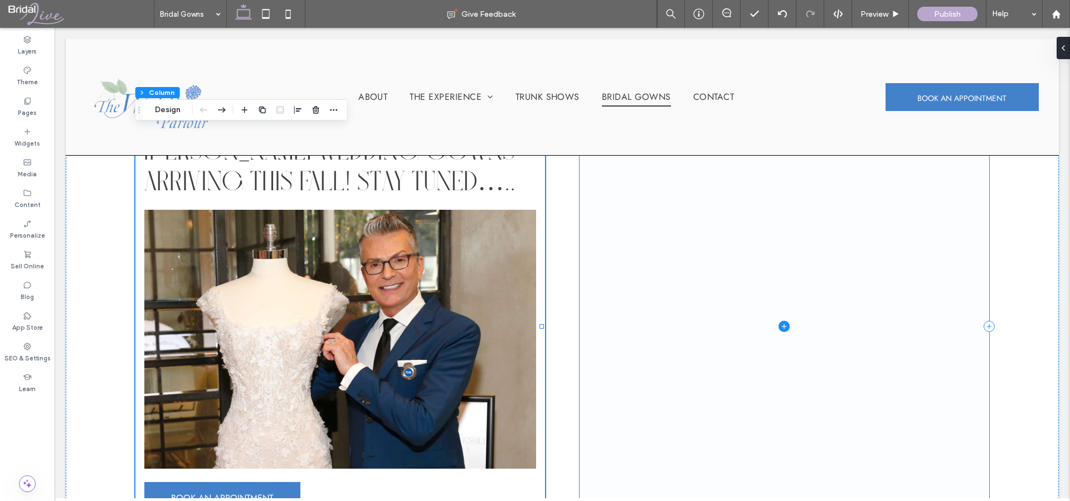
scroll to position [124, 0]
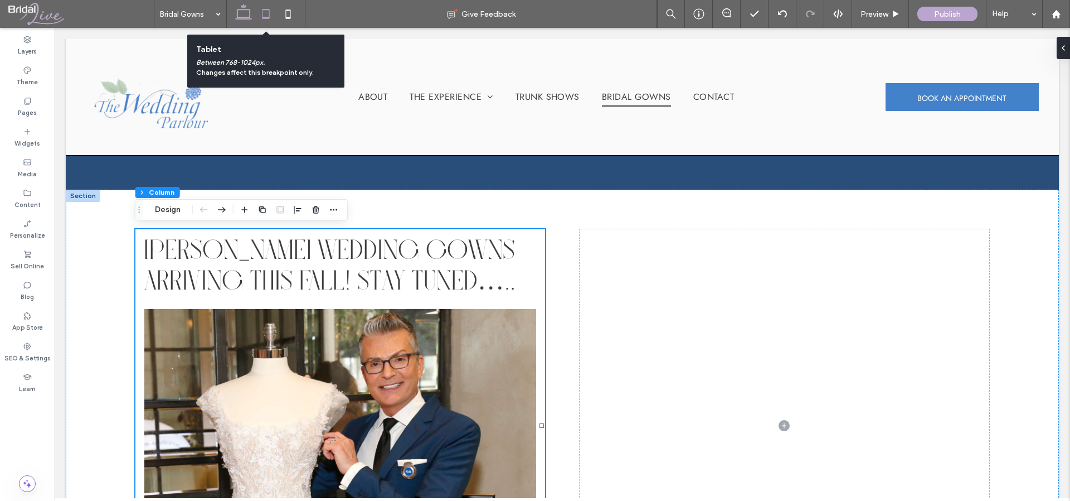
click at [270, 13] on icon at bounding box center [266, 14] width 22 height 22
type input "*"
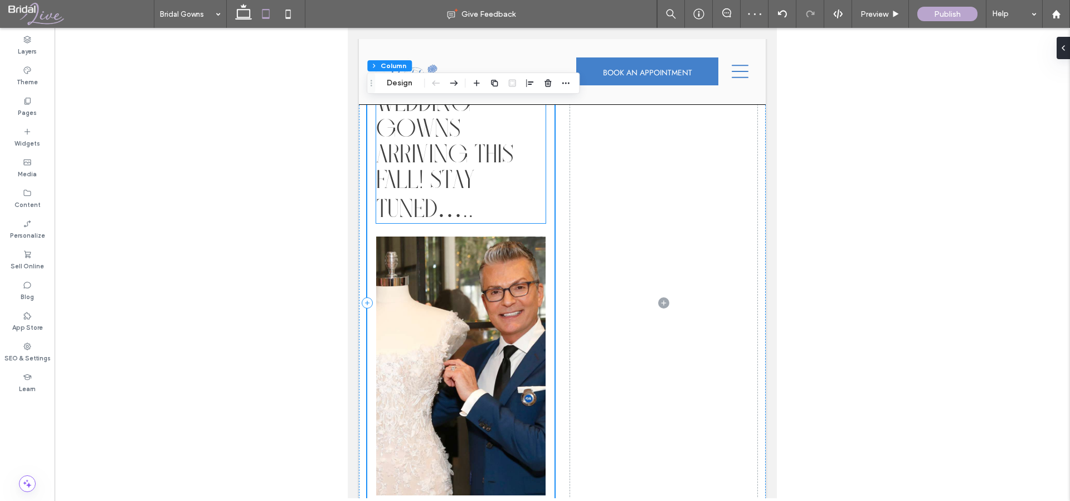
scroll to position [84, 0]
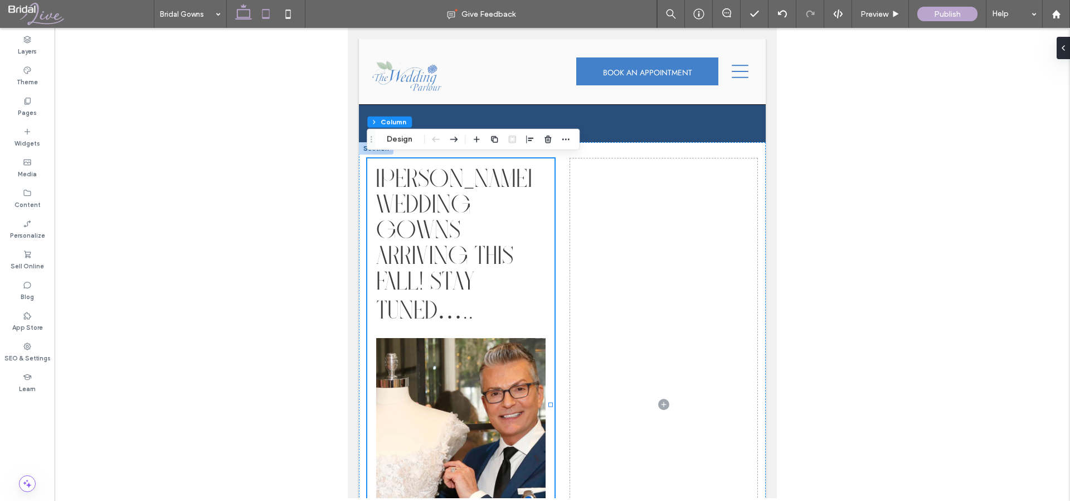
click at [249, 14] on icon at bounding box center [243, 14] width 22 height 22
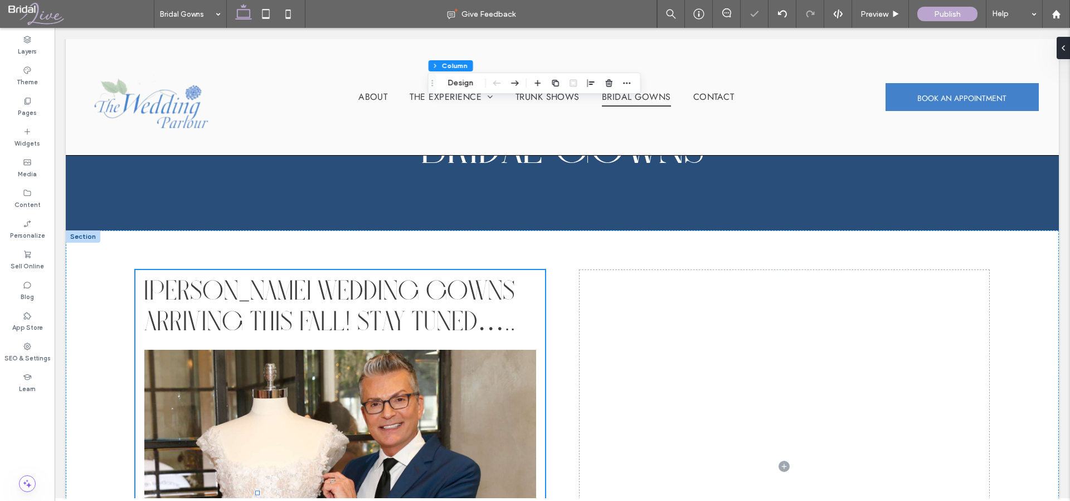
type input "**"
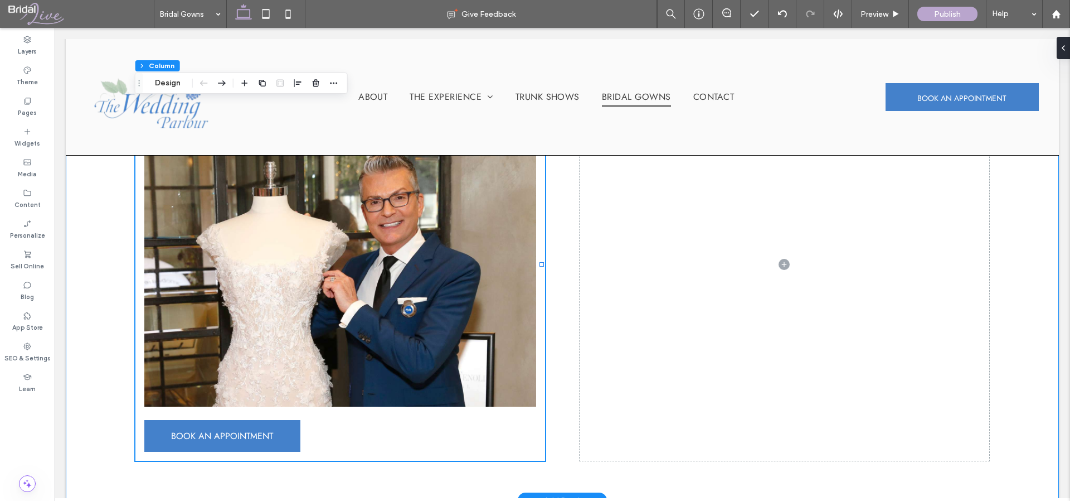
click at [572, 300] on div "Randy Fenoli Wedding Gowns Arriving this Fall! Stay tuned….. BOOK AN APPOINTMENT" at bounding box center [562, 264] width 993 height 472
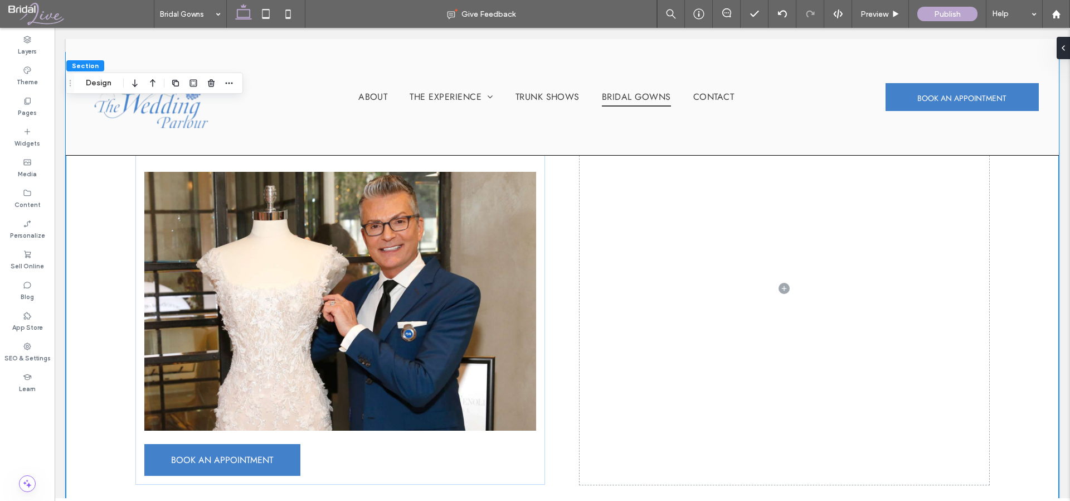
scroll to position [181, 0]
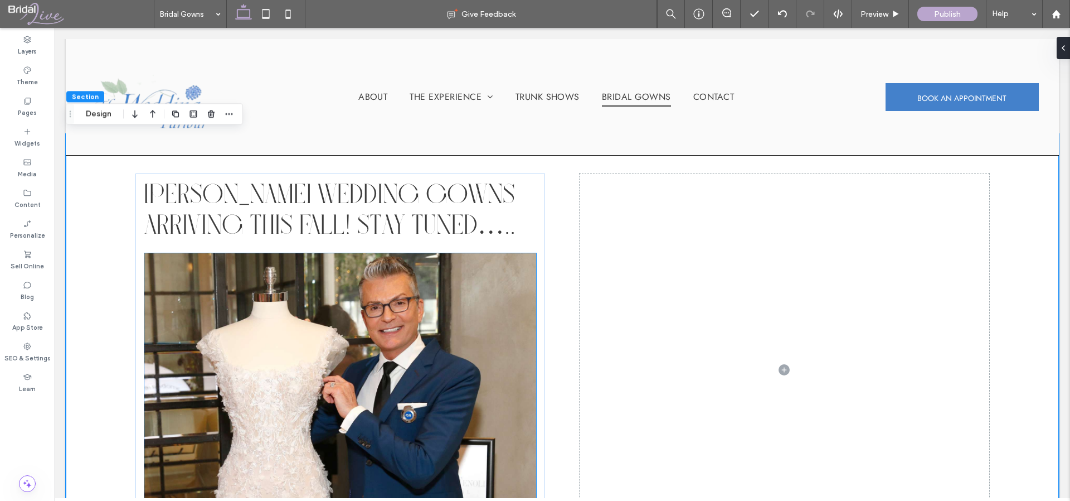
click at [435, 314] on img at bounding box center [340, 382] width 392 height 259
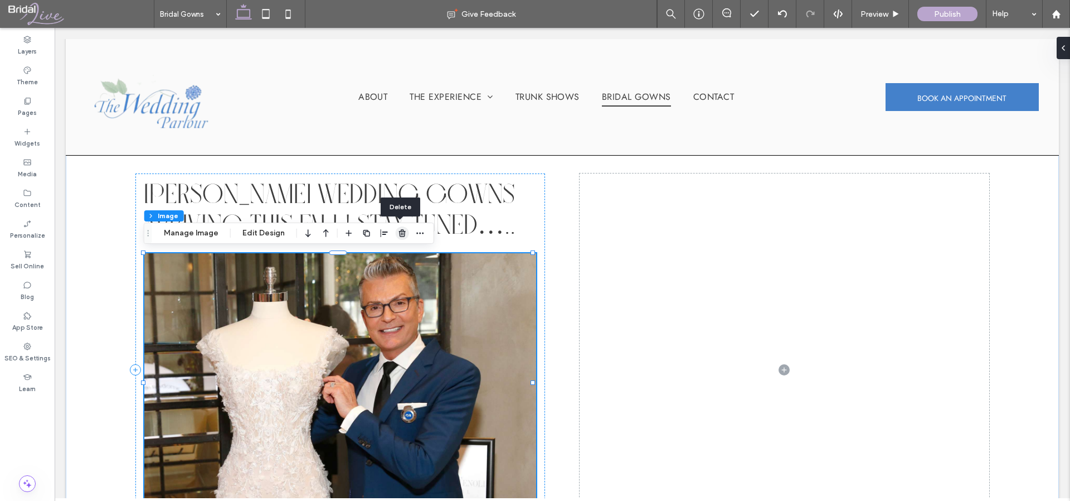
click at [402, 230] on icon "button" at bounding box center [402, 233] width 9 height 9
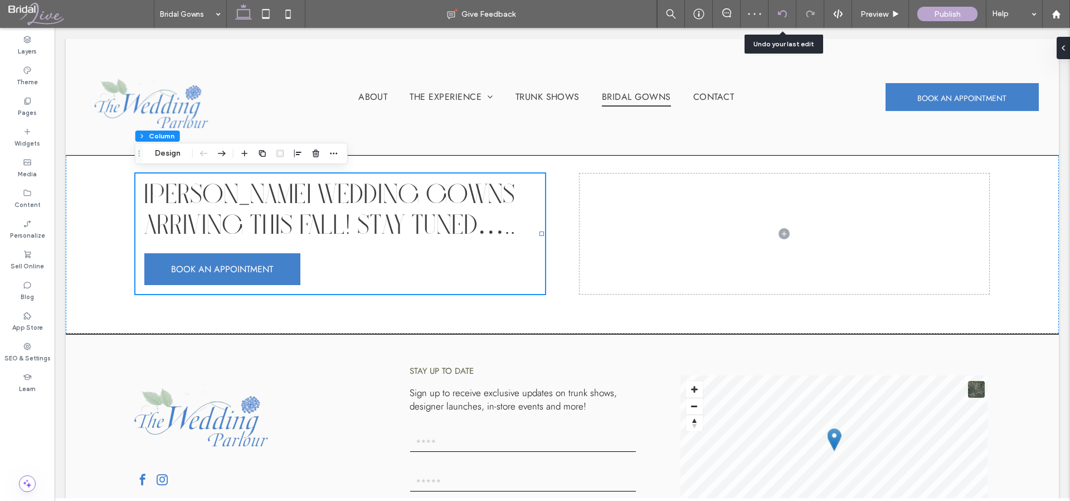
click at [783, 11] on use at bounding box center [782, 13] width 9 height 7
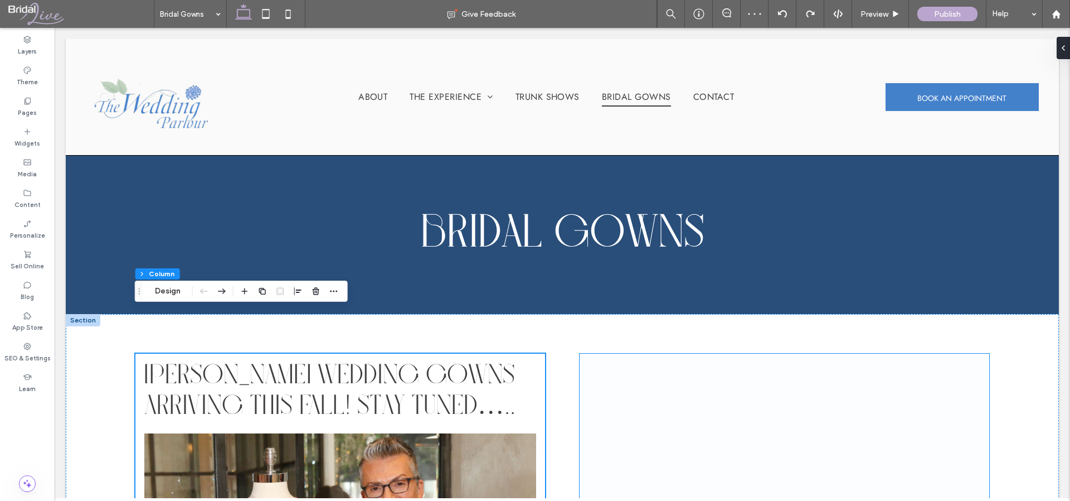
scroll to position [96, 0]
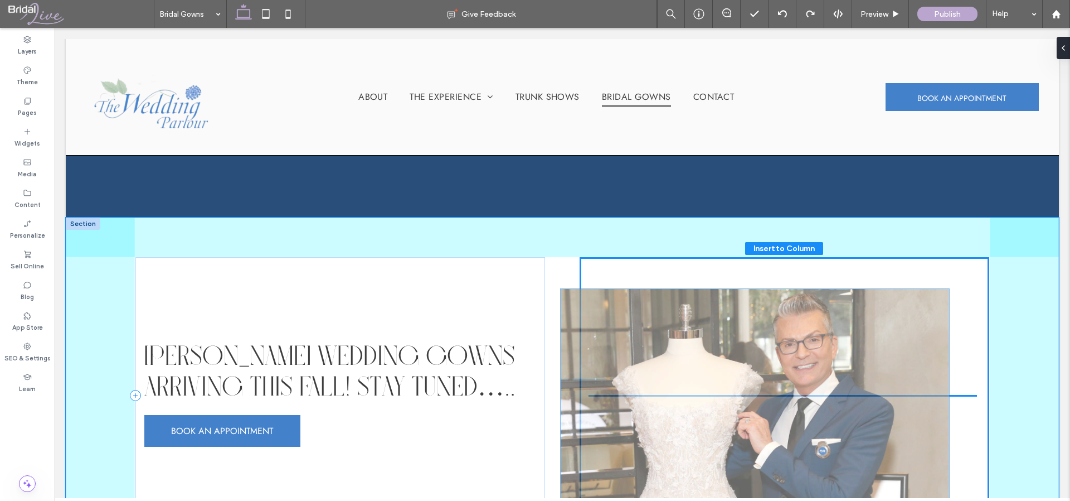
drag, startPoint x: 467, startPoint y: 425, endPoint x: 883, endPoint y: 378, distance: 419.5
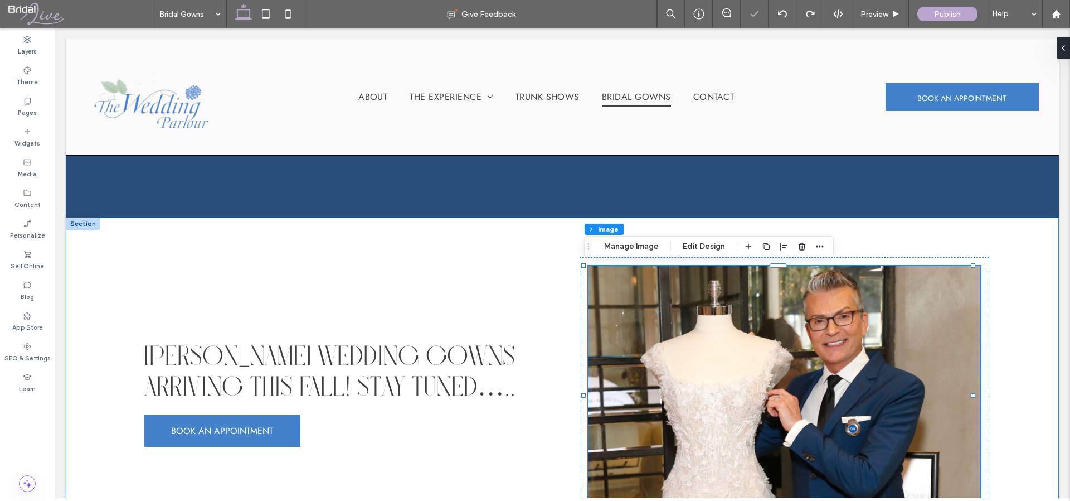
click at [1032, 391] on div "Randy Fenoli Wedding Gowns Arriving this Fall! Stay tuned….. BOOK AN APPOINTMENT" at bounding box center [562, 395] width 993 height 356
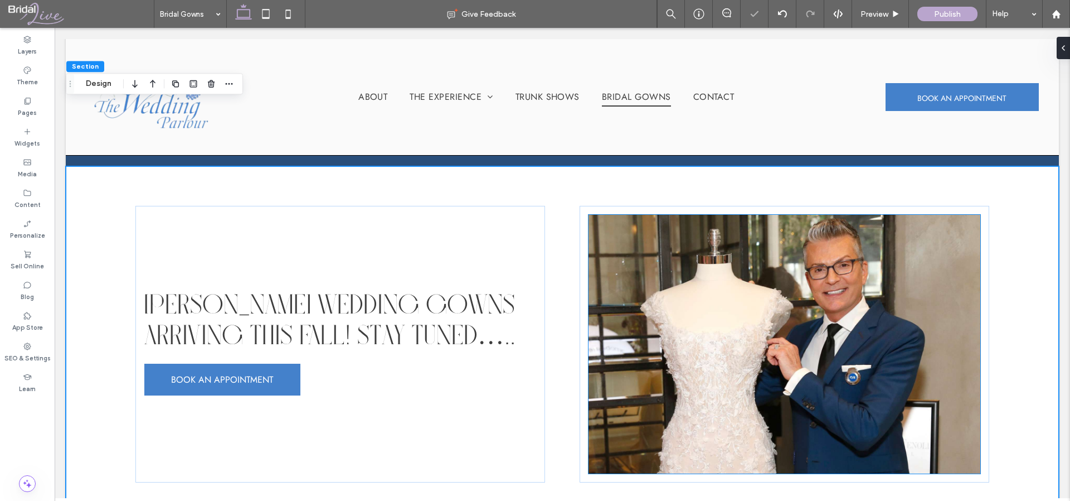
scroll to position [293, 0]
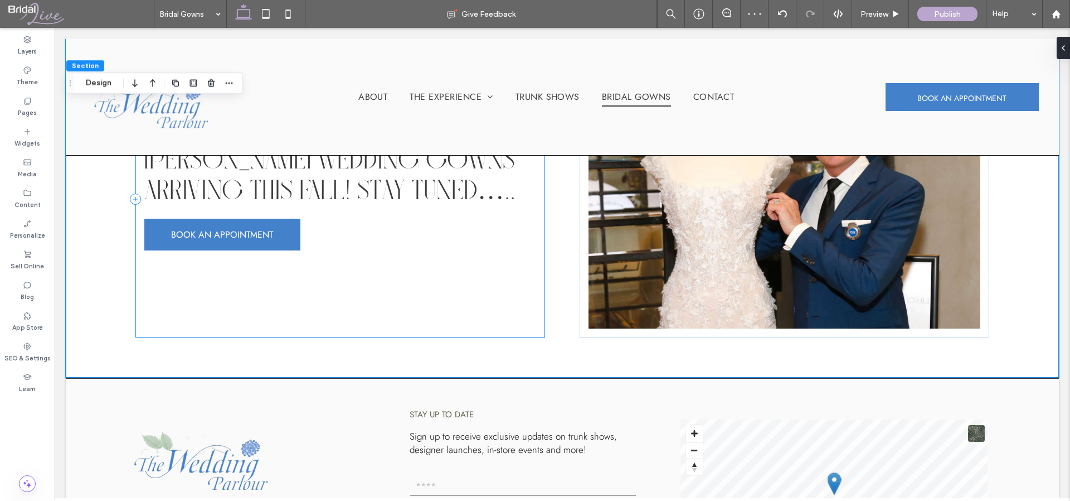
click at [327, 322] on div "Randy Fenoli Wedding Gowns Arriving this Fall! Stay tuned….. BOOK AN APPOINTMENT" at bounding box center [340, 199] width 410 height 276
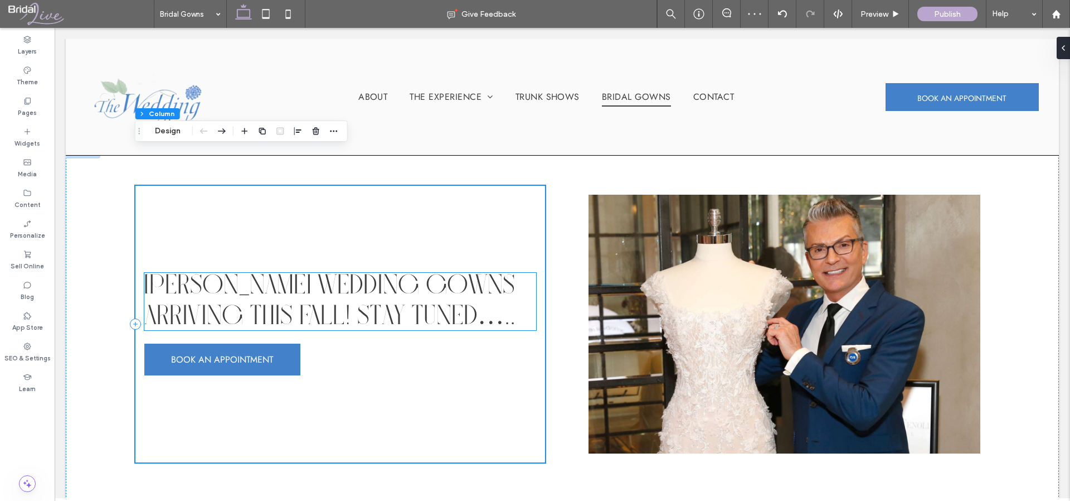
scroll to position [115, 0]
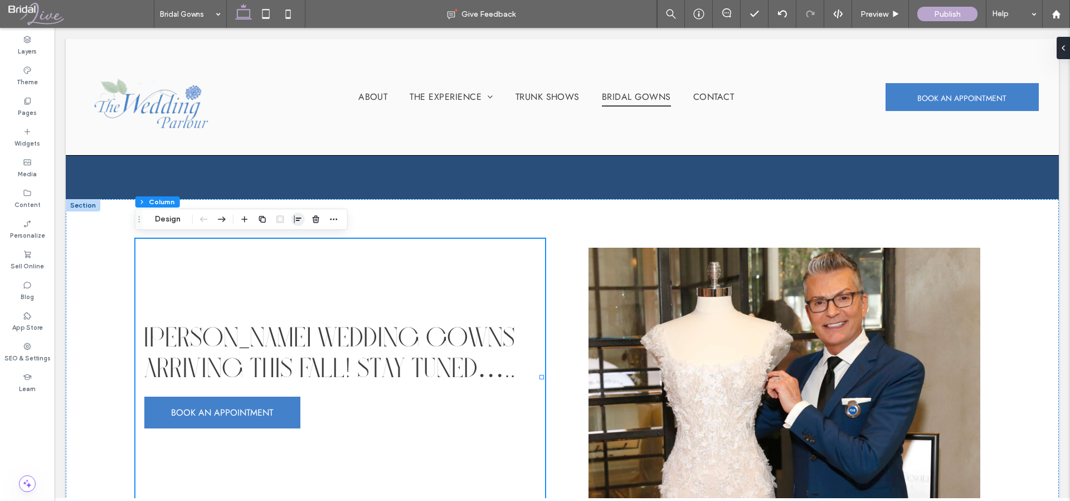
click at [302, 219] on span "button" at bounding box center [298, 218] width 13 height 13
click at [299, 240] on use "center" at bounding box center [298, 241] width 6 height 8
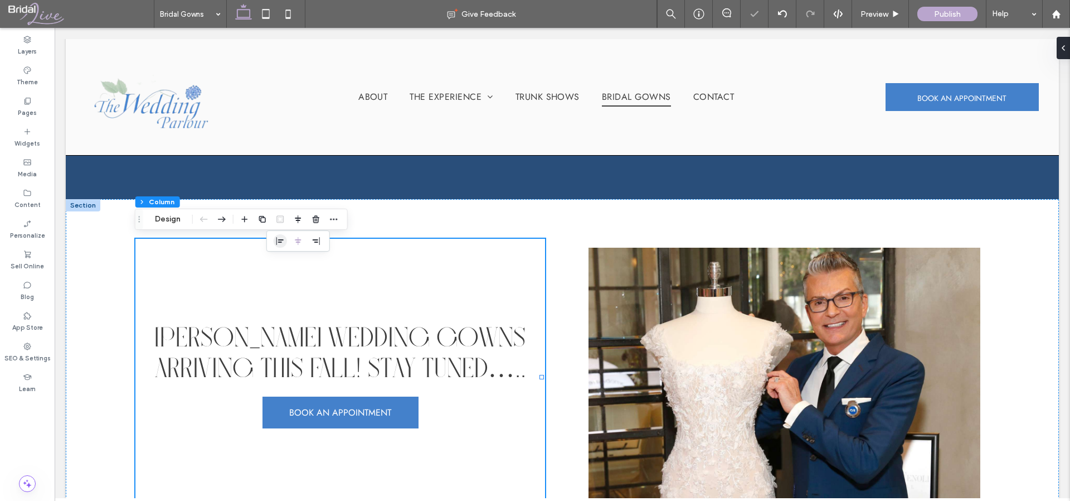
click at [284, 242] on icon "flex-start" at bounding box center [280, 240] width 9 height 9
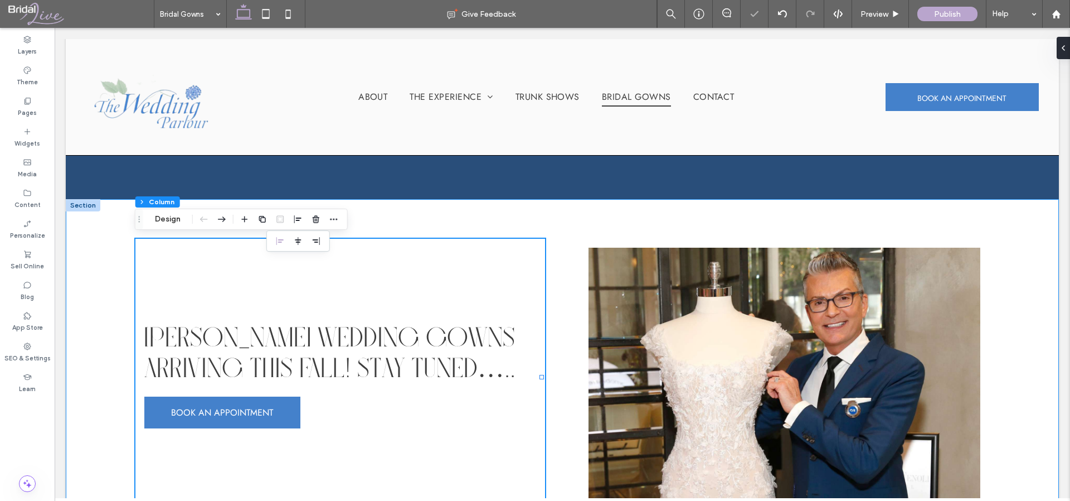
click at [561, 454] on div "[PERSON_NAME] Wedding Gowns Arriving this Fall! Stay tuned….. BOOK AN APPOINTME…" at bounding box center [562, 377] width 993 height 356
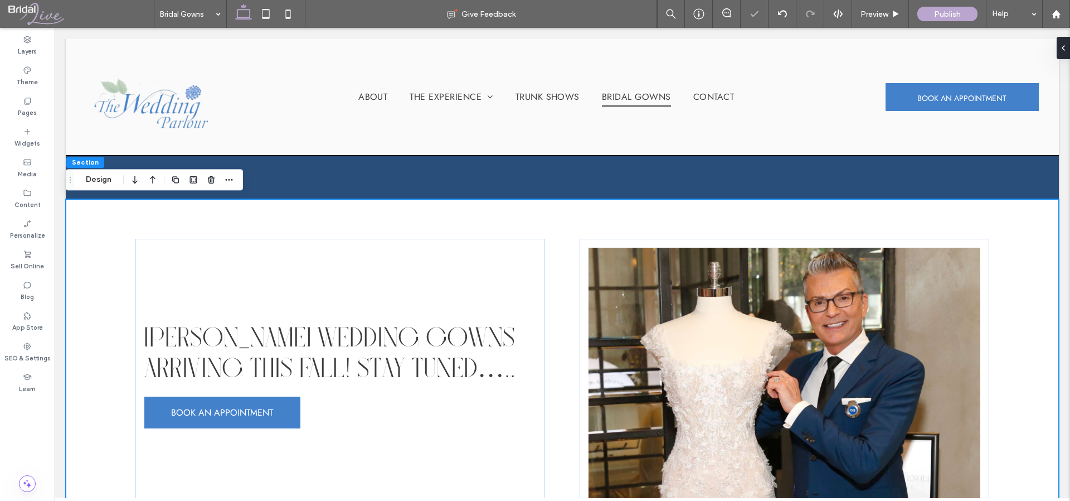
scroll to position [316, 0]
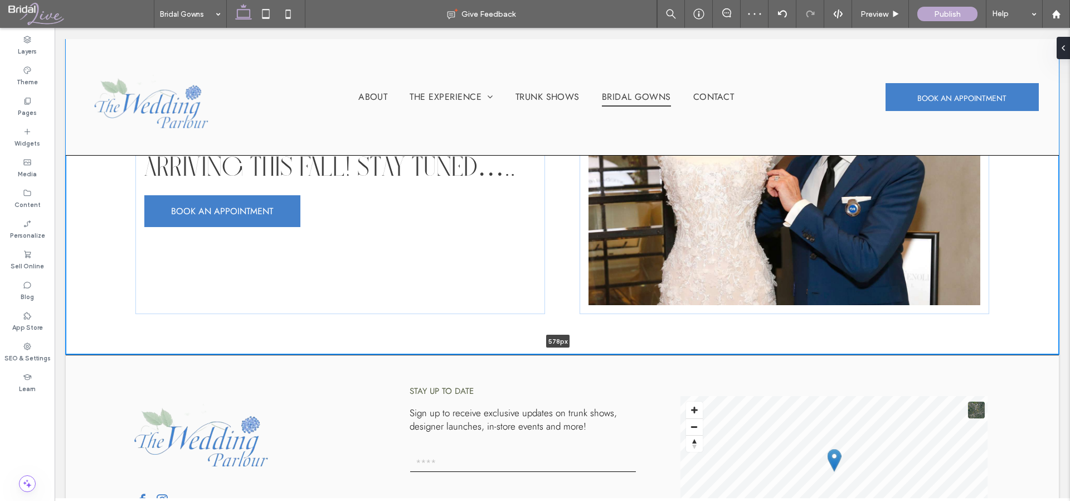
drag, startPoint x: 629, startPoint y: 349, endPoint x: 633, endPoint y: 310, distance: 39.2
click at [633, 310] on div "Randy Fenoli Wedding Gowns Arriving this Fall! Stay tuned….. BOOK AN APPOINTMEN…" at bounding box center [562, 176] width 993 height 356
type input "***"
click at [393, 280] on div "[PERSON_NAME] Wedding Gowns Arriving this Fall! Stay tuned….. BOOK AN APPOINTME…" at bounding box center [340, 175] width 410 height 276
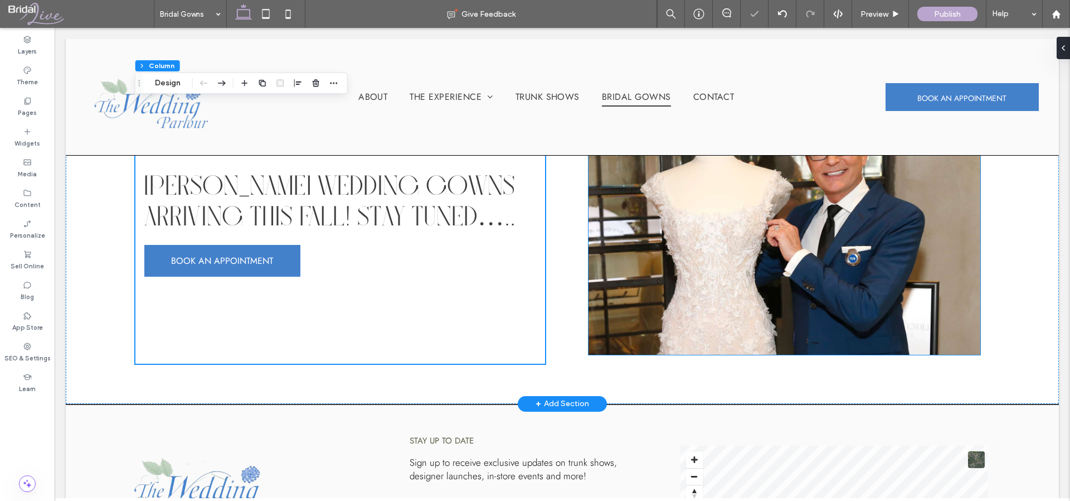
scroll to position [251, 0]
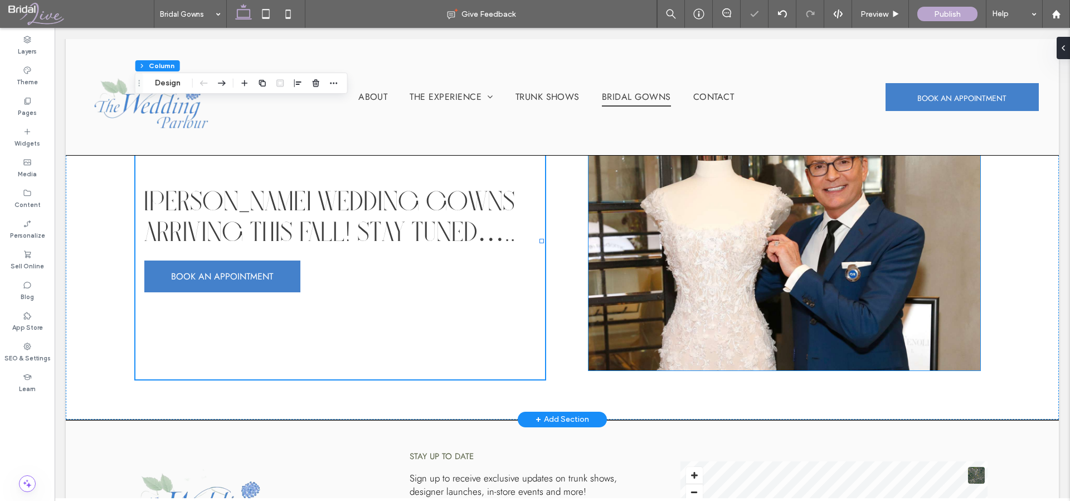
click at [727, 317] on img at bounding box center [785, 240] width 392 height 259
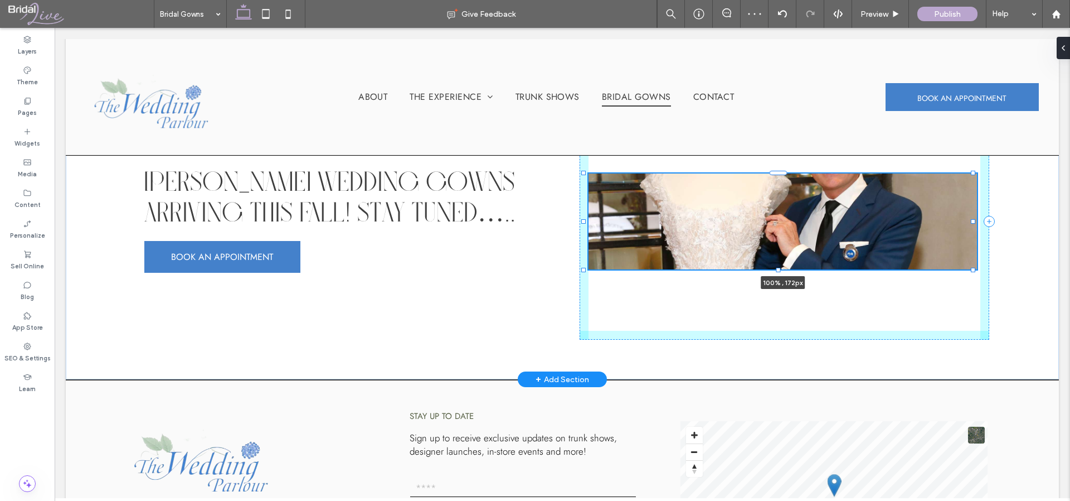
drag, startPoint x: 779, startPoint y: 371, endPoint x: 789, endPoint y: 290, distance: 81.9
click at [789, 290] on div "Randy Fenoli Wedding Gowns Arriving this Fall! Stay tuned….. BOOK AN APPOINTMEN…" at bounding box center [562, 221] width 993 height 316
type input "***"
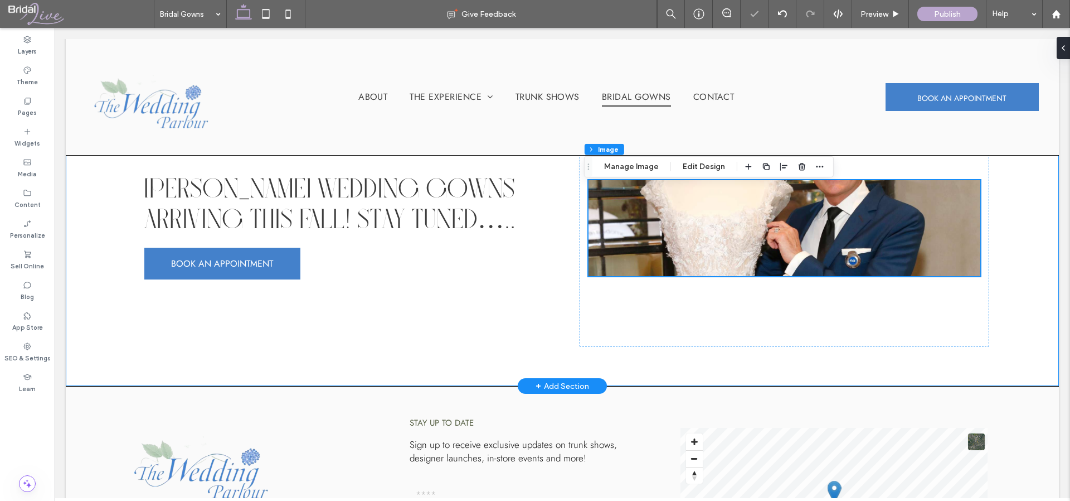
scroll to position [158, 0]
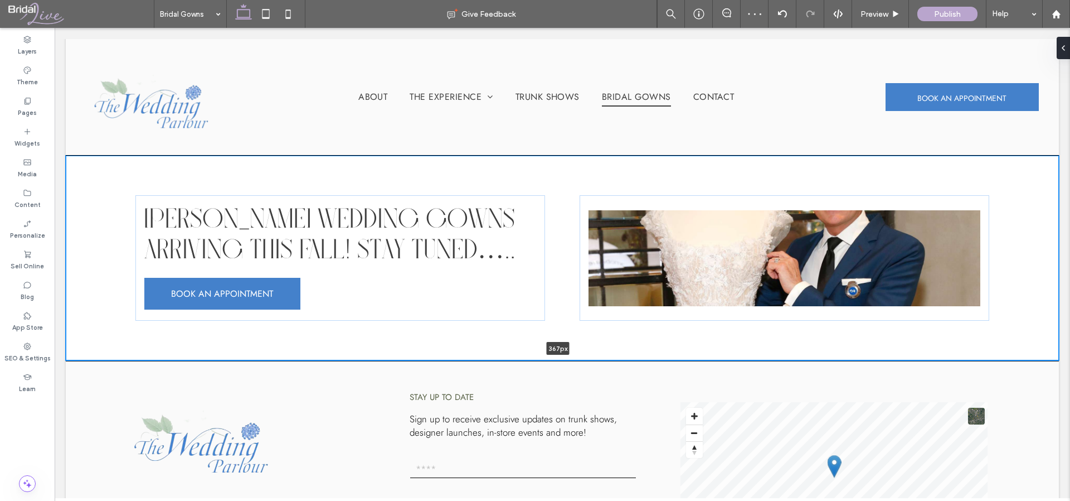
drag, startPoint x: 717, startPoint y: 467, endPoint x: 718, endPoint y: 353, distance: 113.7
click at [718, 353] on div "Randy Fenoli Wedding Gowns Arriving this Fall! Stay tuned….. BOOK AN APPOINTMEN…" at bounding box center [562, 258] width 993 height 205
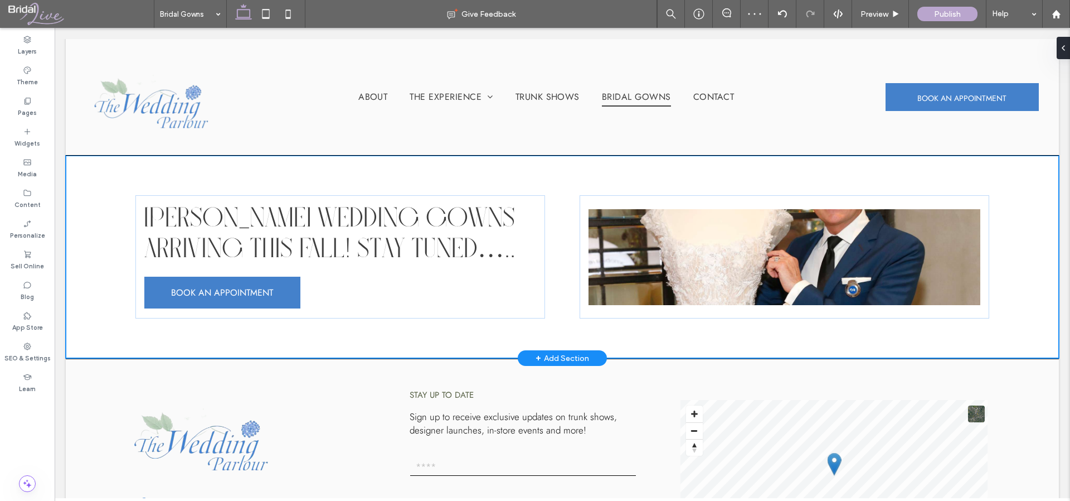
type input "***"
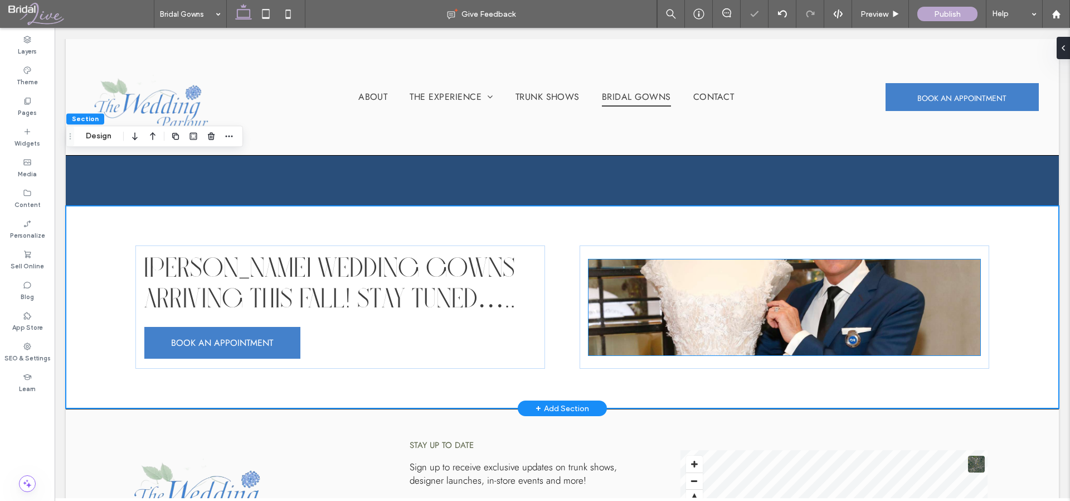
scroll to position [0, 0]
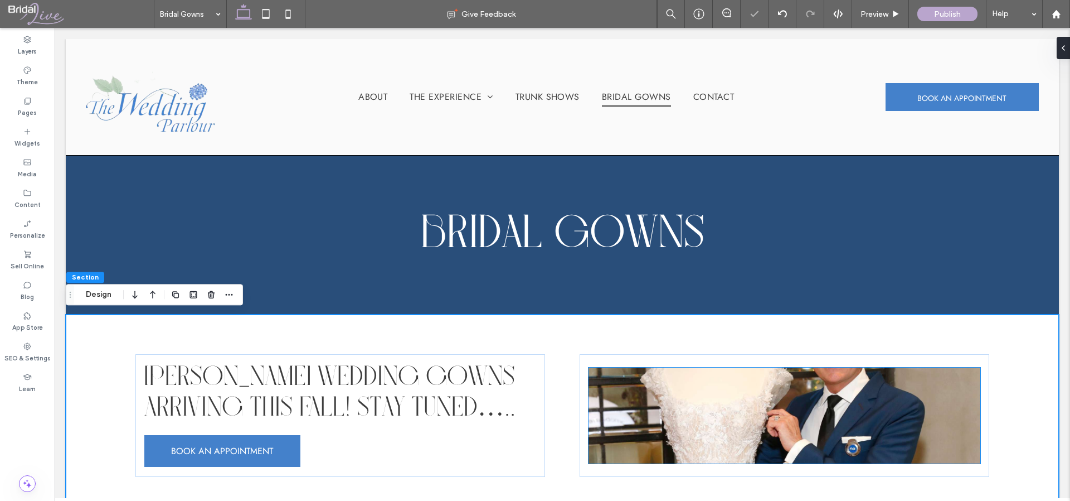
click at [766, 385] on img at bounding box center [785, 415] width 392 height 96
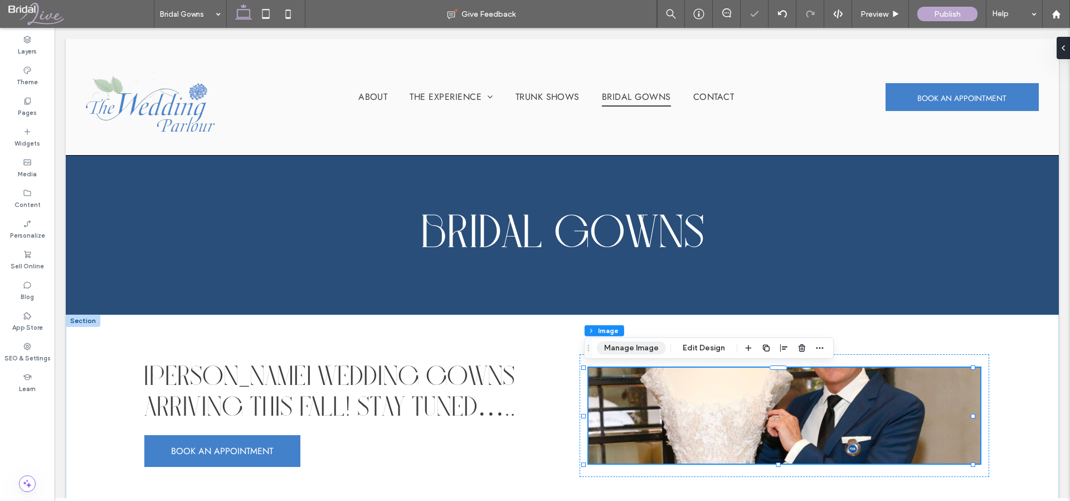
click at [638, 351] on button "Manage Image" at bounding box center [631, 347] width 69 height 13
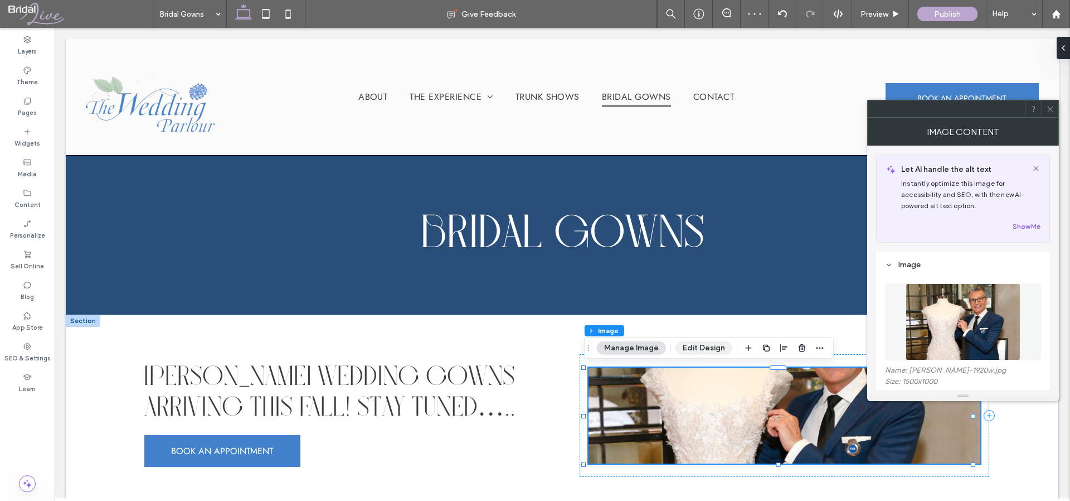
drag, startPoint x: 703, startPoint y: 346, endPoint x: 789, endPoint y: 325, distance: 88.8
click at [703, 346] on button "Edit Design" at bounding box center [704, 347] width 57 height 13
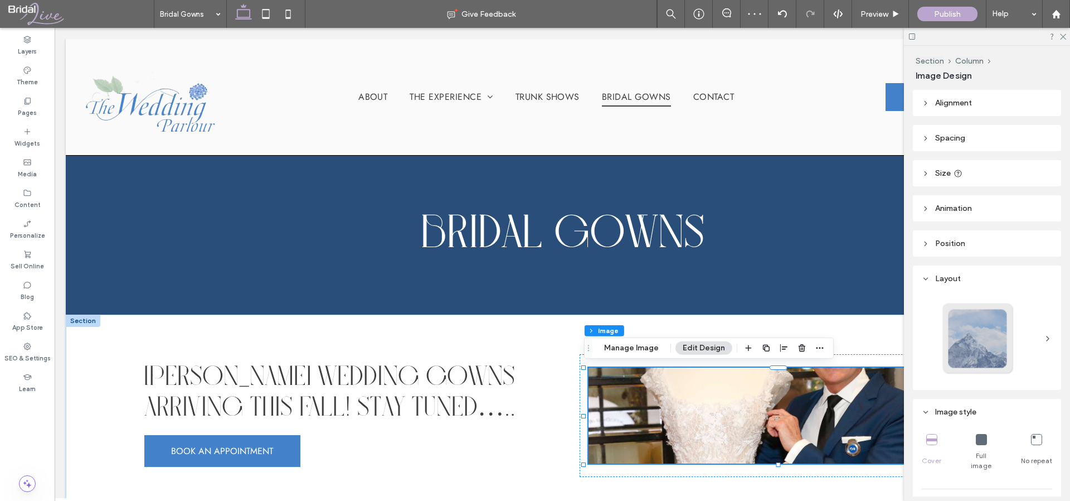
scroll to position [20, 0]
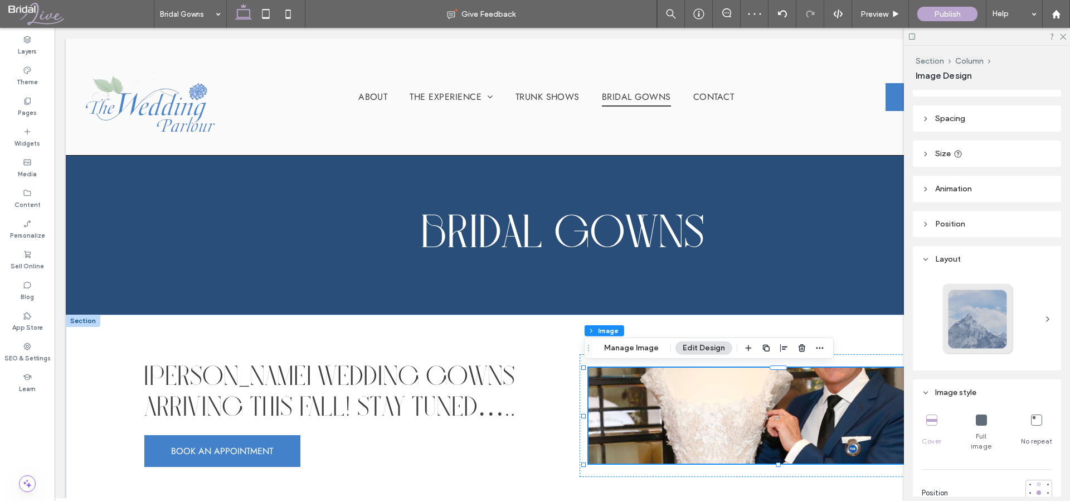
click at [1037, 482] on div at bounding box center [1039, 484] width 4 height 4
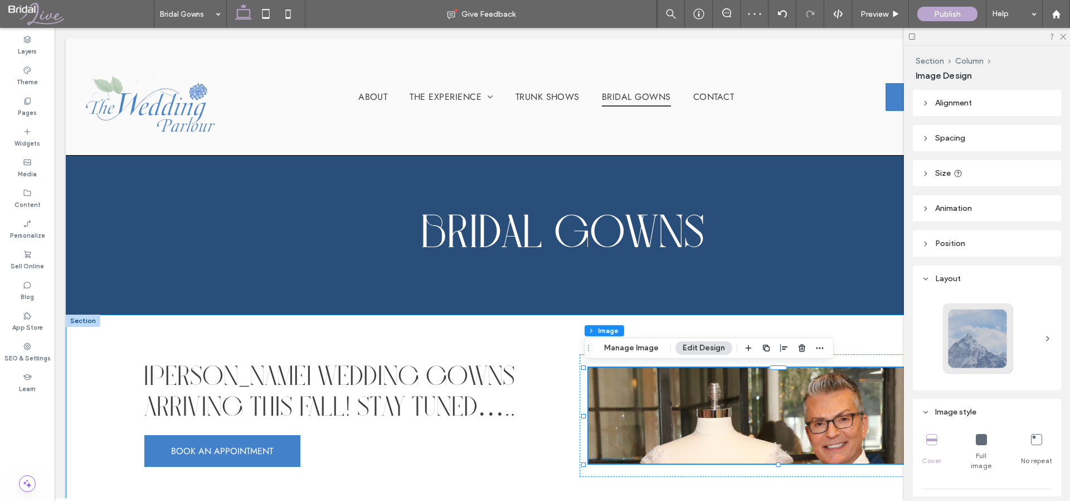
scroll to position [20, 0]
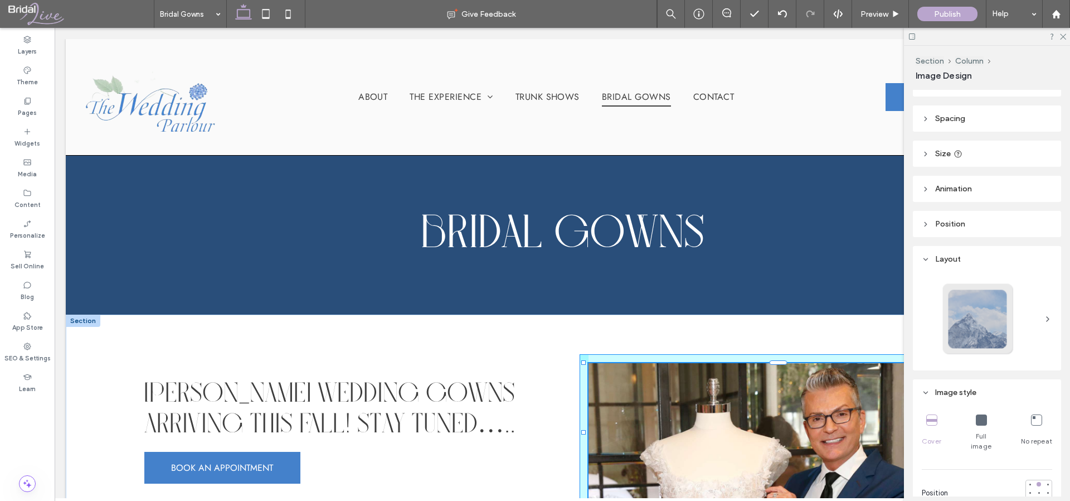
drag, startPoint x: 776, startPoint y: 463, endPoint x: 775, endPoint y: 484, distance: 21.2
click at [775, 484] on div "[PERSON_NAME] Wedding Gowns Arriving this Fall! Stay tuned….. BOOK AN APPOINTME…" at bounding box center [562, 432] width 993 height 236
type input "***"
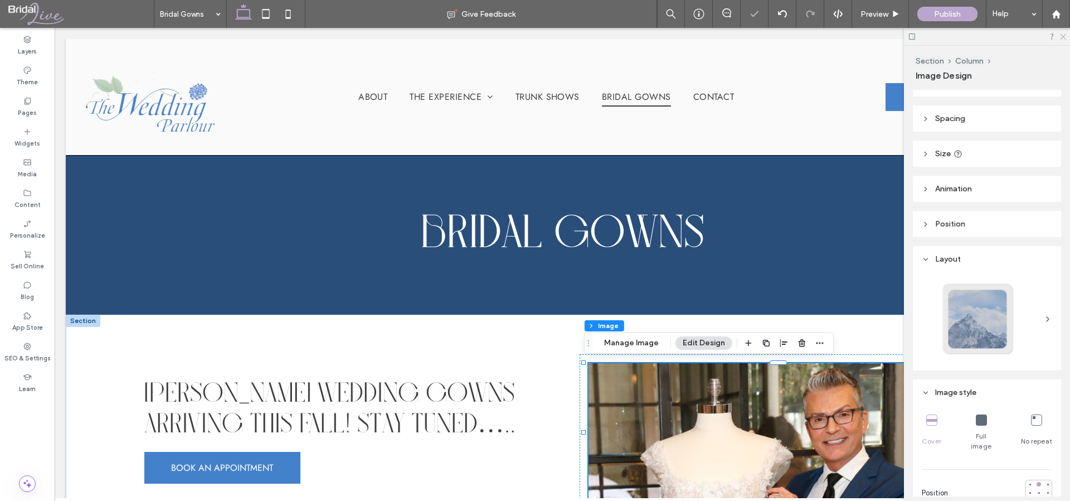
drag, startPoint x: 1064, startPoint y: 36, endPoint x: 989, endPoint y: 277, distance: 252.1
click at [1064, 36] on icon at bounding box center [1062, 35] width 7 height 7
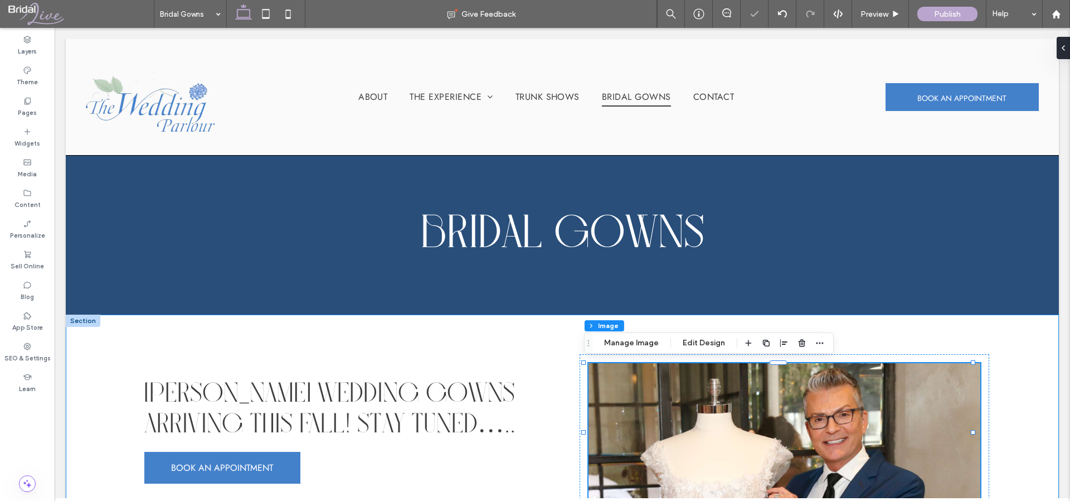
click at [1034, 387] on div "[PERSON_NAME] Wedding Gowns Arriving this Fall! Stay tuned….. BOOK AN APPOINTME…" at bounding box center [562, 432] width 993 height 236
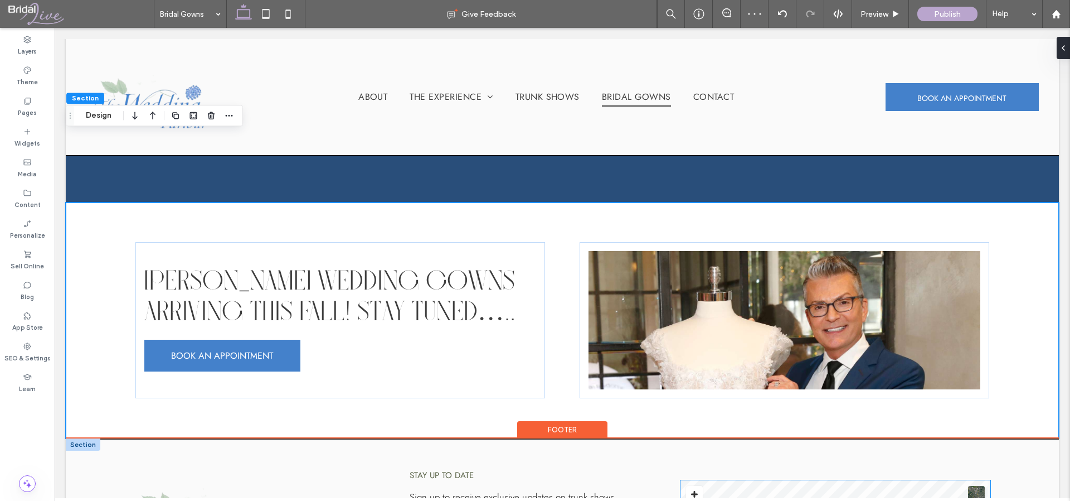
scroll to position [110, 0]
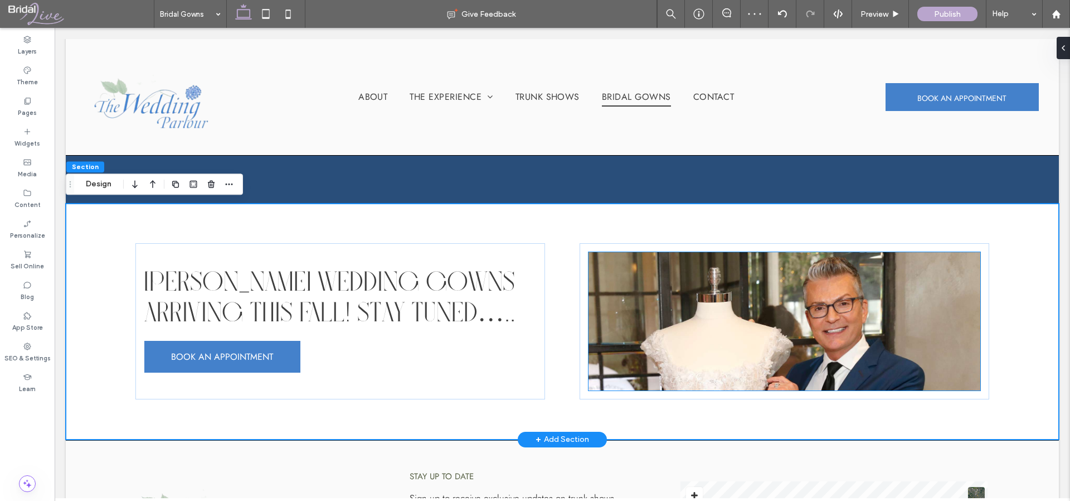
click at [740, 352] on img at bounding box center [785, 321] width 392 height 138
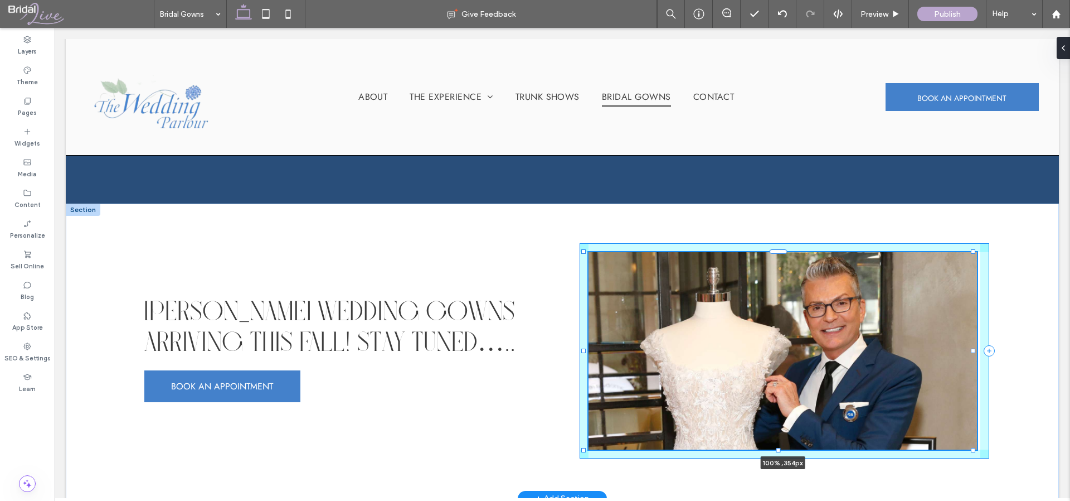
drag, startPoint x: 778, startPoint y: 390, endPoint x: 775, endPoint y: 419, distance: 29.7
click at [775, 419] on div "[PERSON_NAME] Wedding Gowns Arriving this Fall! Stay tuned….. BOOK AN APPOINTME…" at bounding box center [562, 350] width 993 height 295
type input "***"
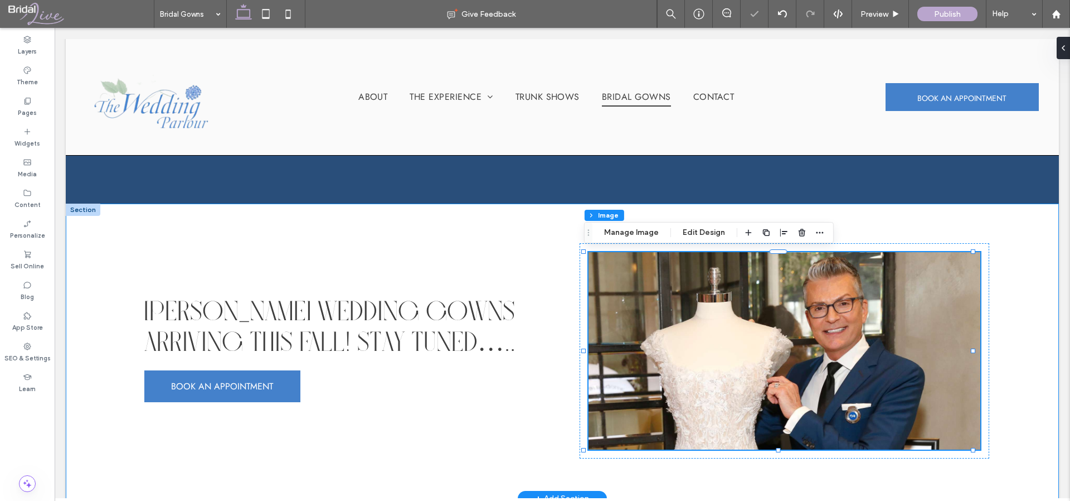
click at [1012, 428] on div "[PERSON_NAME] Wedding Gowns Arriving this Fall! Stay tuned….. BOOK AN APPOINTME…" at bounding box center [562, 350] width 993 height 295
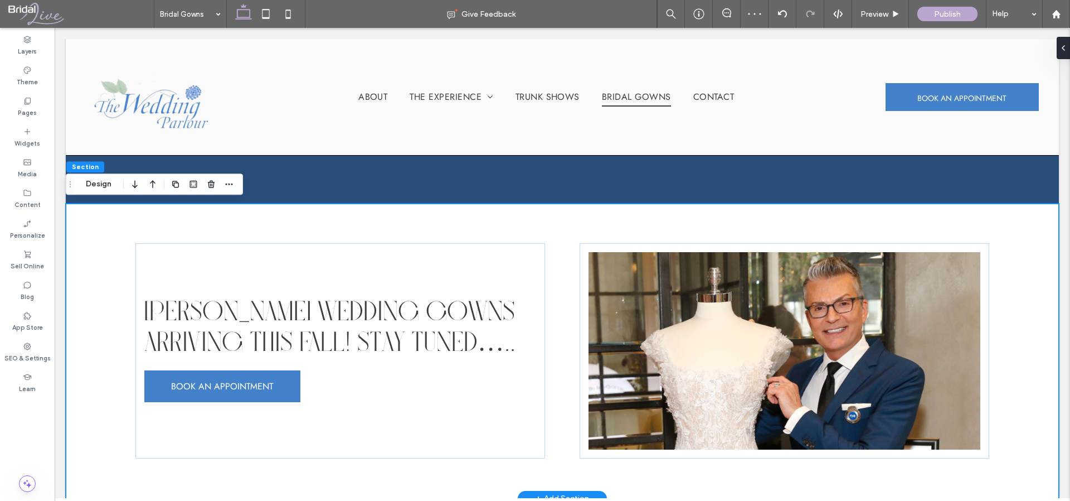
click at [1013, 427] on div "[PERSON_NAME] Wedding Gowns Arriving this Fall! Stay tuned….. BOOK AN APPOINTME…" at bounding box center [562, 350] width 993 height 295
click at [555, 304] on div "[PERSON_NAME] Wedding Gowns Arriving this Fall! Stay tuned….. BOOK AN APPOINTME…" at bounding box center [562, 350] width 993 height 295
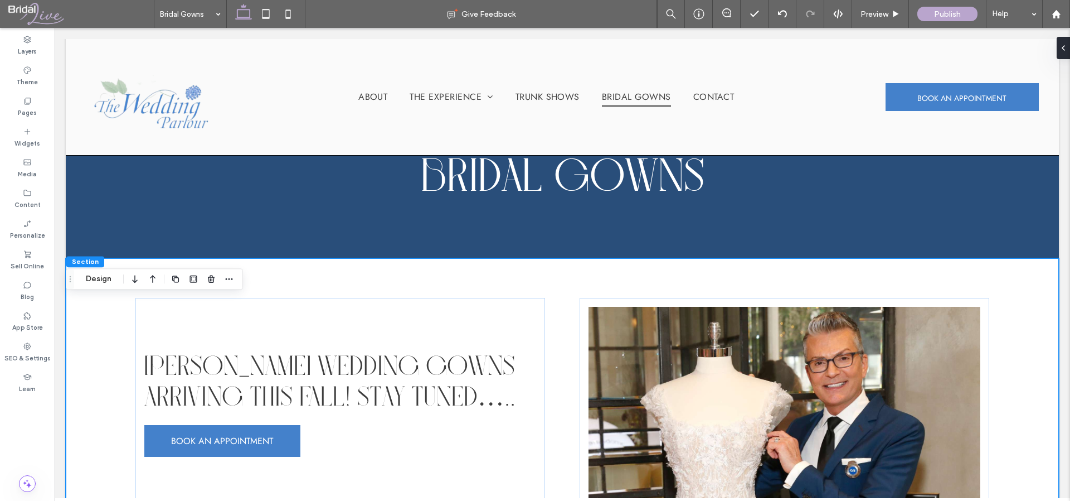
scroll to position [6, 0]
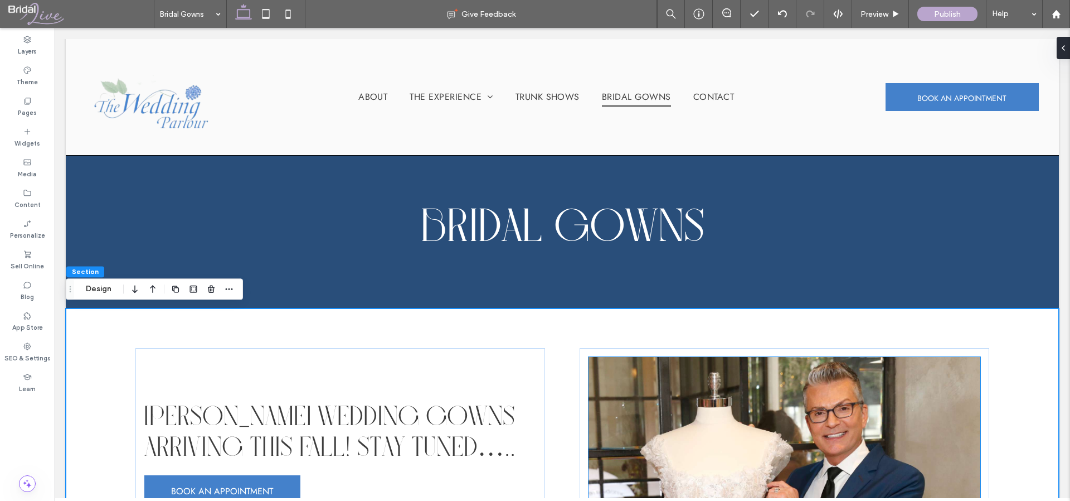
click at [610, 360] on img at bounding box center [785, 455] width 392 height 197
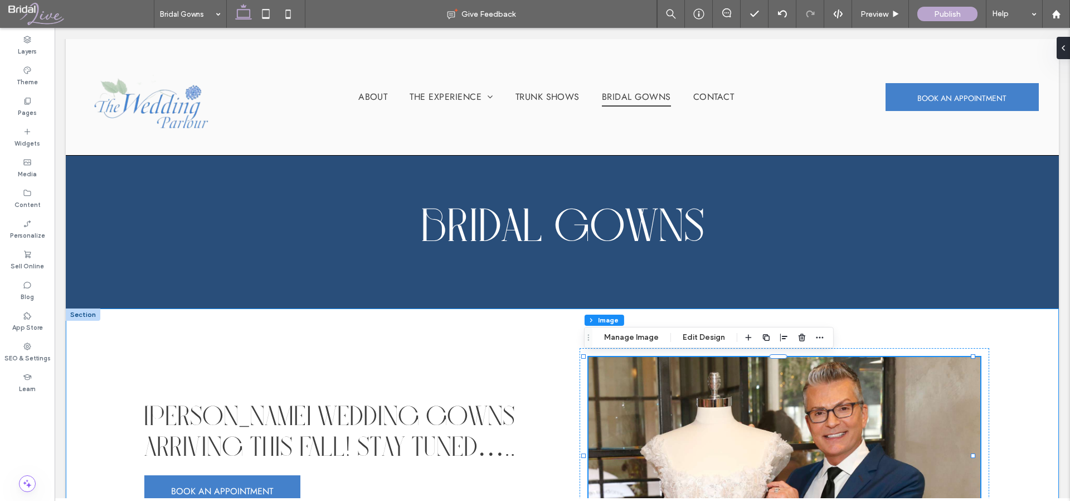
click at [555, 355] on div "[PERSON_NAME] Wedding Gowns Arriving this Fall! Stay tuned….. BOOK AN APPOINTME…" at bounding box center [562, 455] width 993 height 295
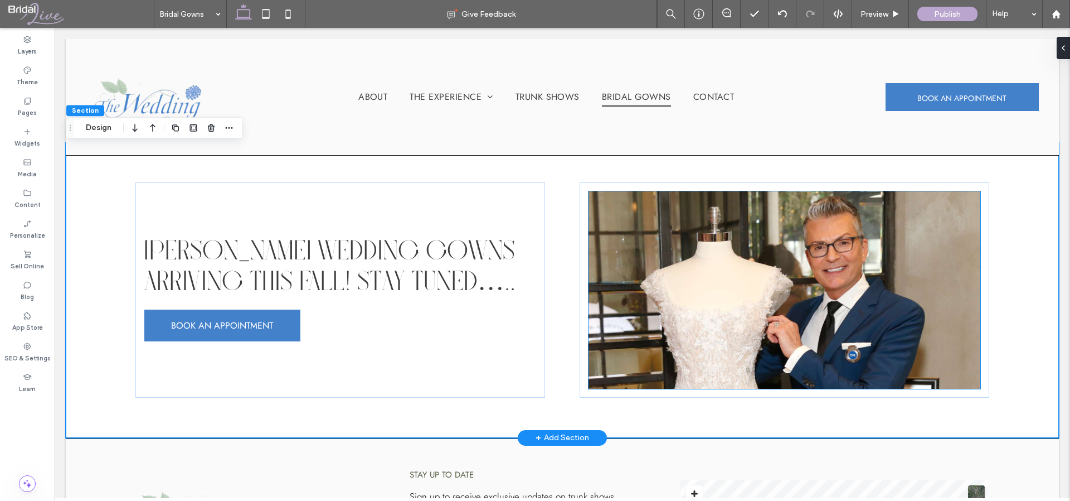
scroll to position [179, 0]
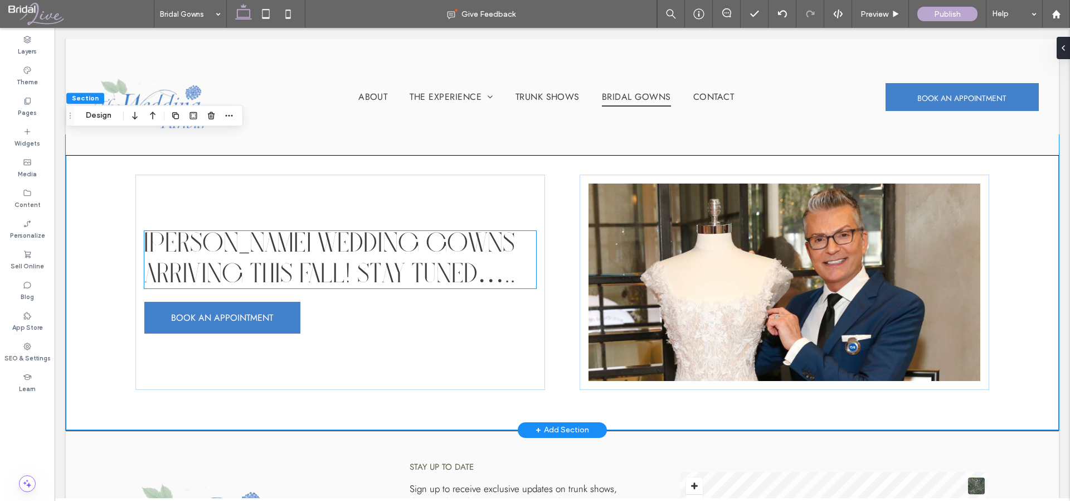
click at [312, 270] on span "[PERSON_NAME] Wedding Gowns Arriving this Fall! Stay tuned….." at bounding box center [329, 259] width 371 height 57
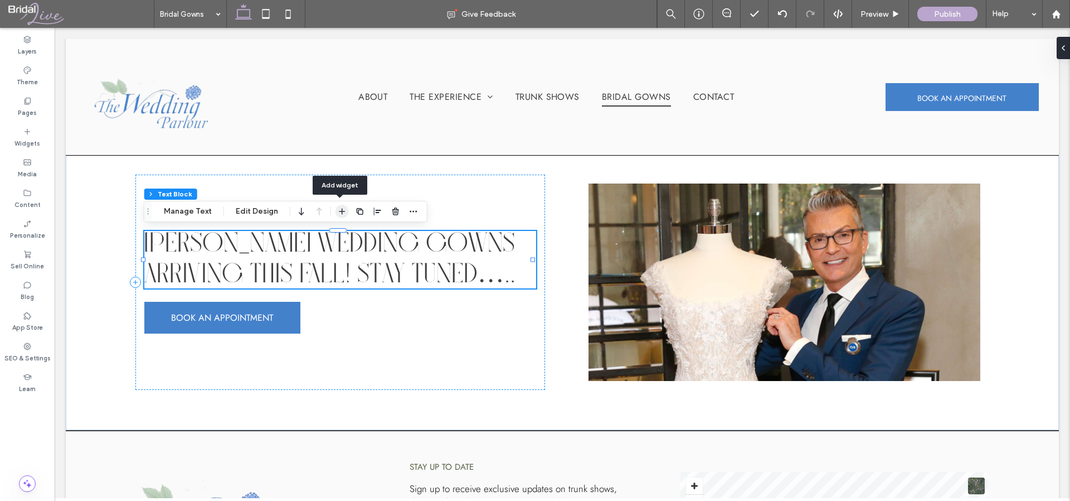
click at [339, 213] on use "button" at bounding box center [342, 211] width 6 height 6
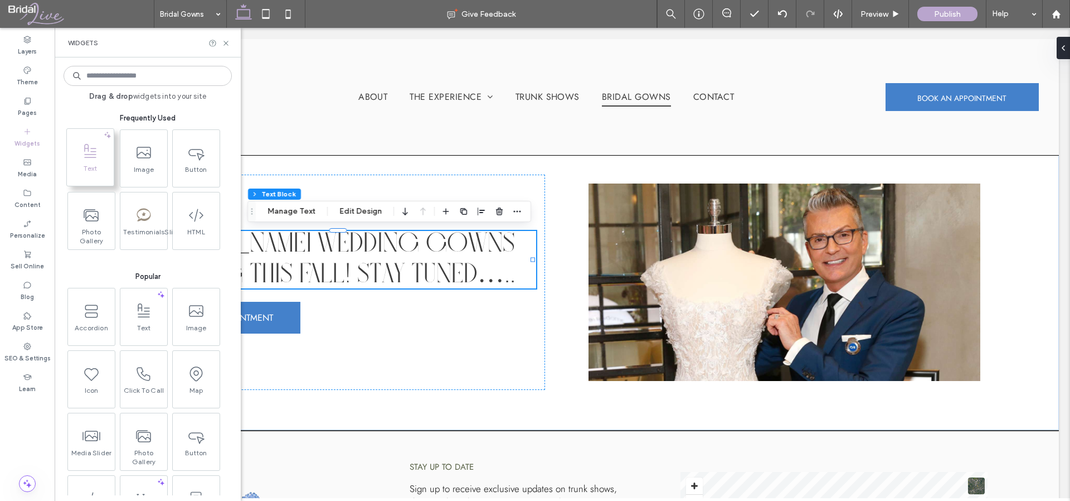
click at [72, 158] on span at bounding box center [90, 151] width 47 height 25
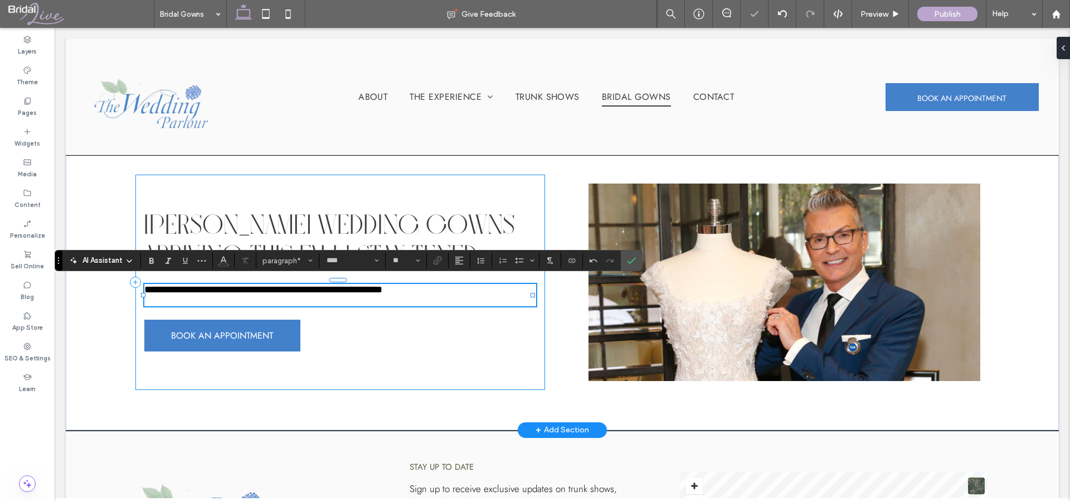
scroll to position [186, 0]
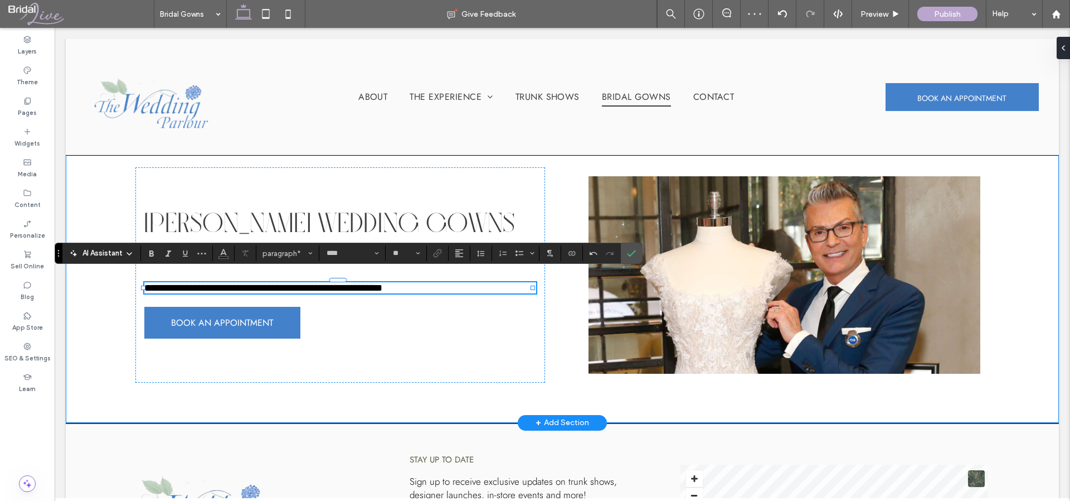
click at [308, 402] on div "**********" at bounding box center [562, 275] width 993 height 295
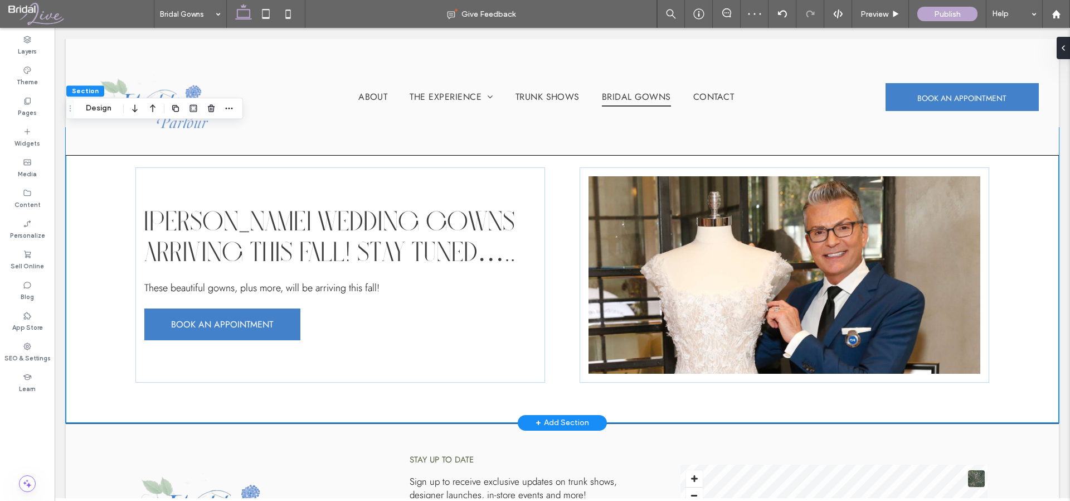
click at [537, 421] on div "+ Add Section" at bounding box center [563, 422] width 54 height 12
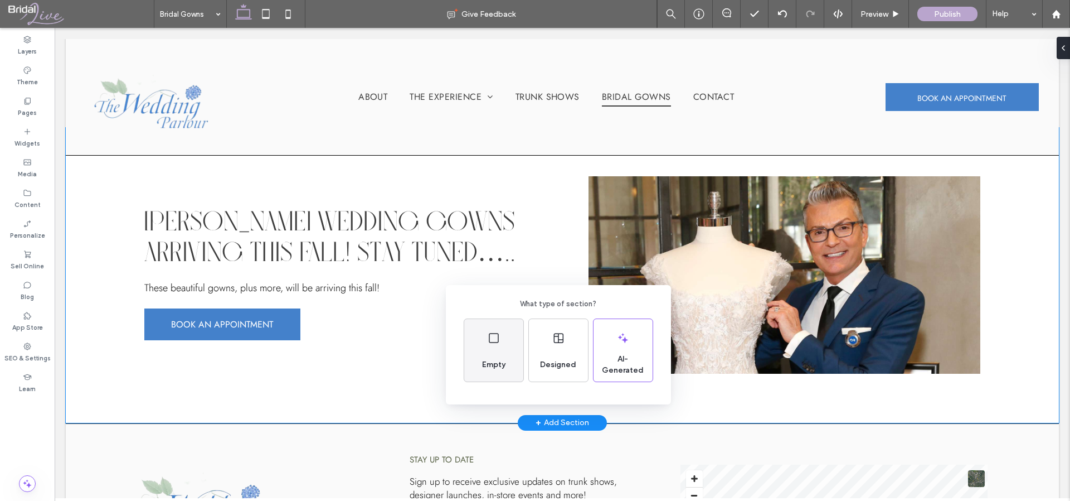
click at [506, 347] on div "Empty" at bounding box center [493, 350] width 59 height 62
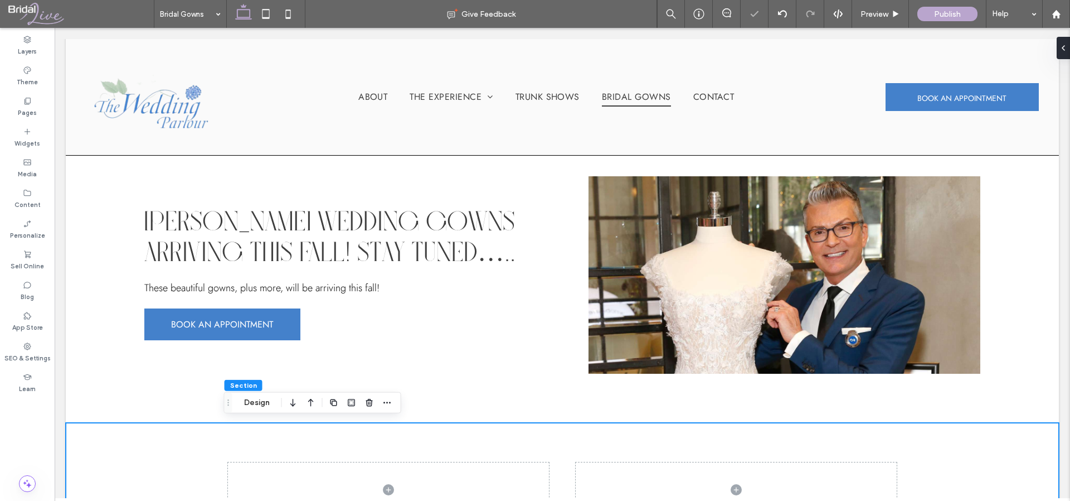
click at [949, 441] on div at bounding box center [562, 489] width 993 height 134
